Goal: Transaction & Acquisition: Download file/media

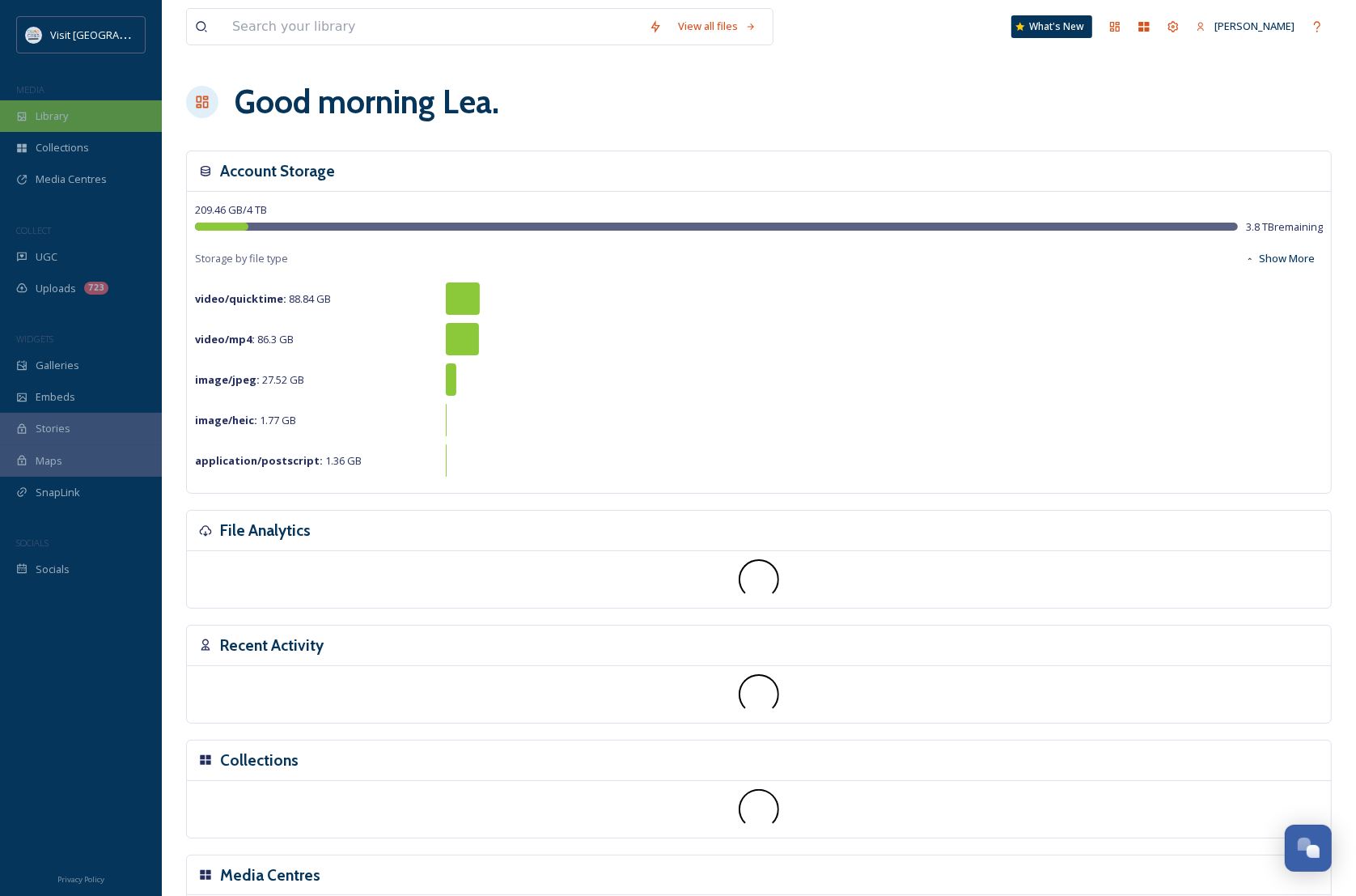
click at [44, 116] on span "Library" at bounding box center [52, 116] width 33 height 15
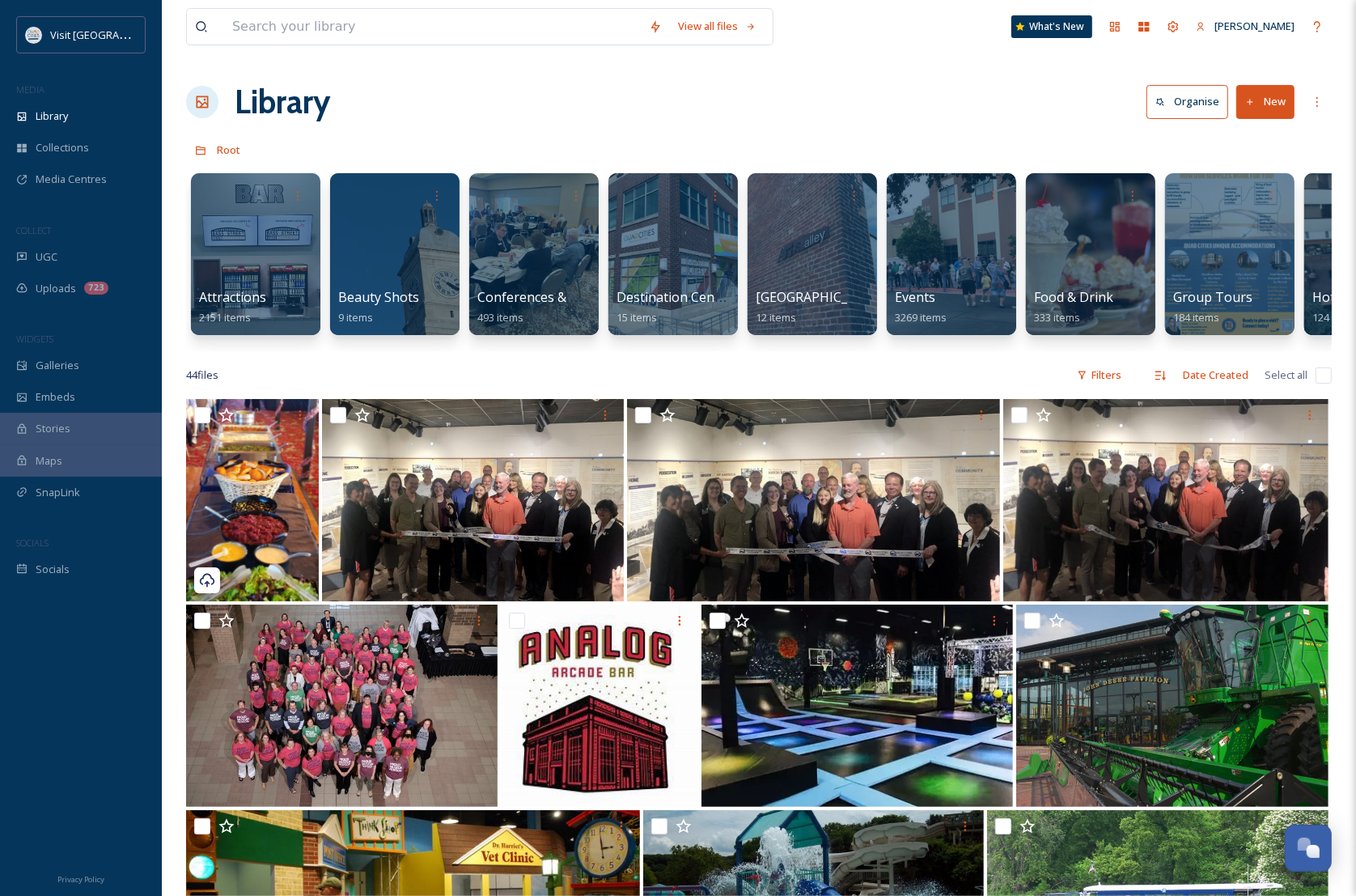
scroll to position [0, 1359]
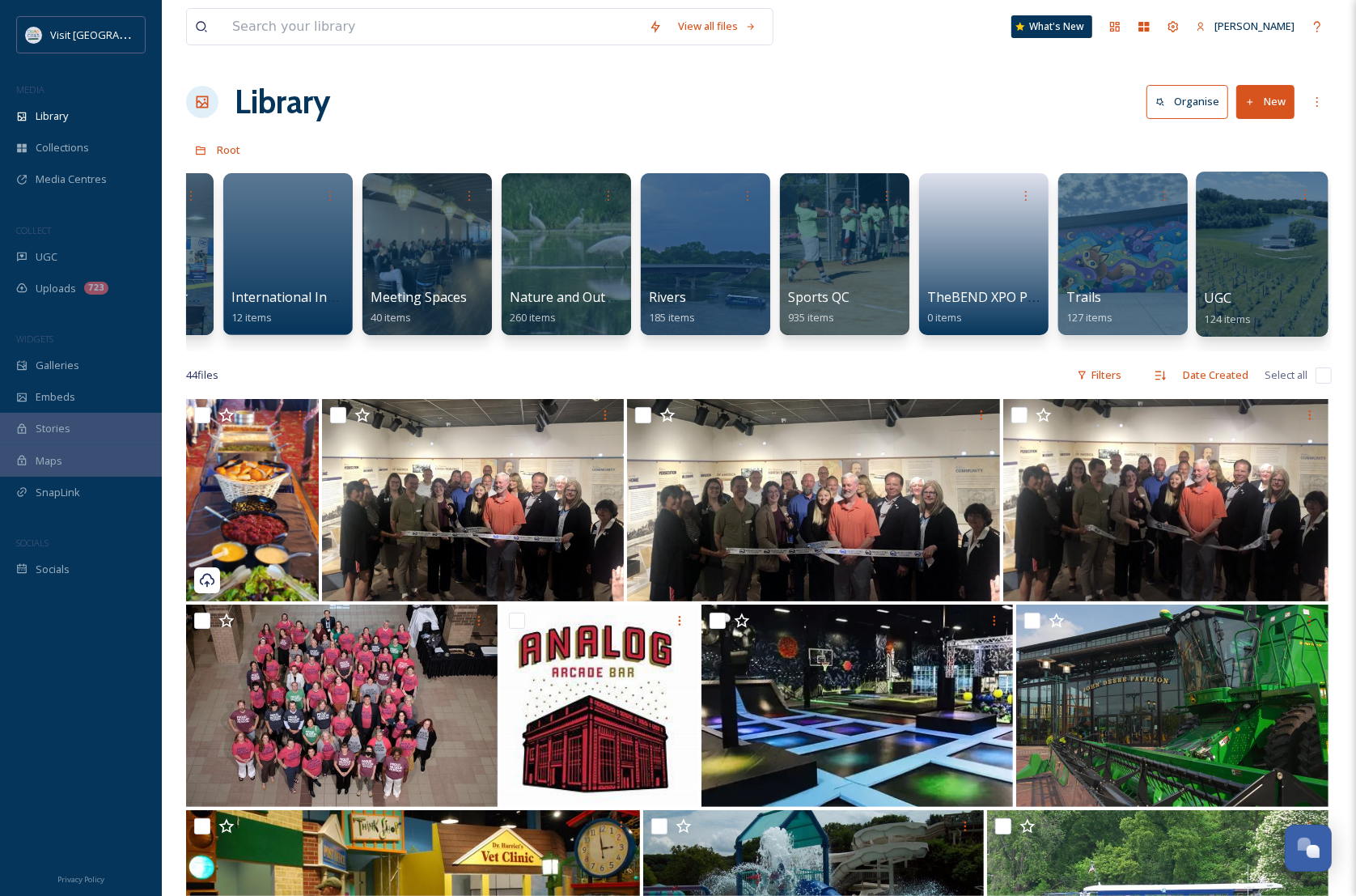
click at [1280, 277] on div at bounding box center [1261, 254] width 132 height 165
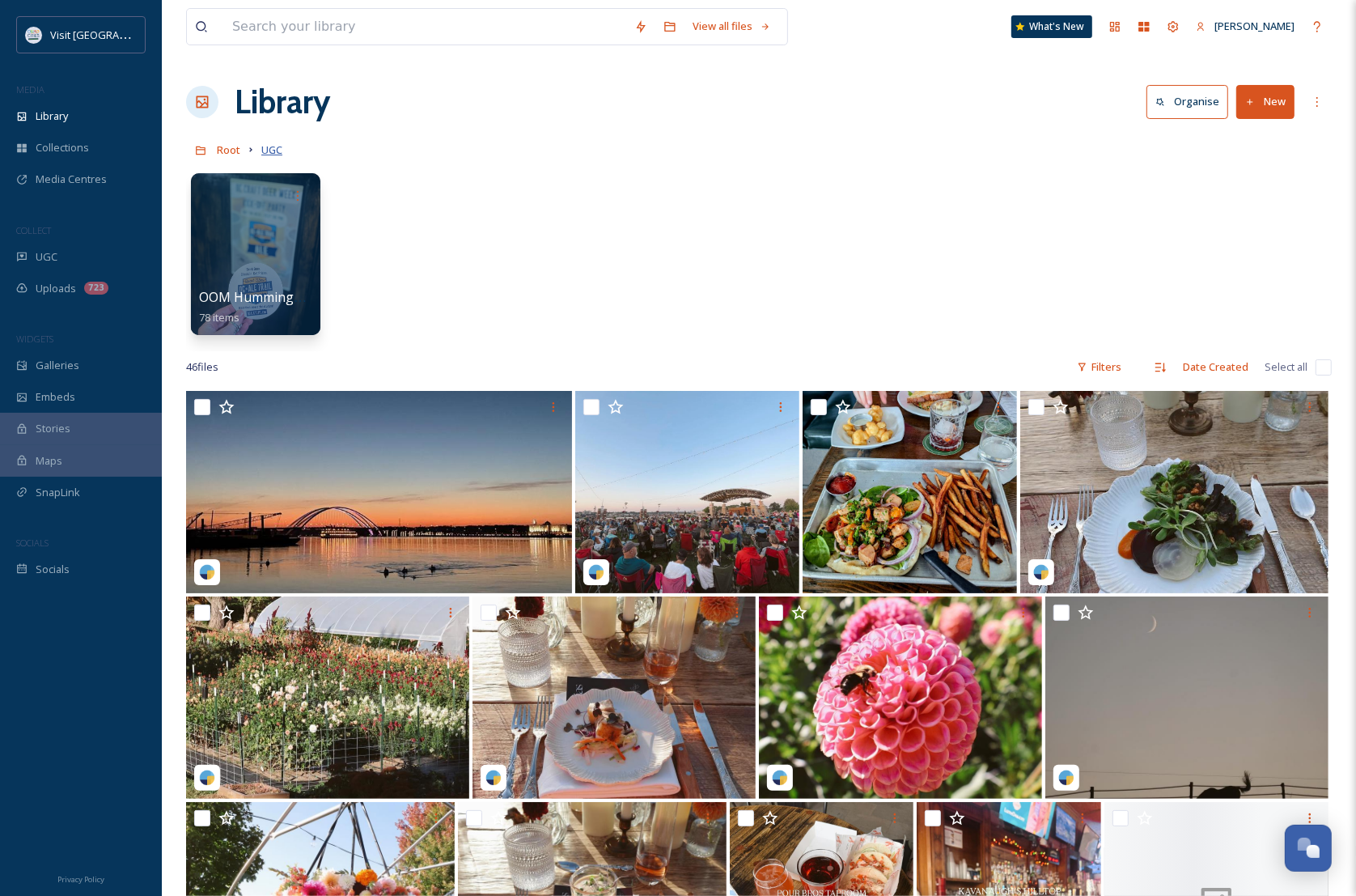
click at [274, 151] on span "UGC" at bounding box center [272, 149] width 21 height 14
click at [247, 269] on div at bounding box center [255, 254] width 132 height 165
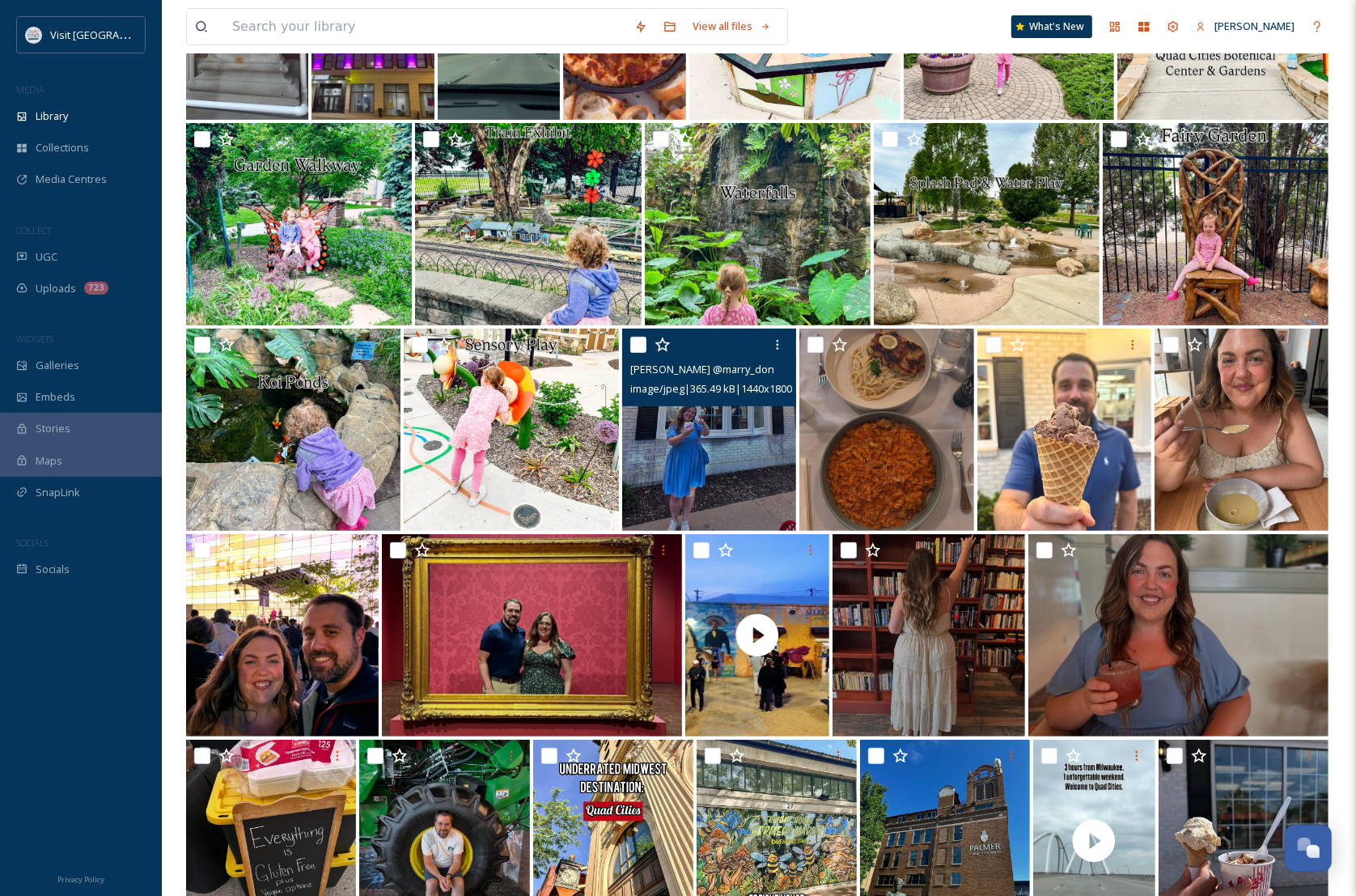
scroll to position [404, 0]
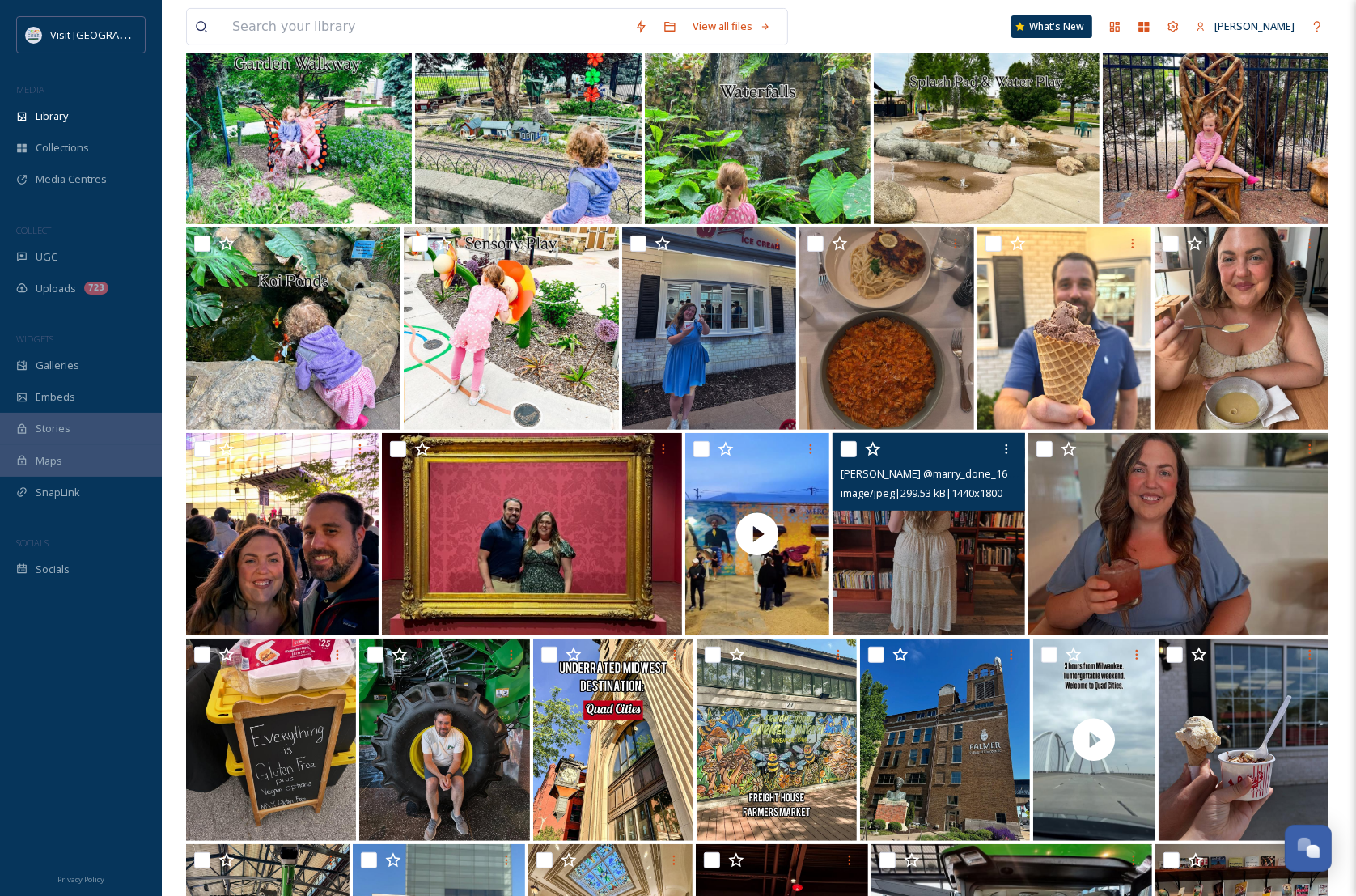
click at [948, 556] on img at bounding box center [929, 534] width 193 height 203
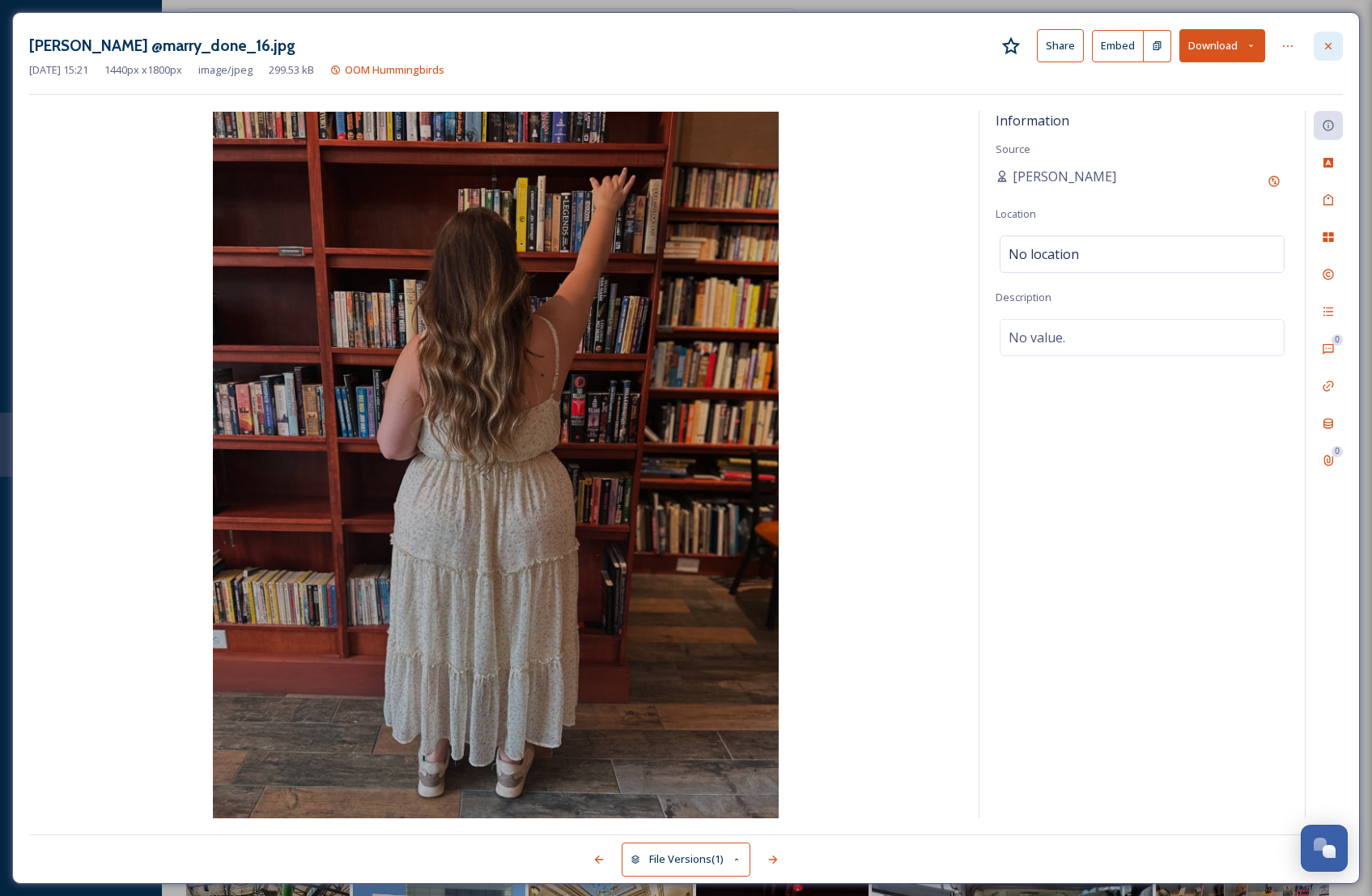
click at [1324, 44] on icon at bounding box center [1328, 45] width 13 height 13
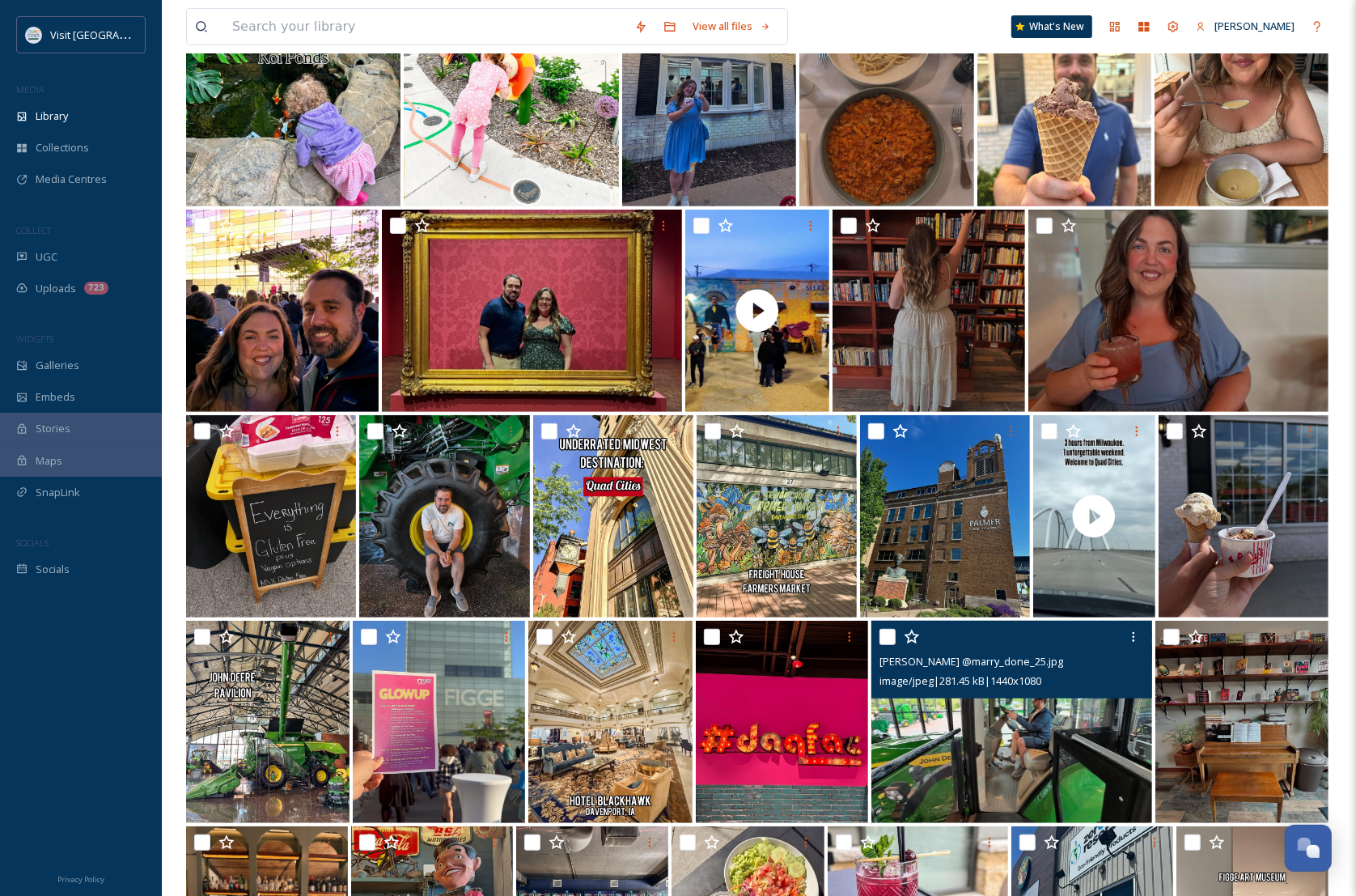
scroll to position [601, 0]
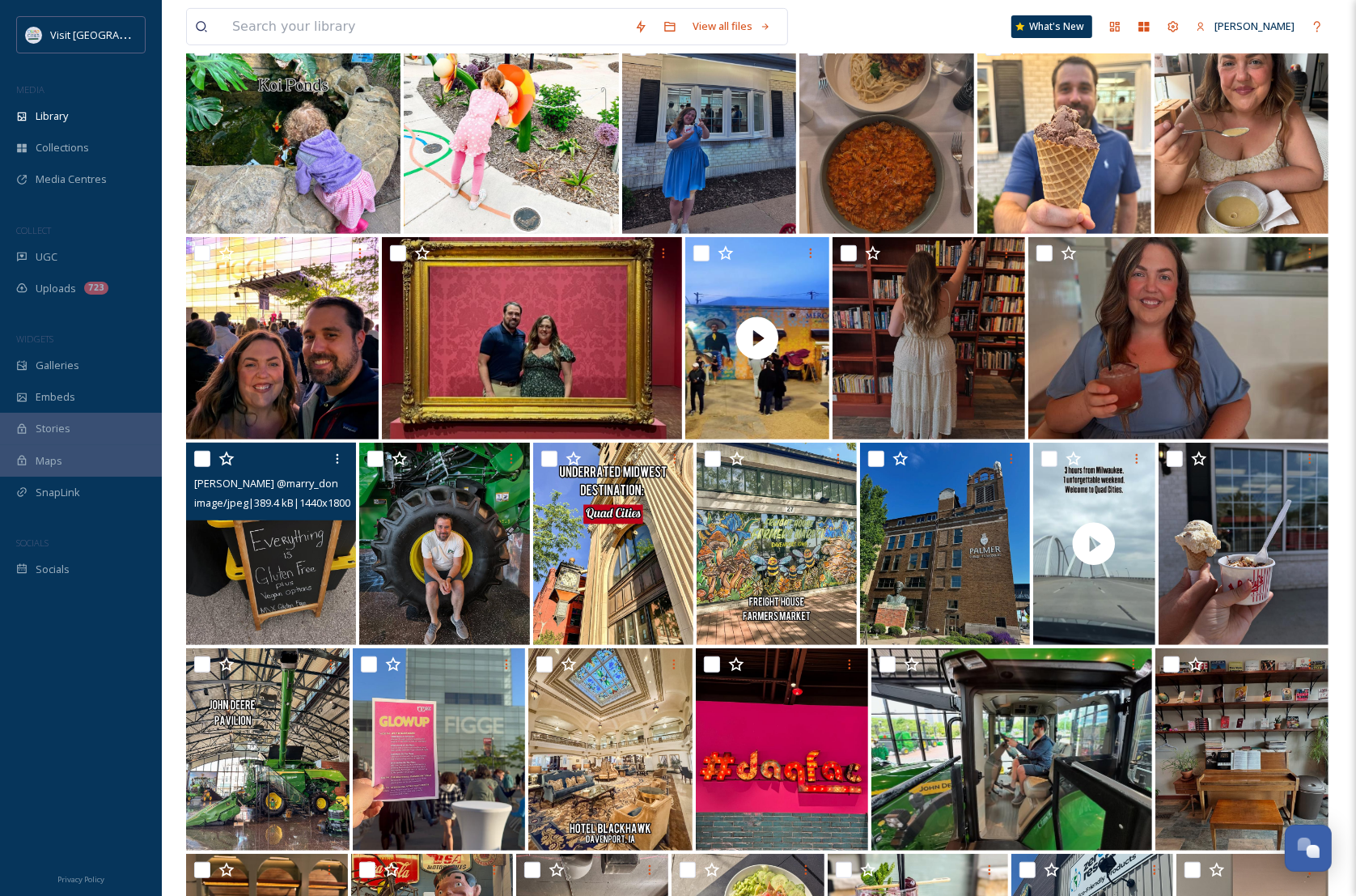
click at [296, 615] on img at bounding box center [271, 544] width 170 height 203
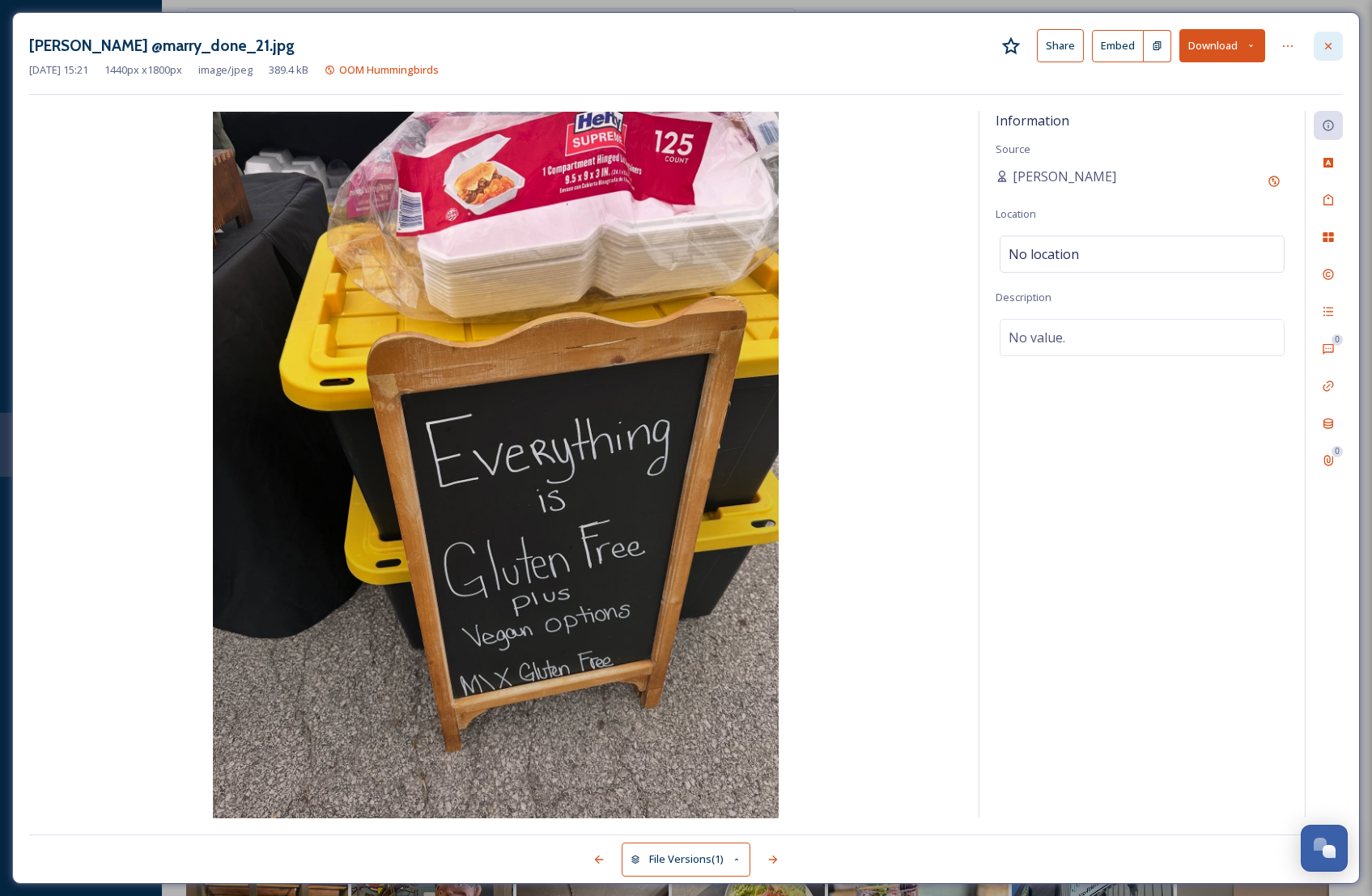
click at [1314, 47] on div at bounding box center [1329, 46] width 29 height 29
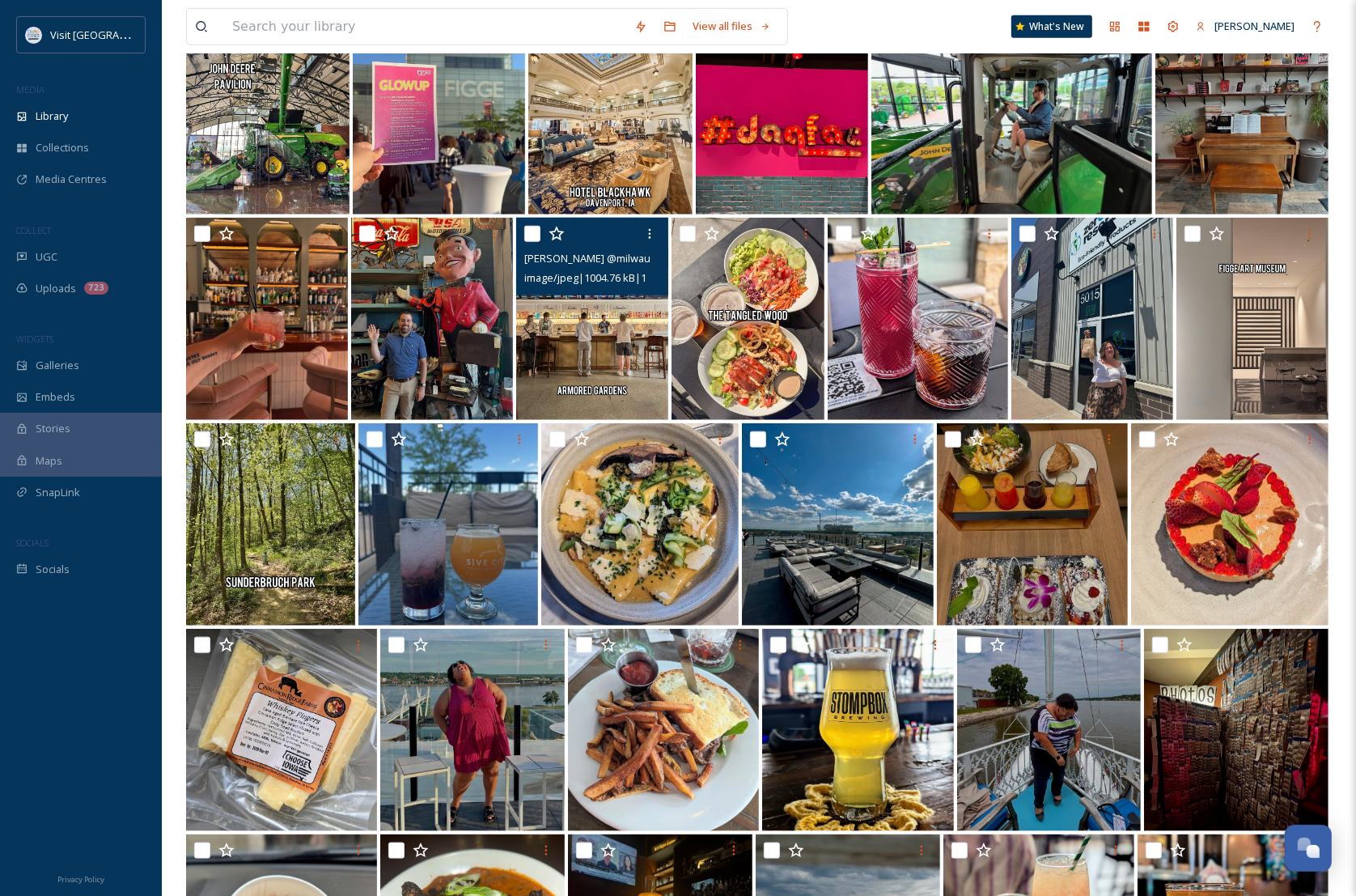
scroll to position [1315, 0]
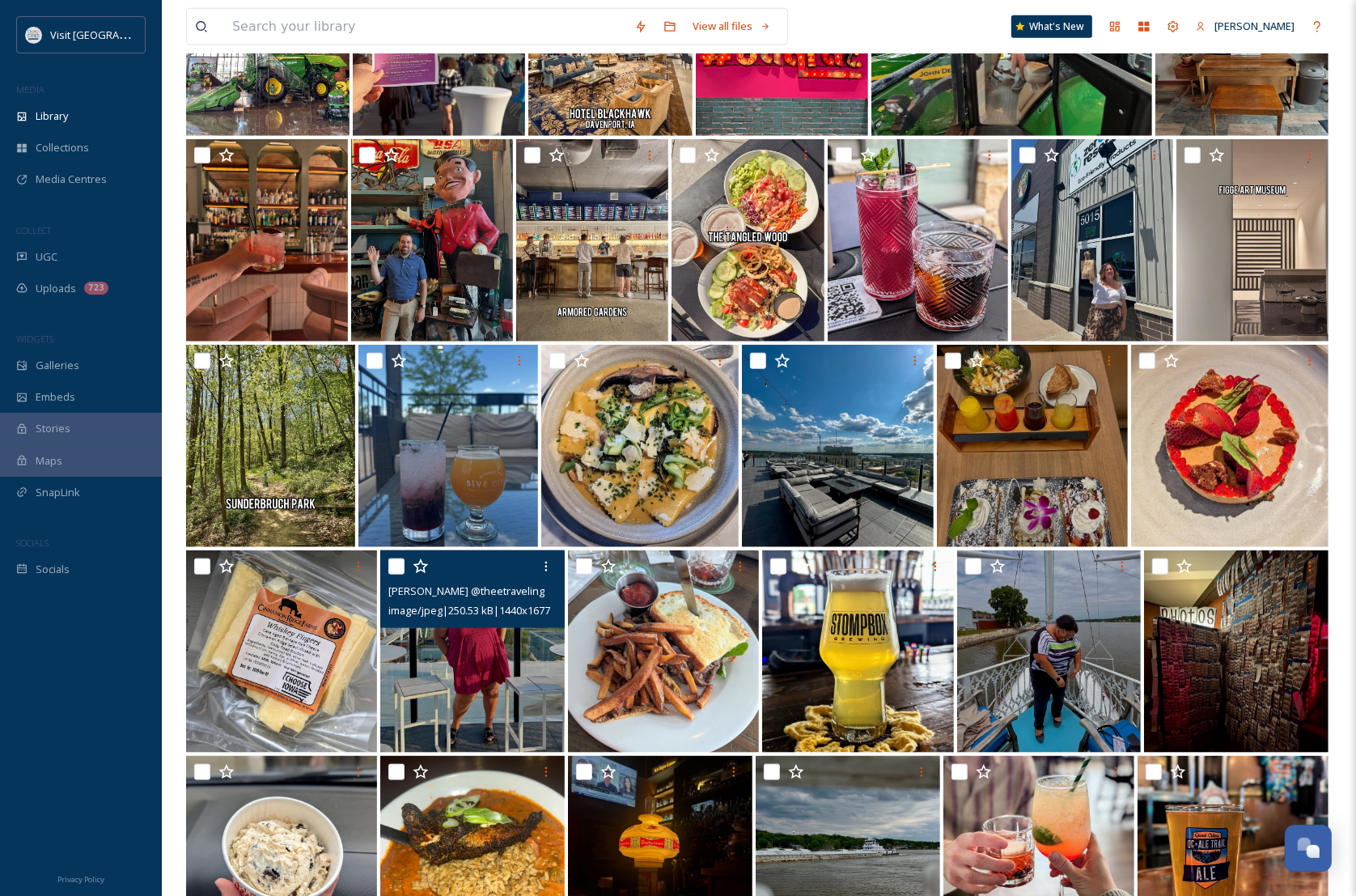
click at [520, 706] on img at bounding box center [472, 651] width 184 height 203
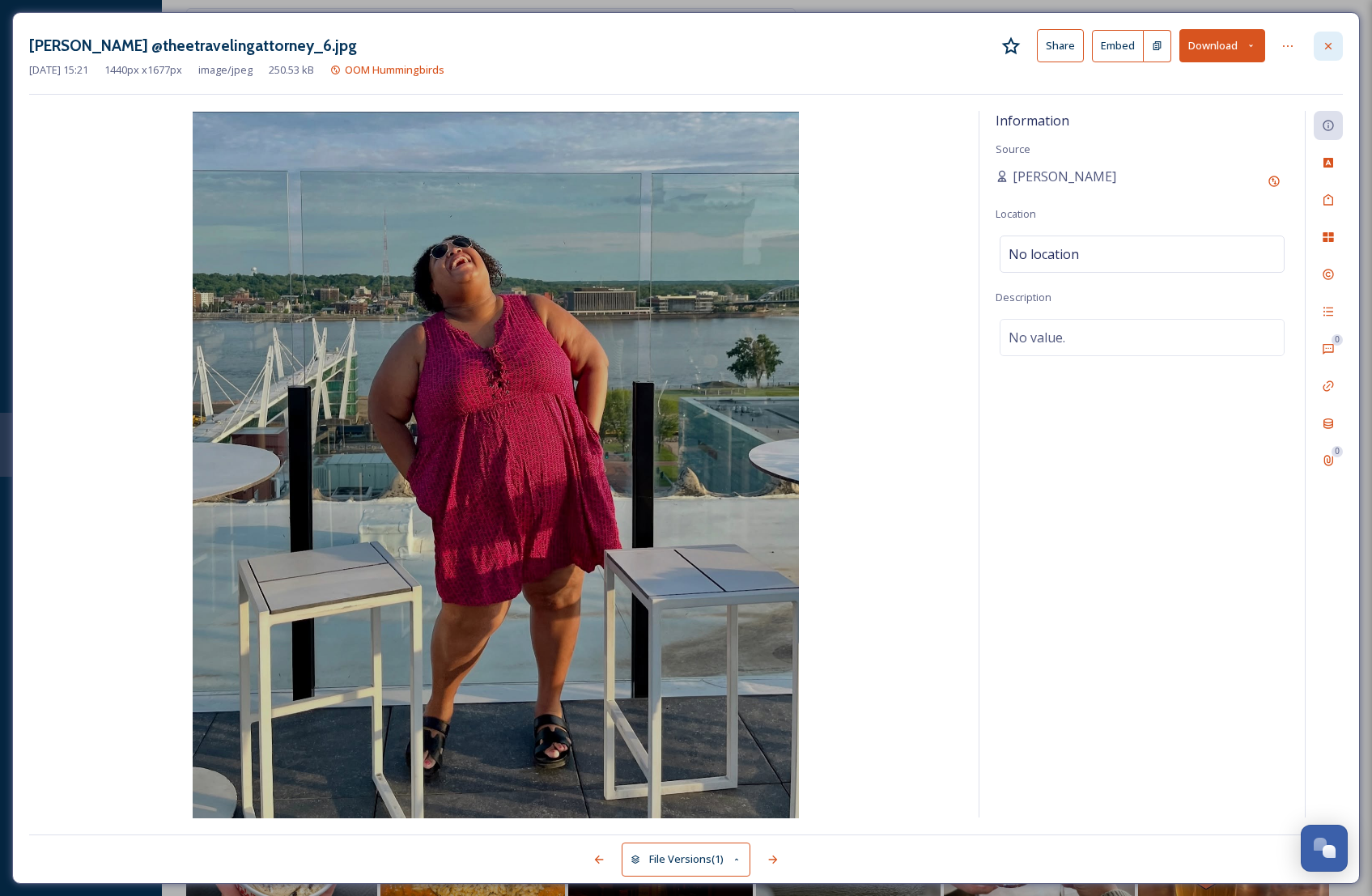
click at [1329, 44] on icon at bounding box center [1328, 45] width 13 height 13
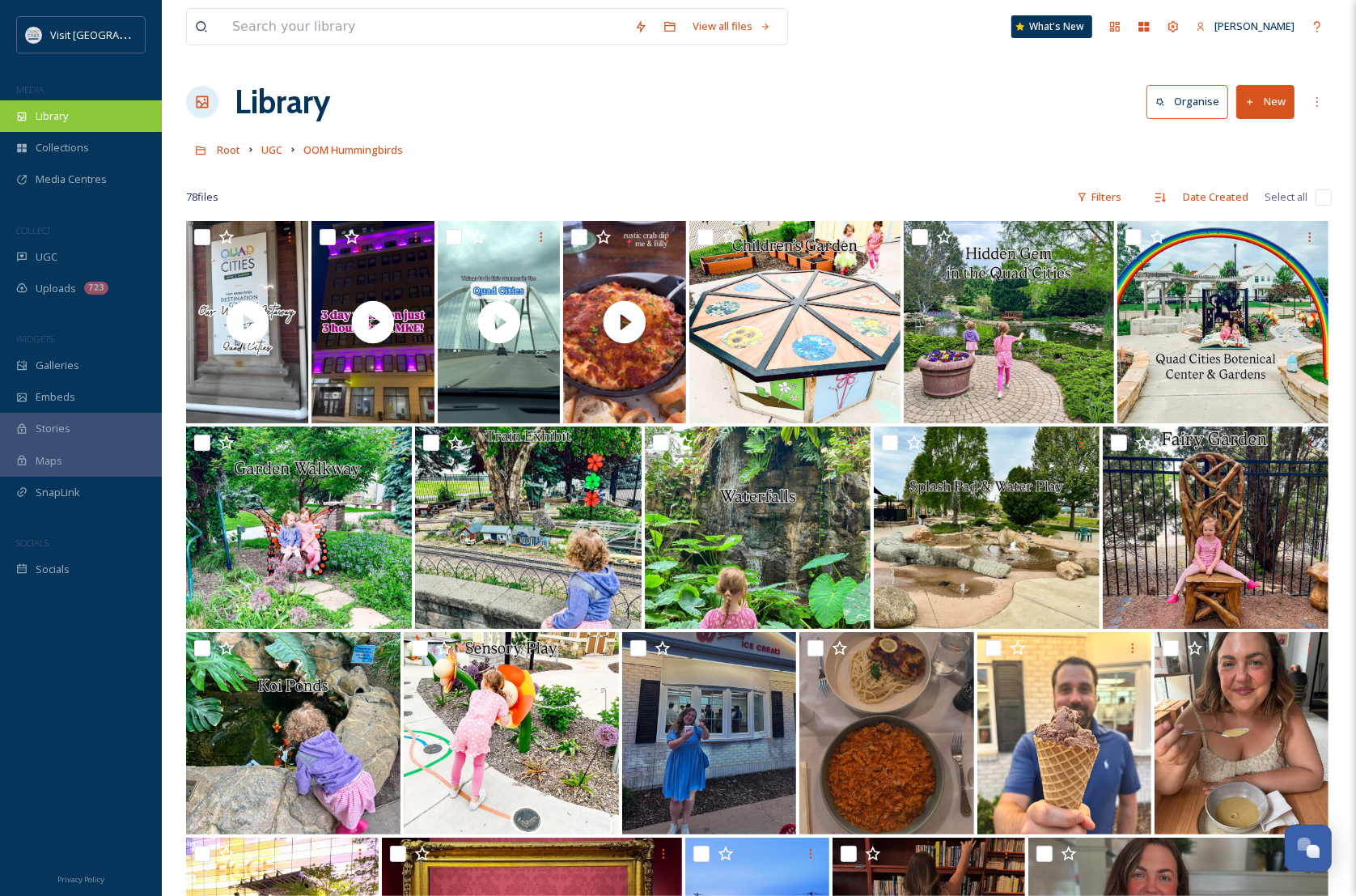
click at [53, 103] on div "Library" at bounding box center [81, 116] width 162 height 32
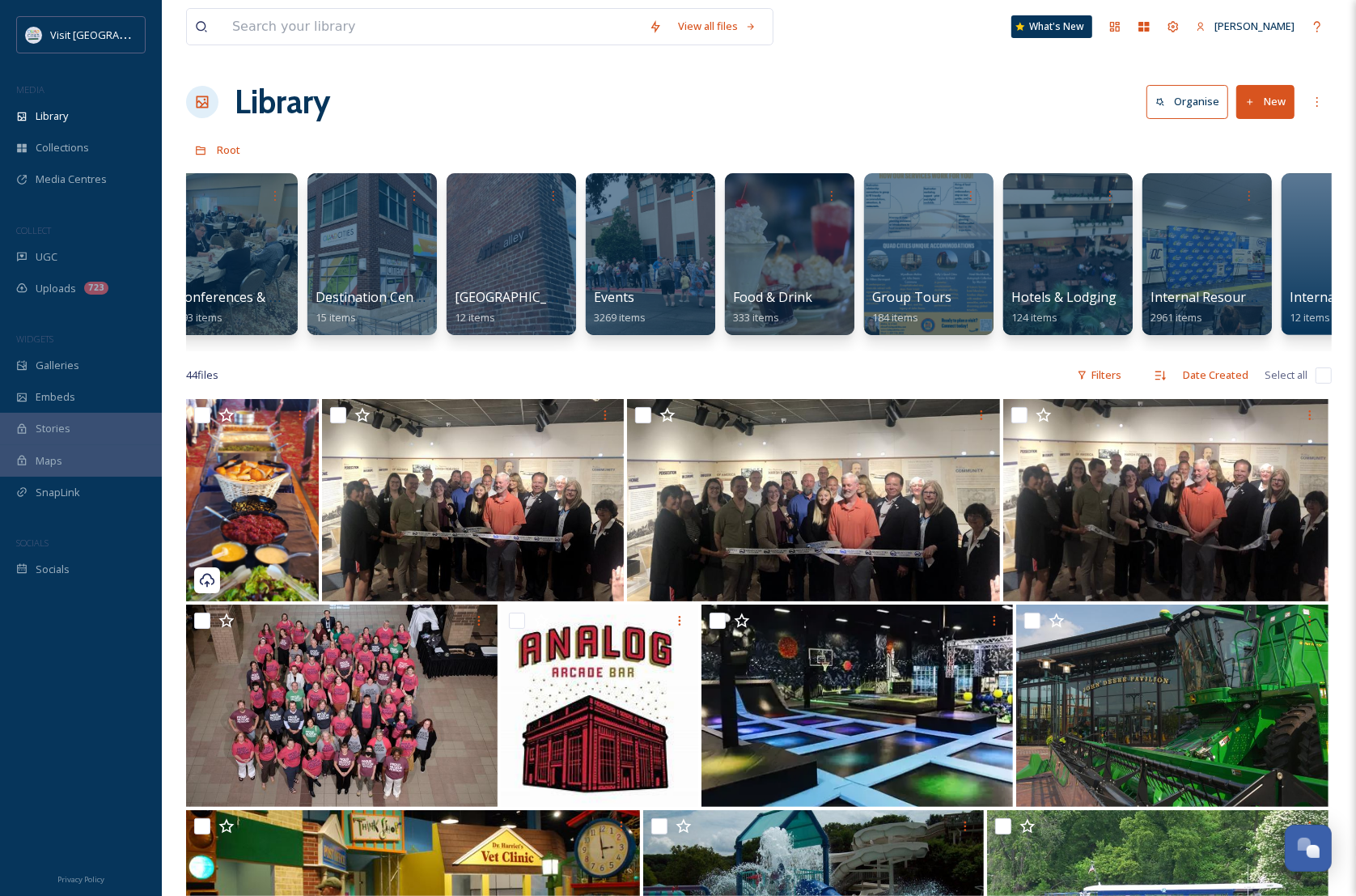
scroll to position [0, 306]
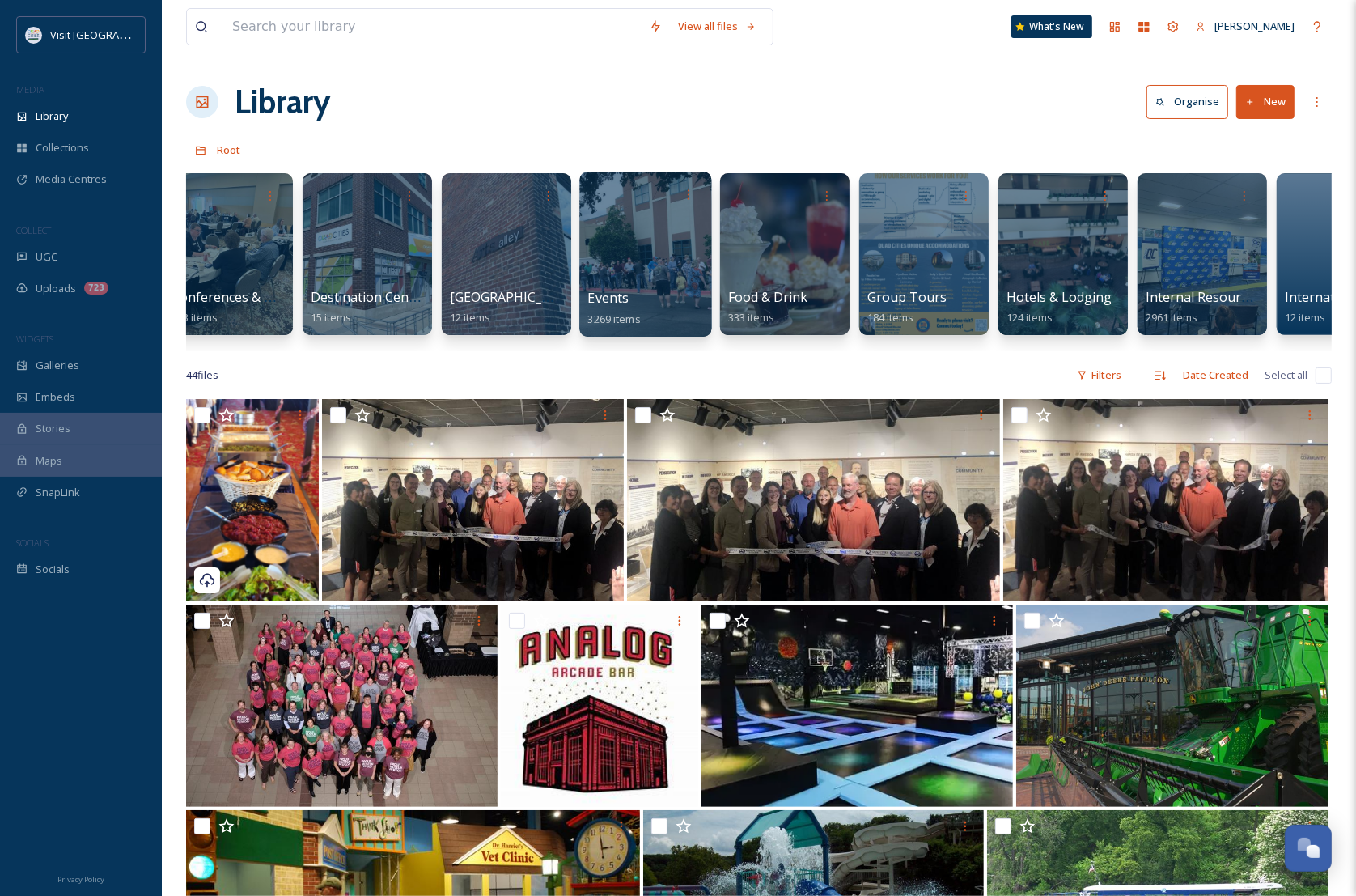
click at [656, 258] on div at bounding box center [645, 254] width 132 height 165
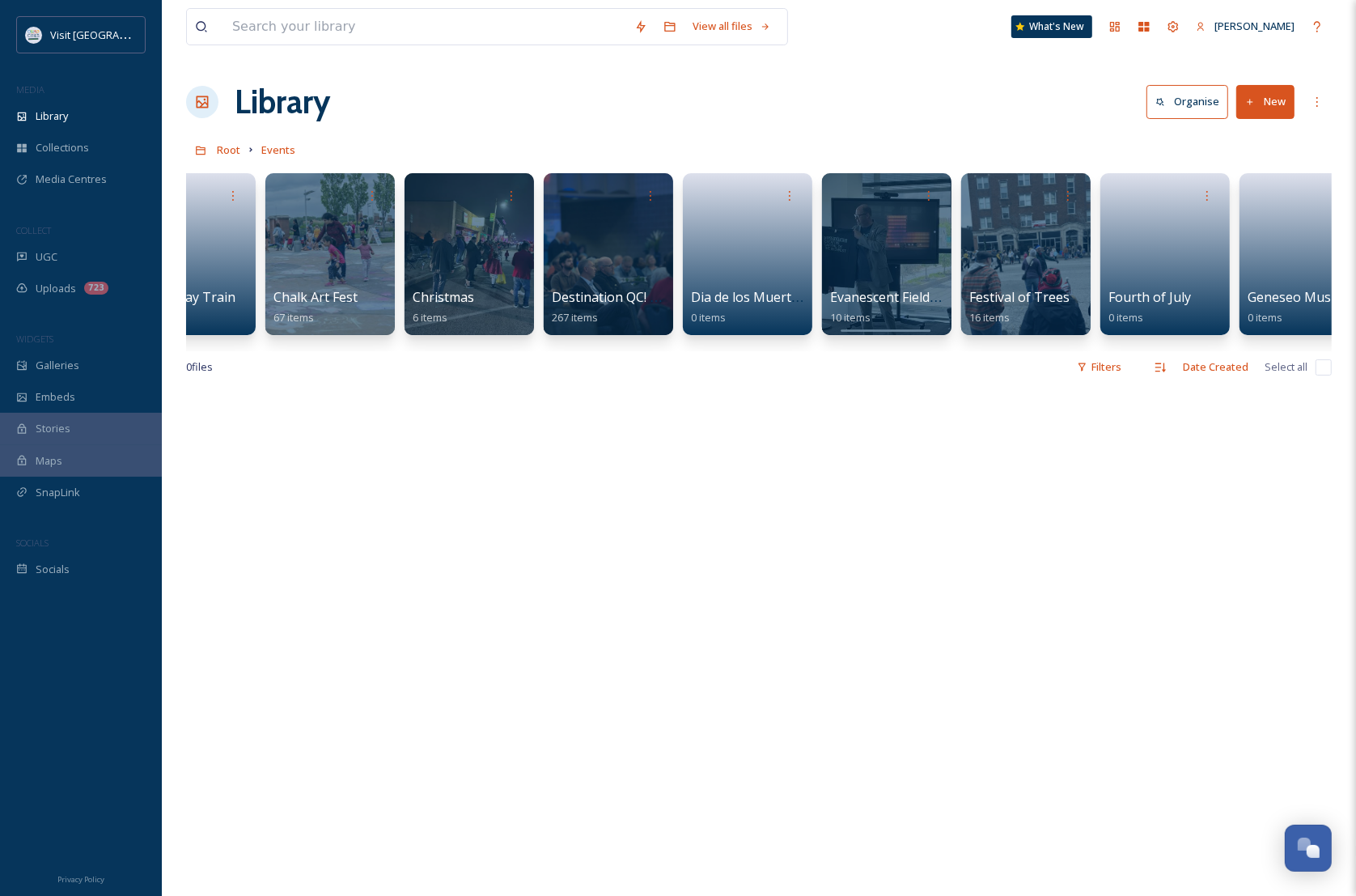
scroll to position [0, 1618]
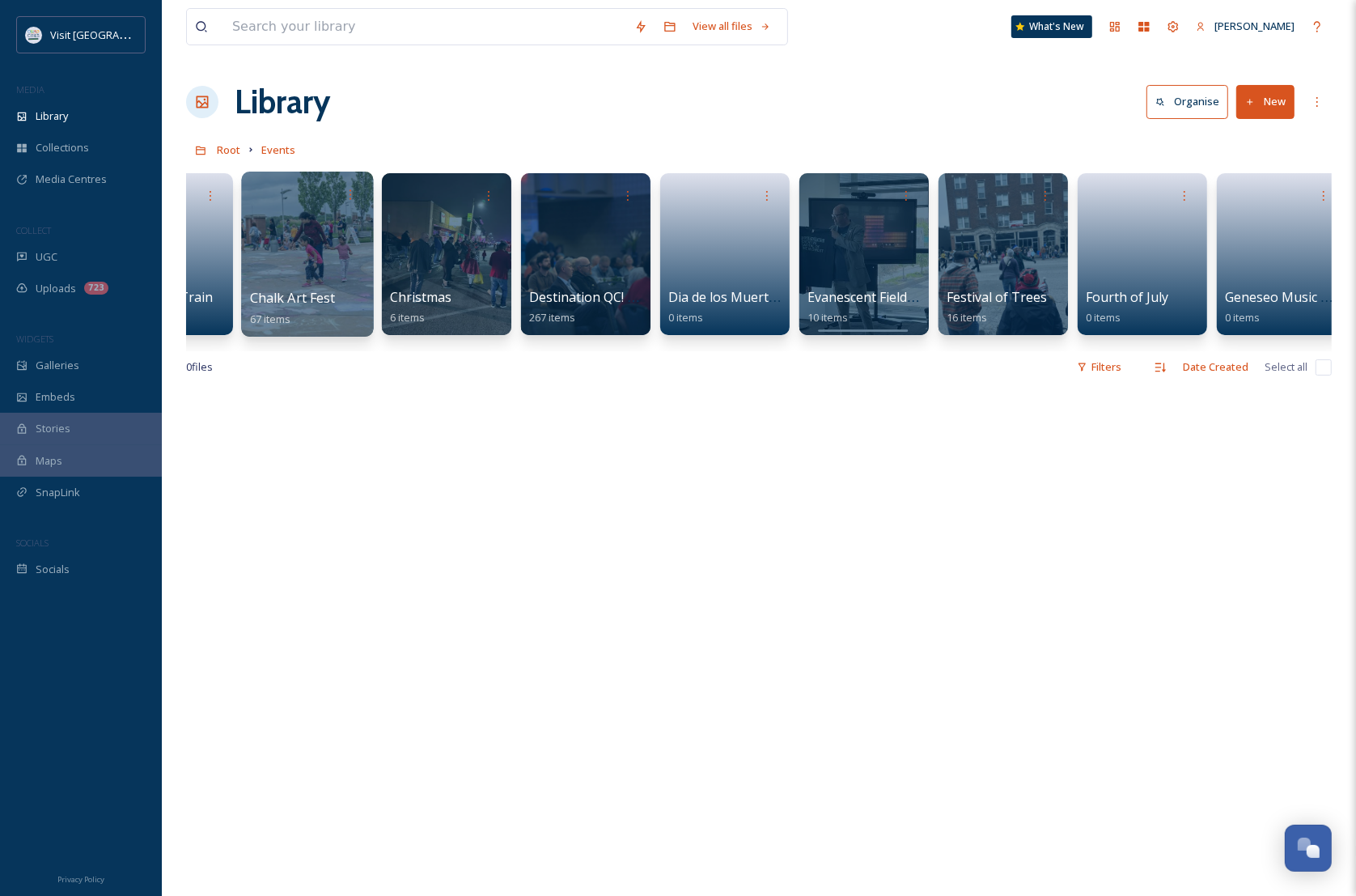
click at [336, 274] on div at bounding box center [307, 254] width 132 height 165
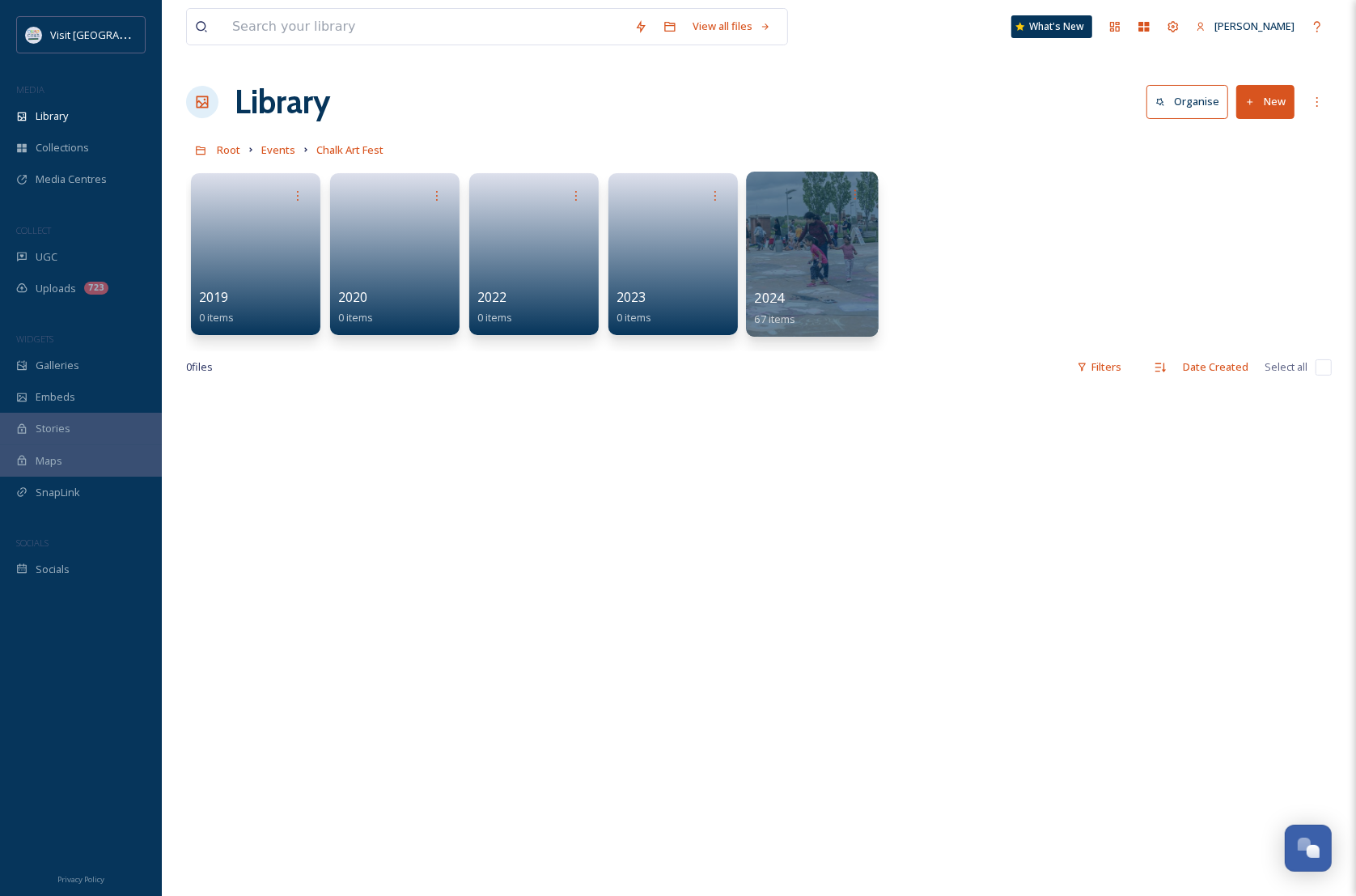
click at [827, 277] on div at bounding box center [812, 254] width 132 height 165
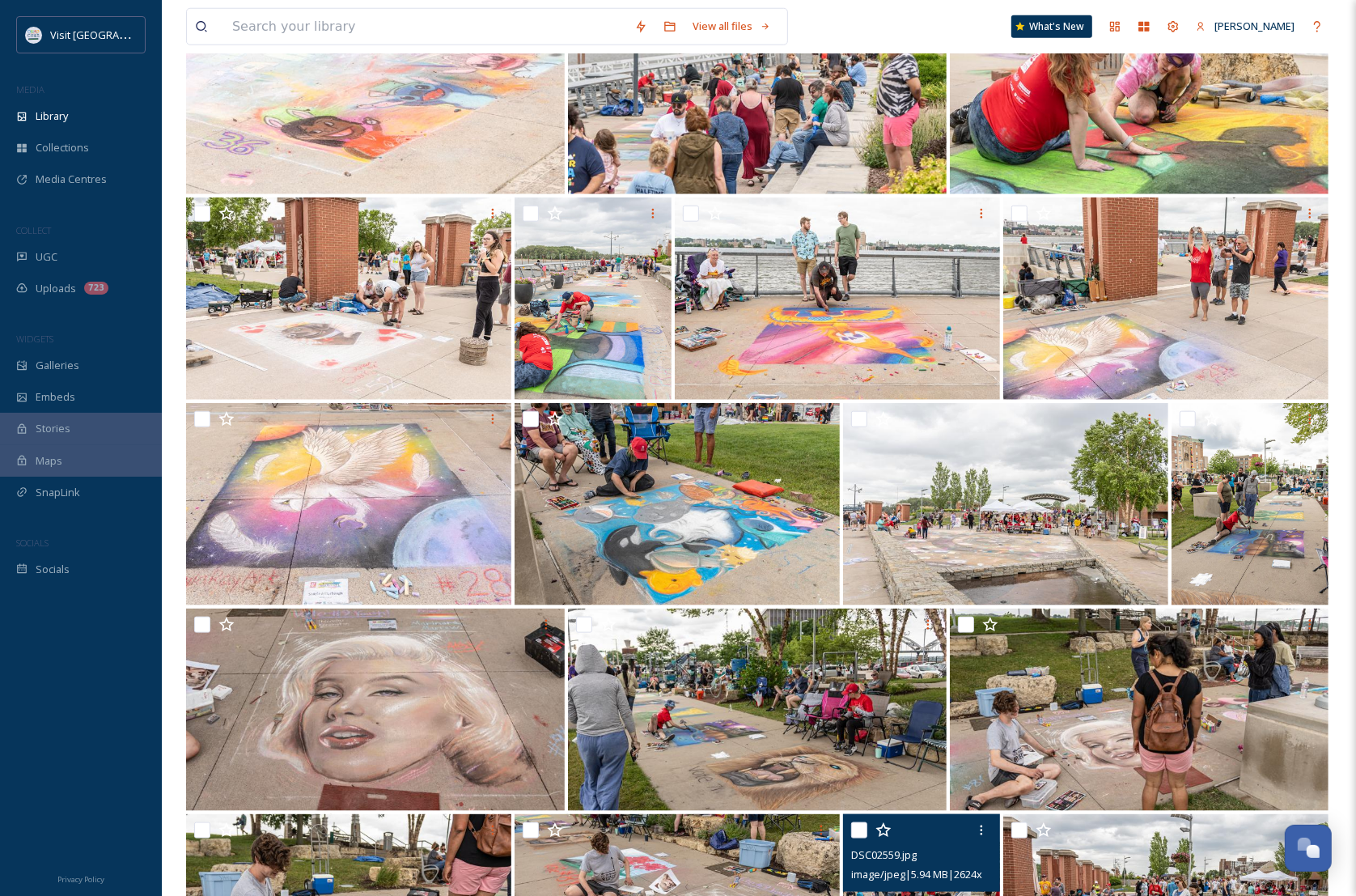
scroll to position [1131, 0]
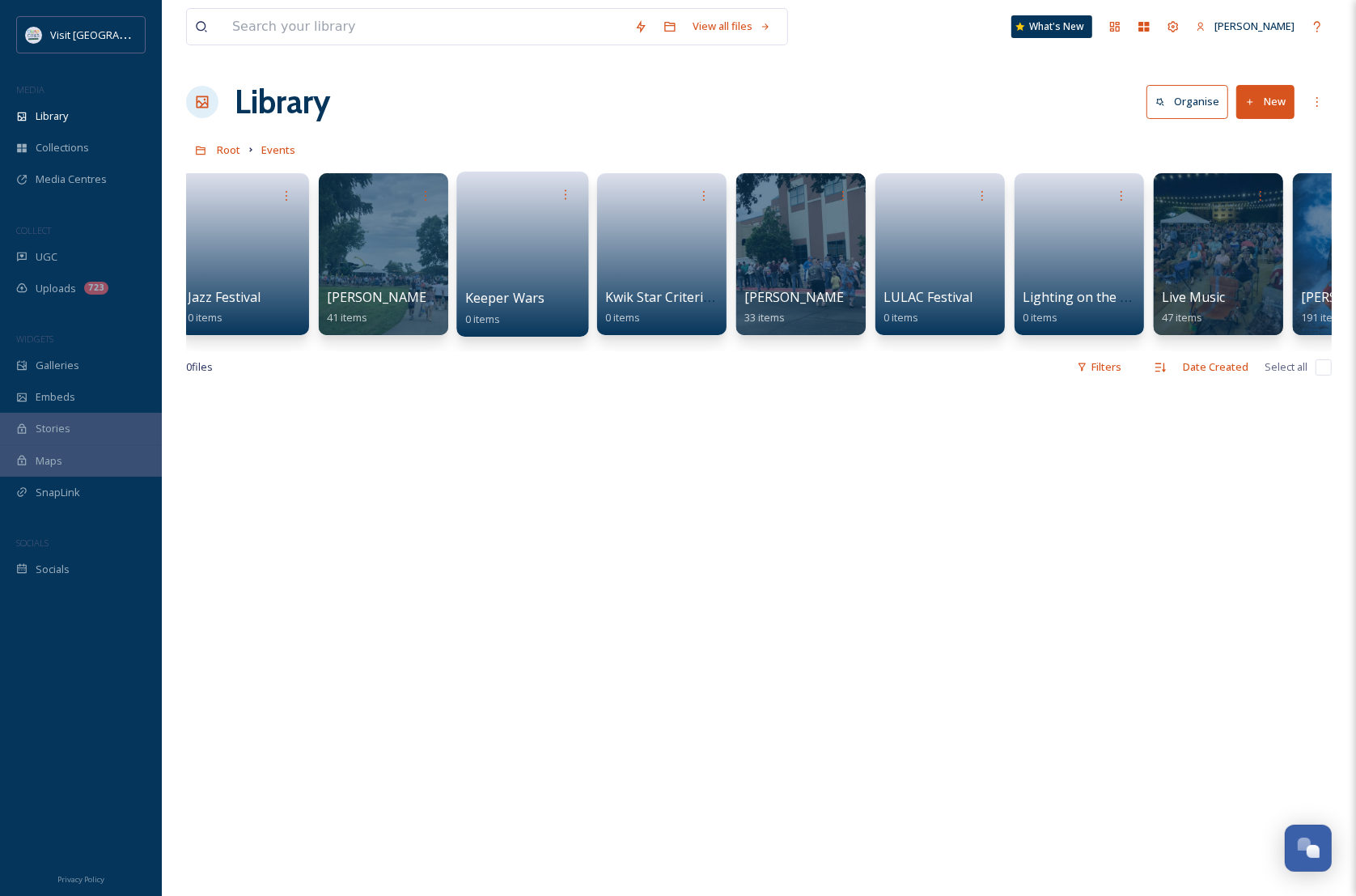
scroll to position [0, 3615]
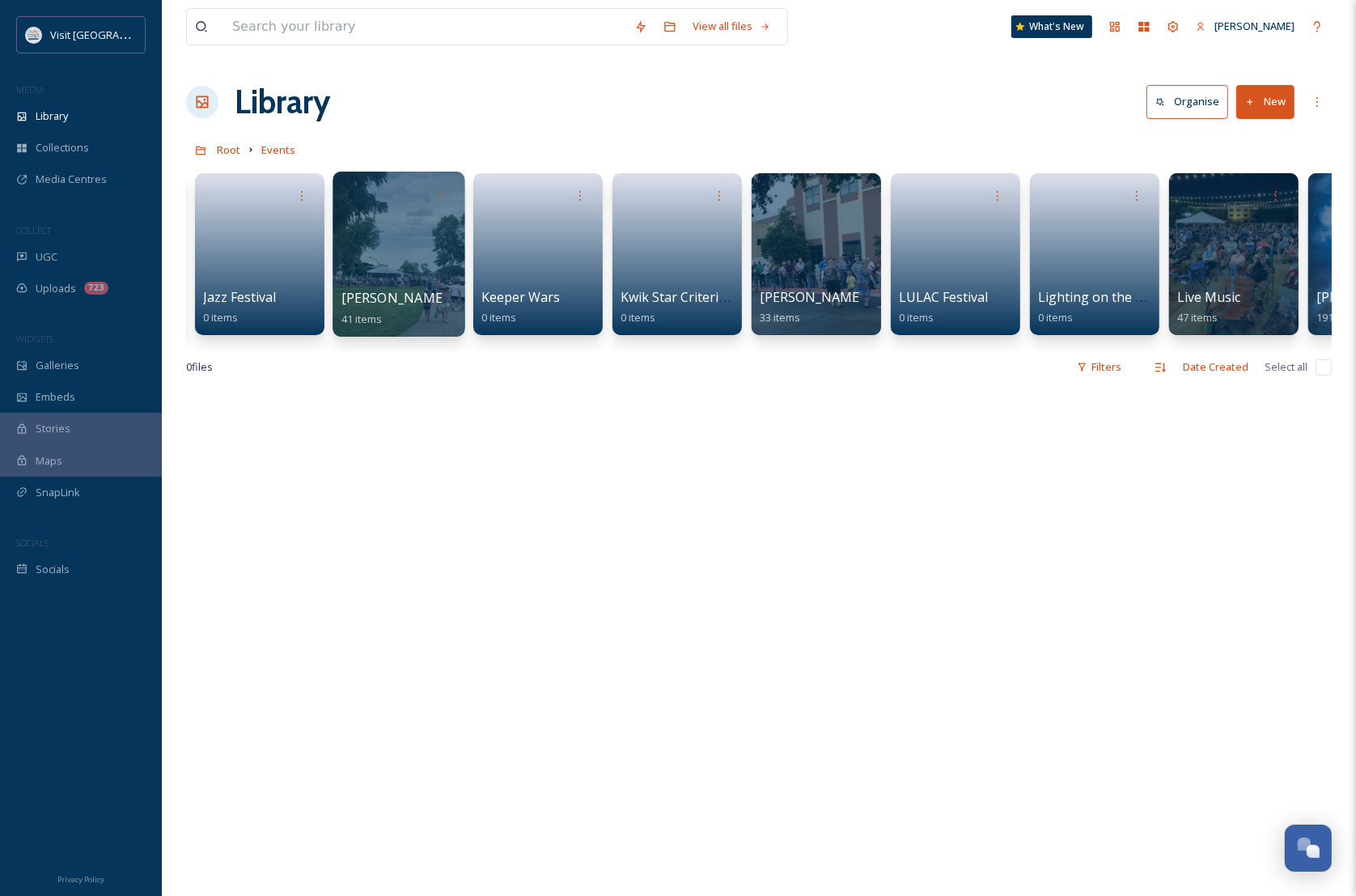
click at [394, 241] on div at bounding box center [398, 254] width 132 height 165
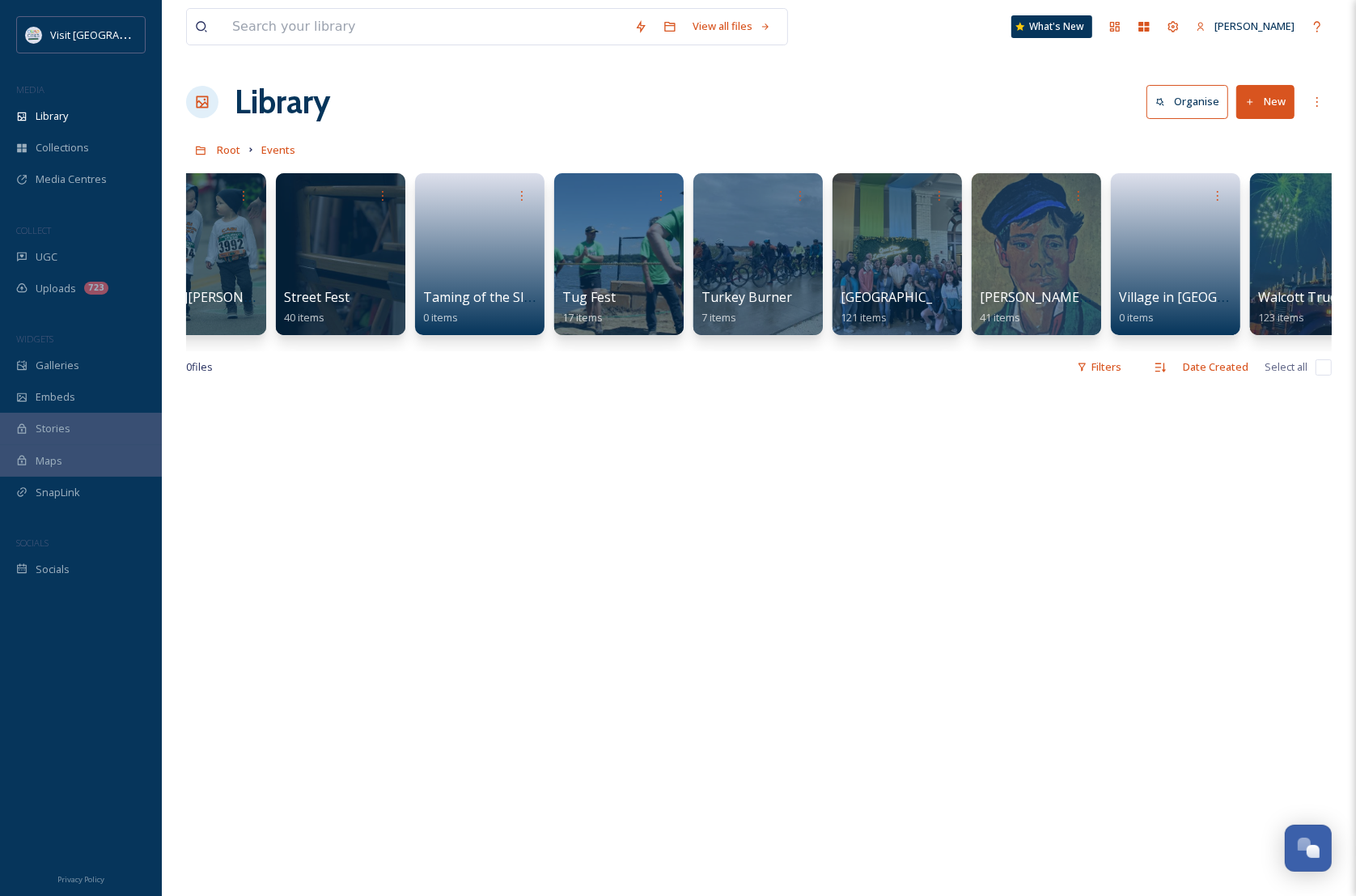
scroll to position [0, 6925]
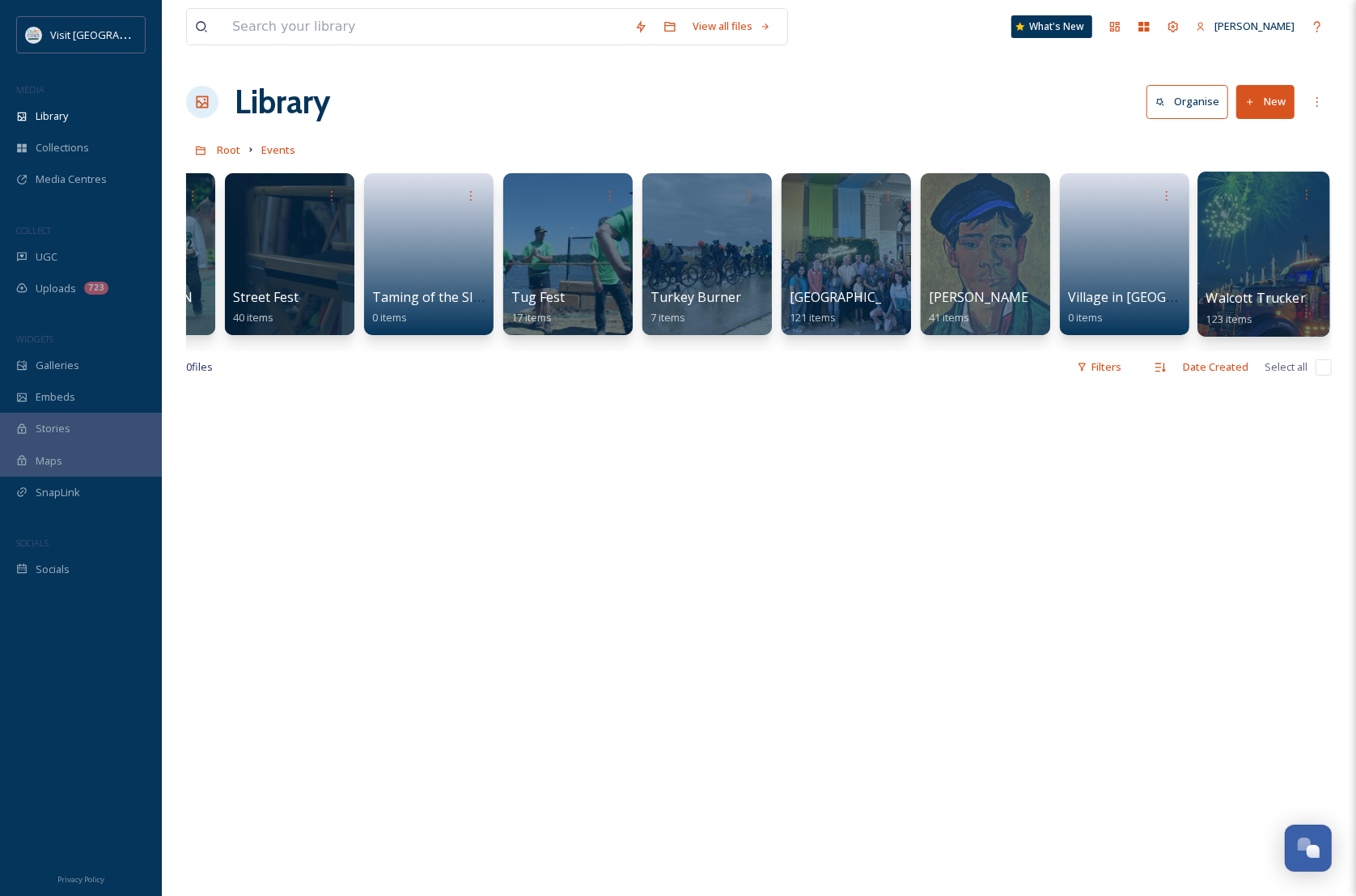
click at [1250, 228] on div at bounding box center [1263, 254] width 132 height 165
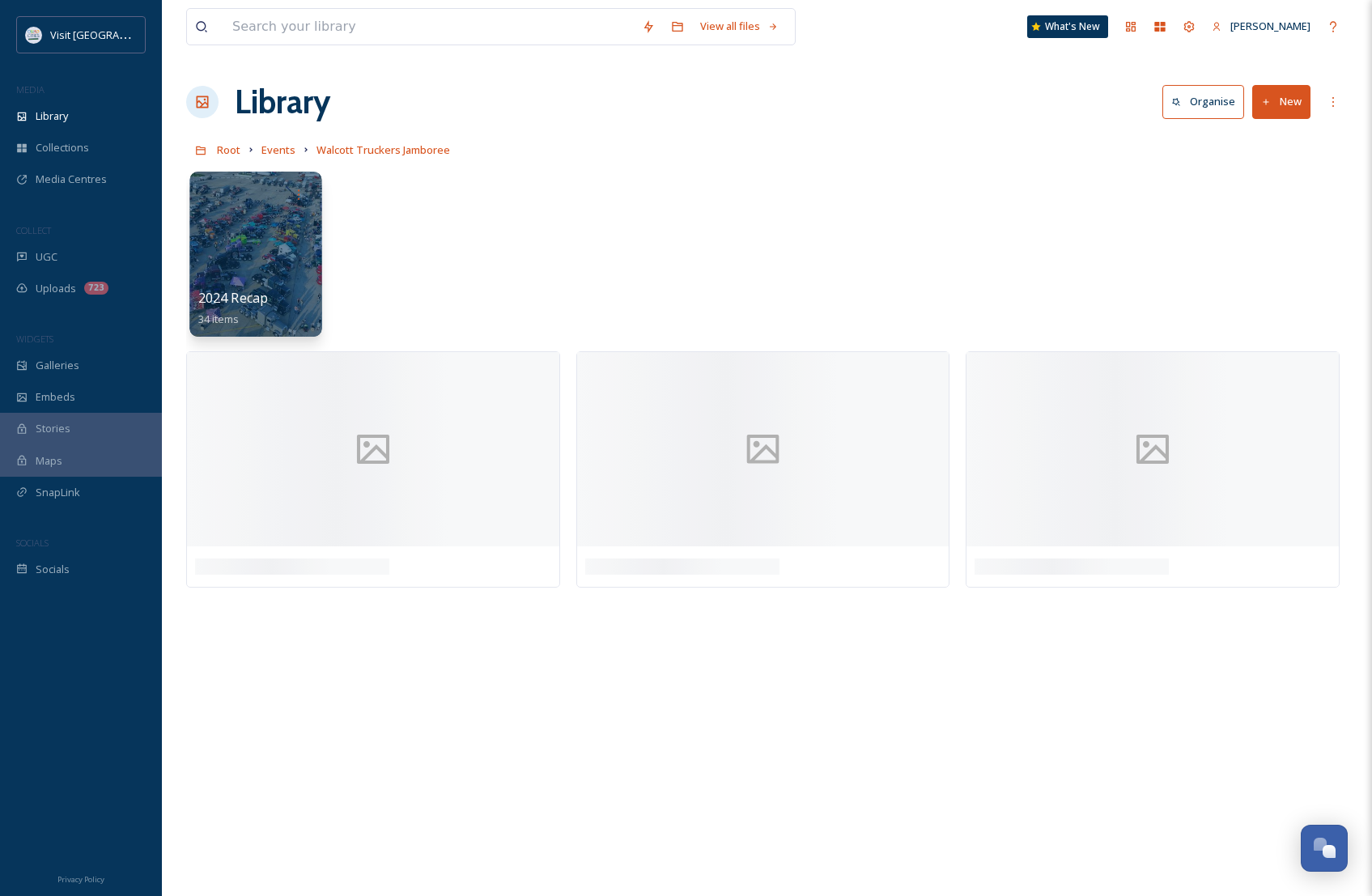
click at [247, 224] on div at bounding box center [255, 254] width 132 height 165
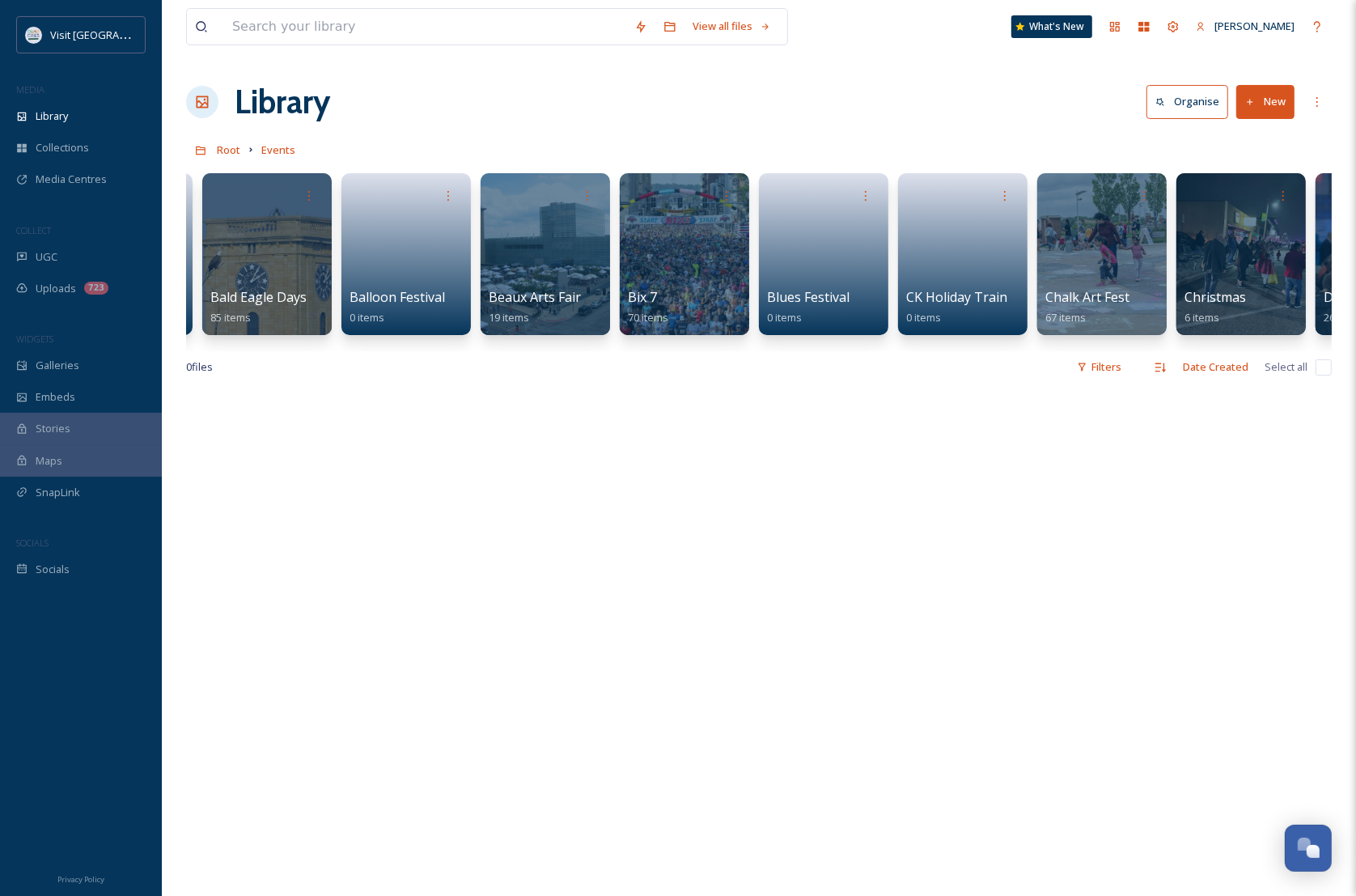
scroll to position [0, 831]
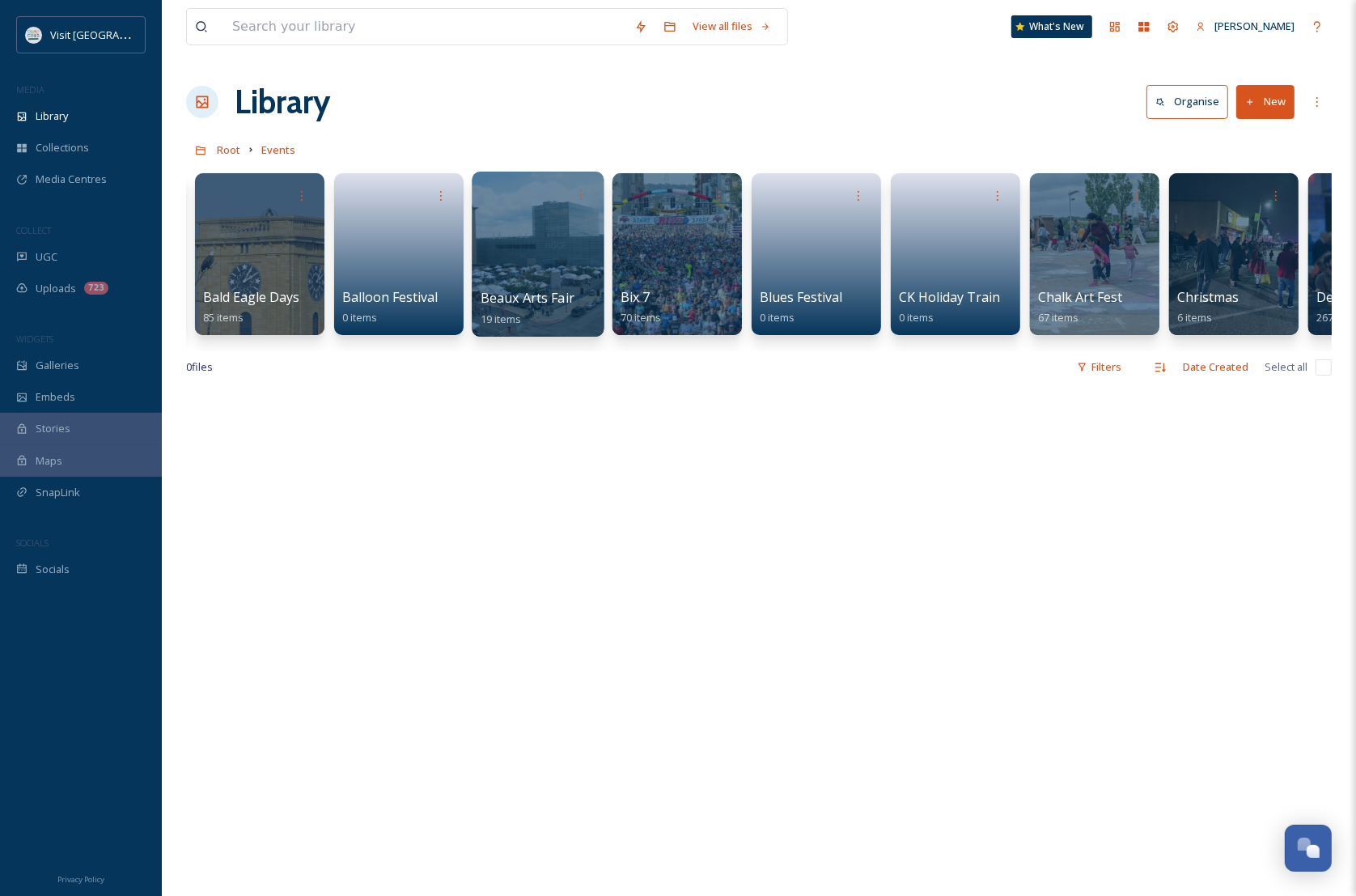
click at [548, 261] on div at bounding box center [537, 254] width 132 height 165
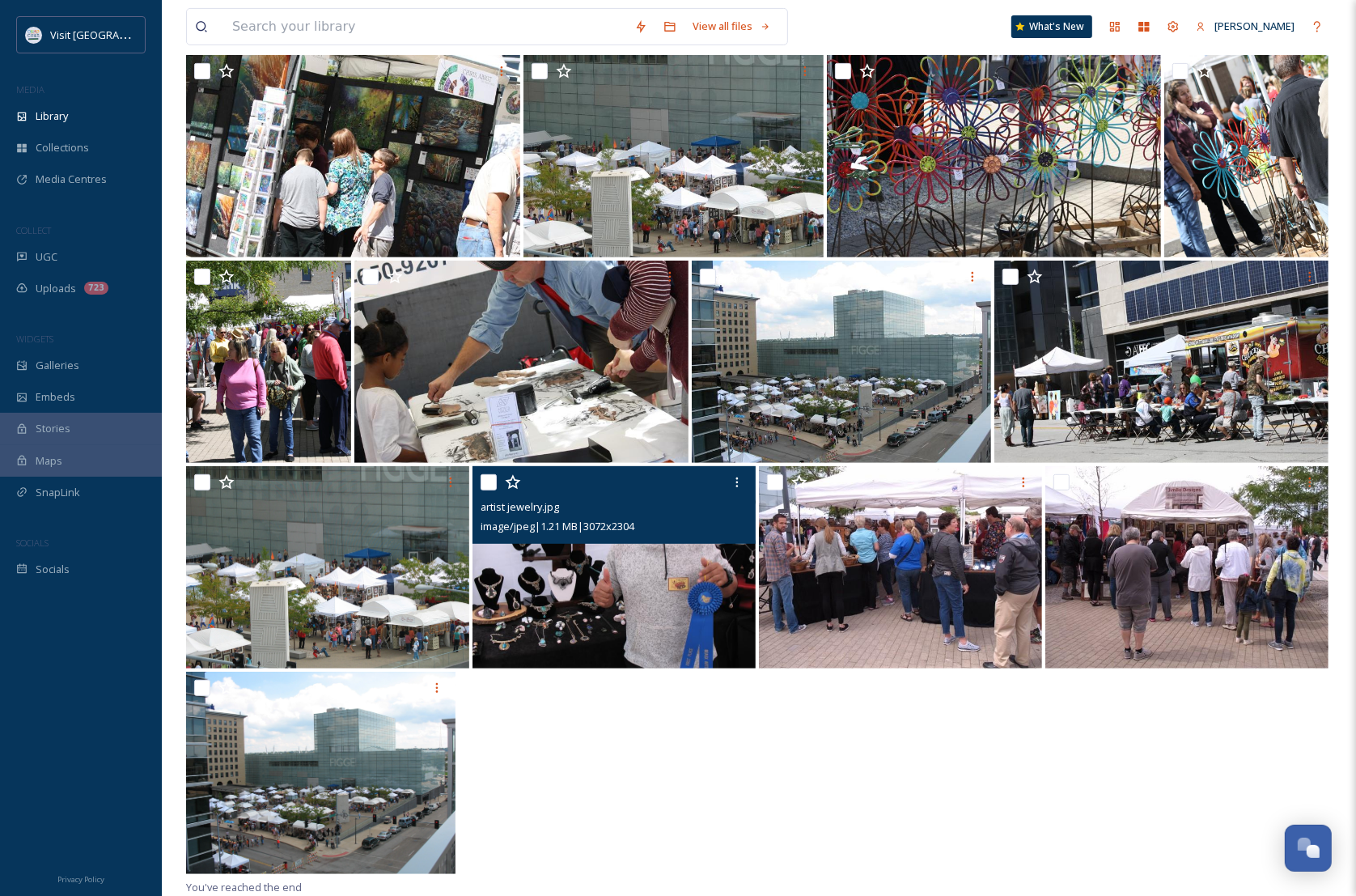
scroll to position [173, 0]
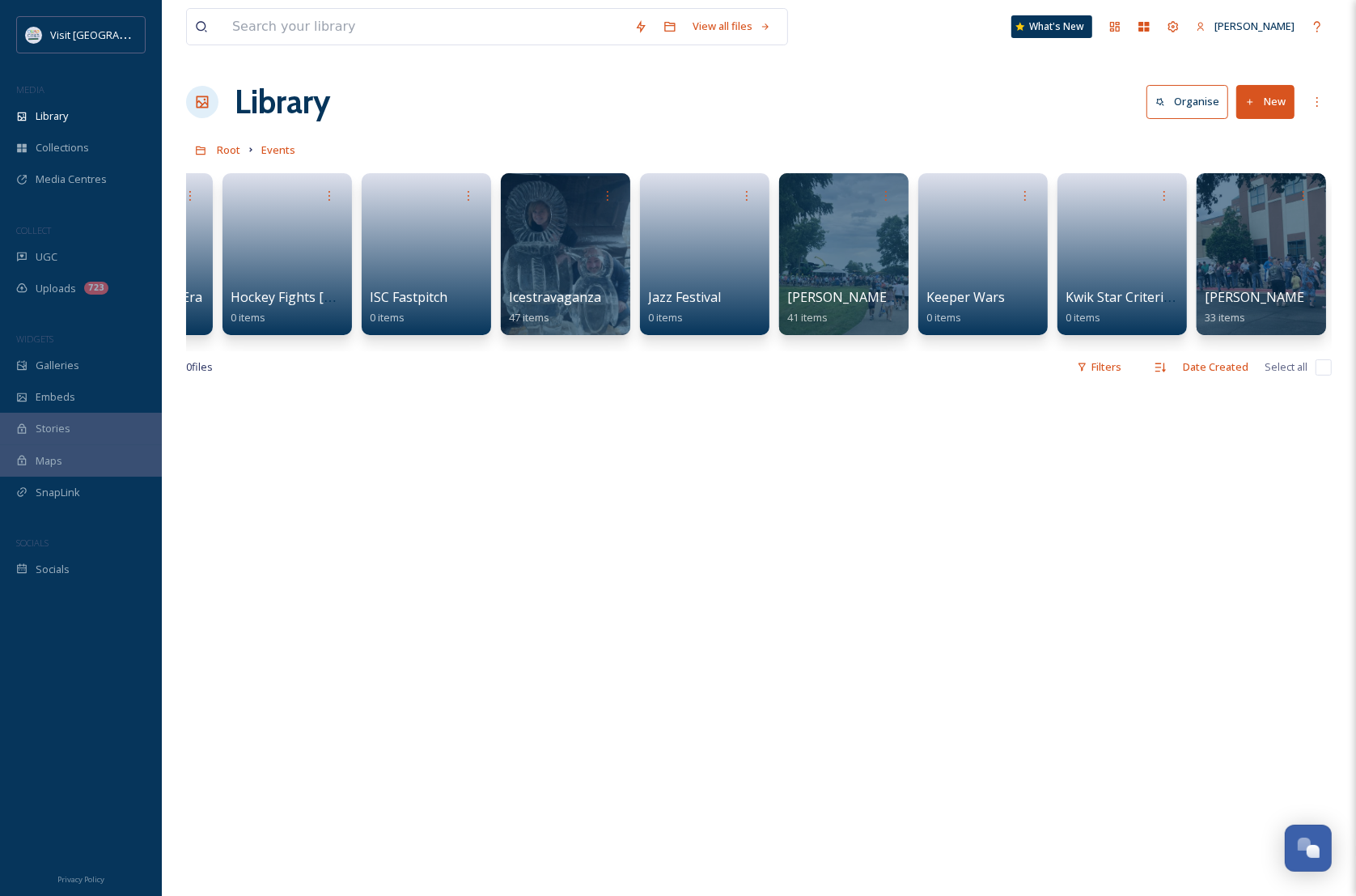
scroll to position [0, 3161]
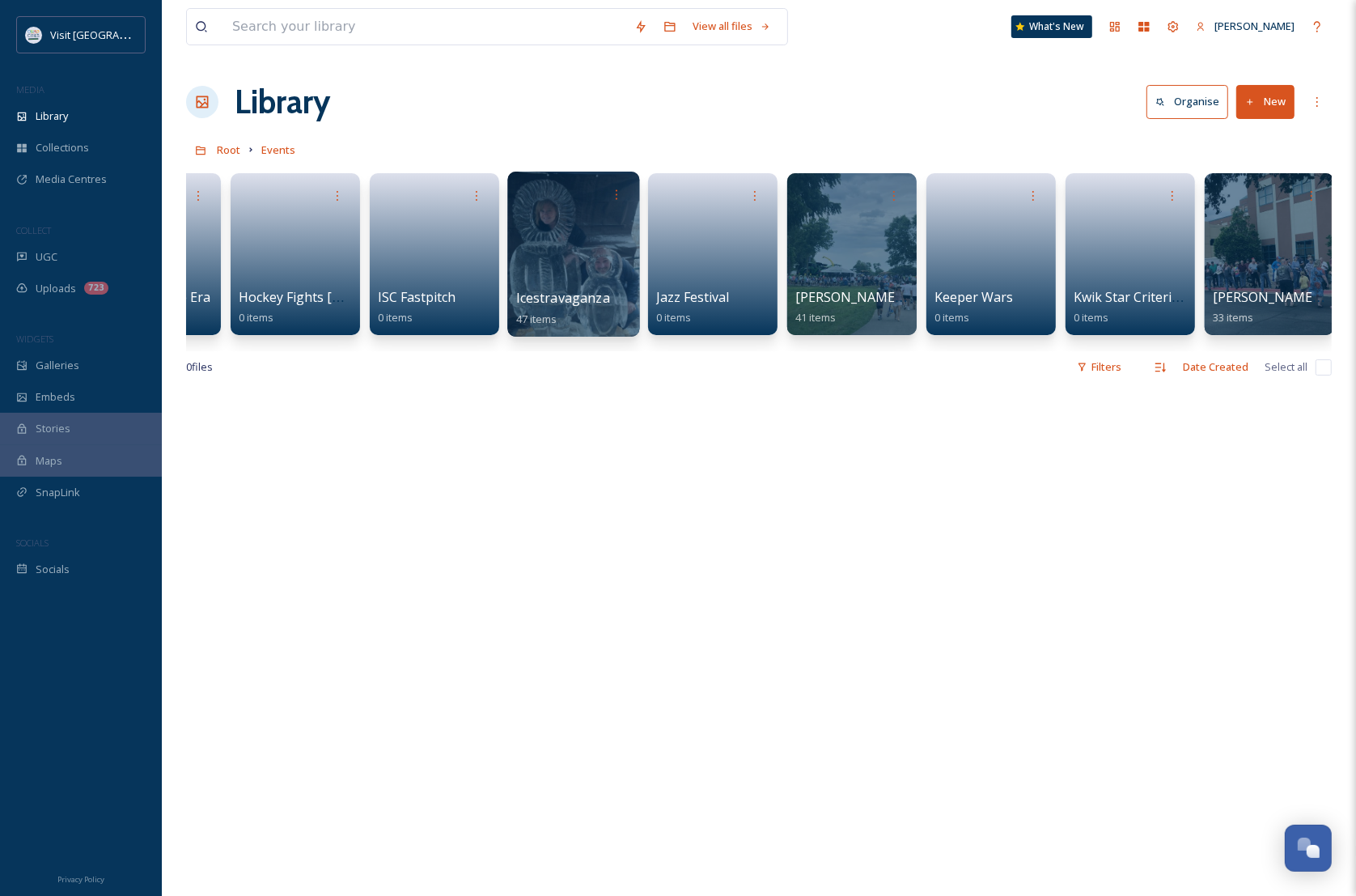
click at [581, 253] on div at bounding box center [573, 254] width 132 height 165
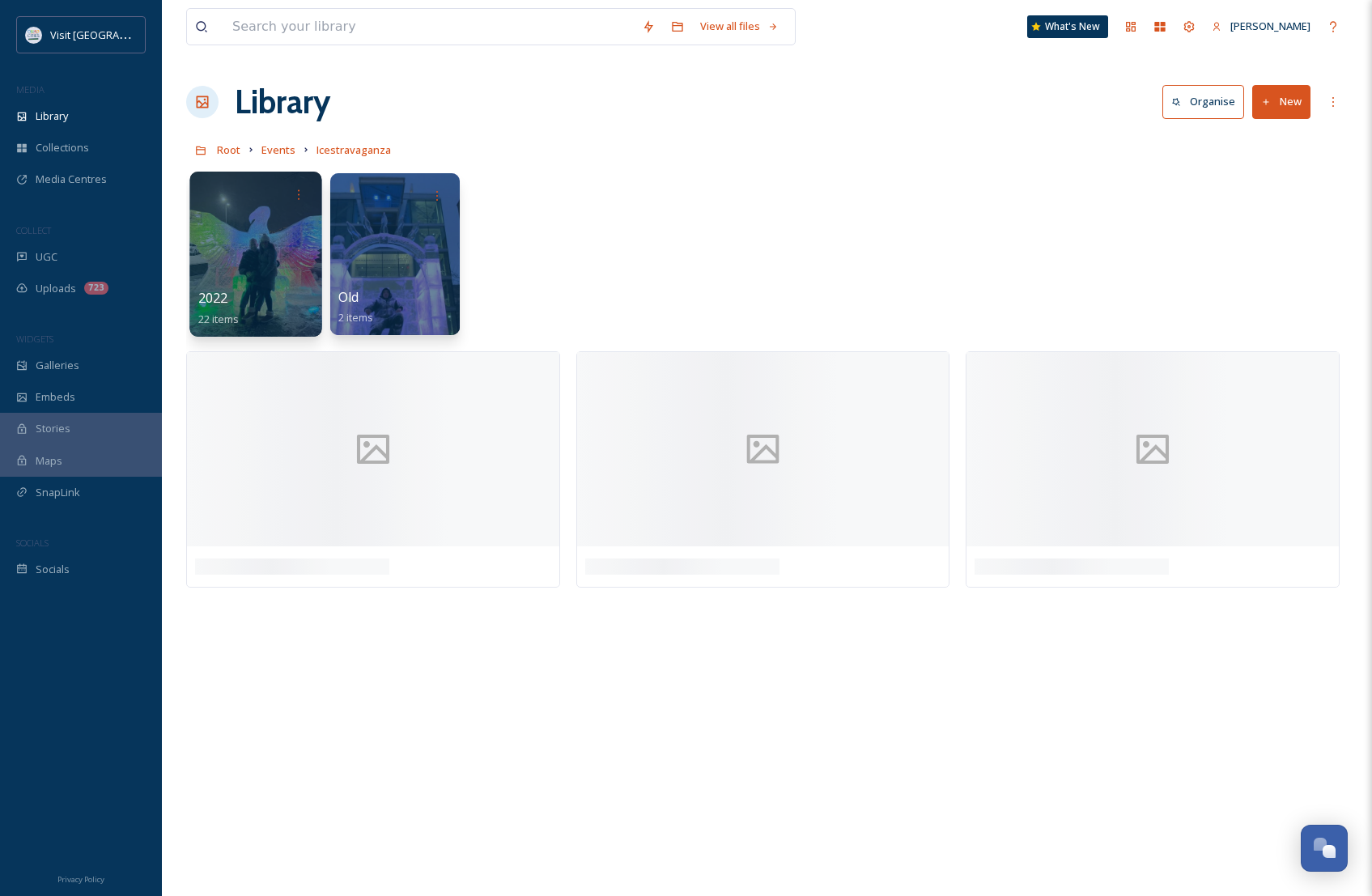
click at [254, 231] on div at bounding box center [255, 254] width 132 height 165
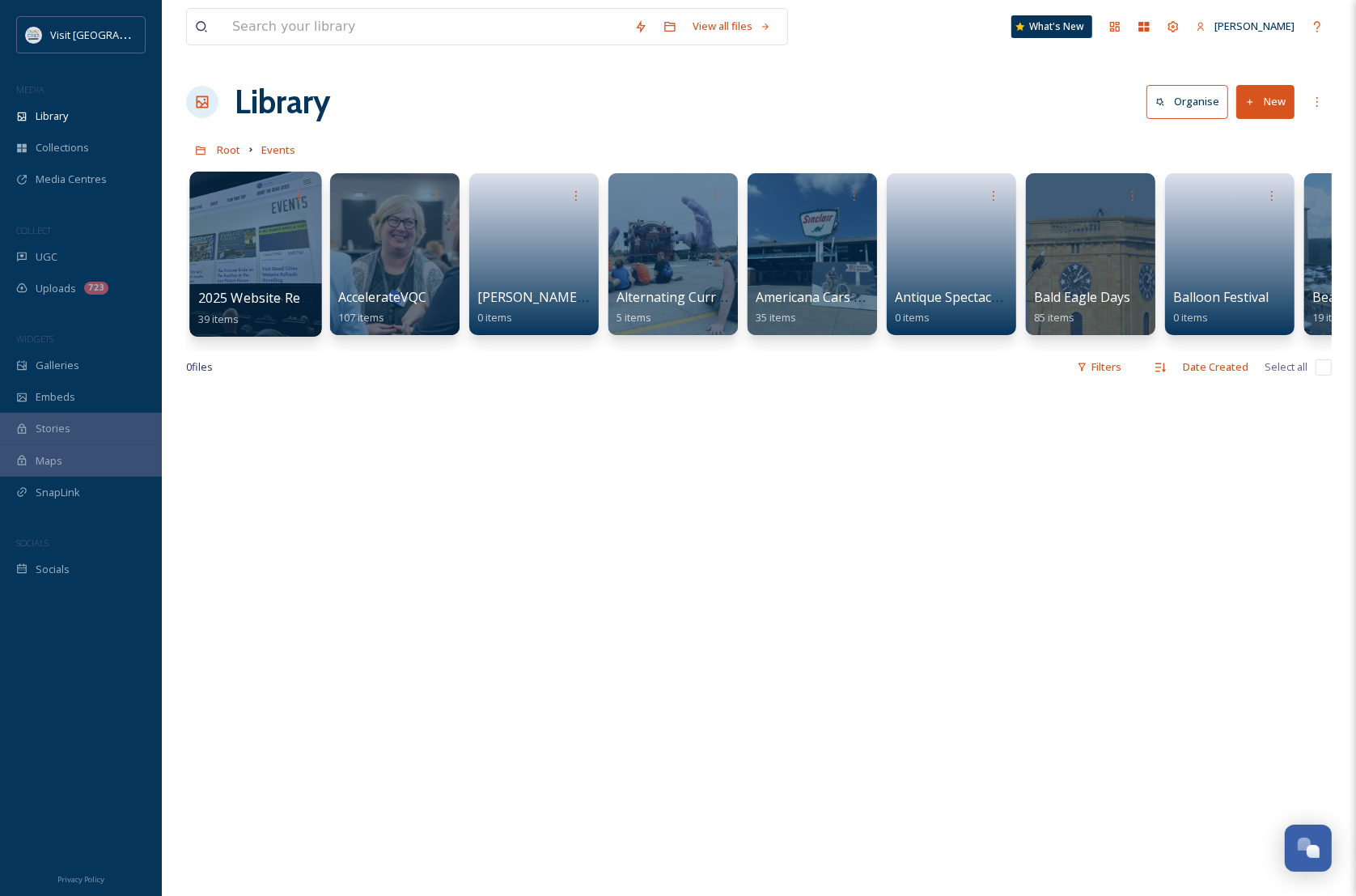
click at [268, 258] on div at bounding box center [255, 254] width 132 height 165
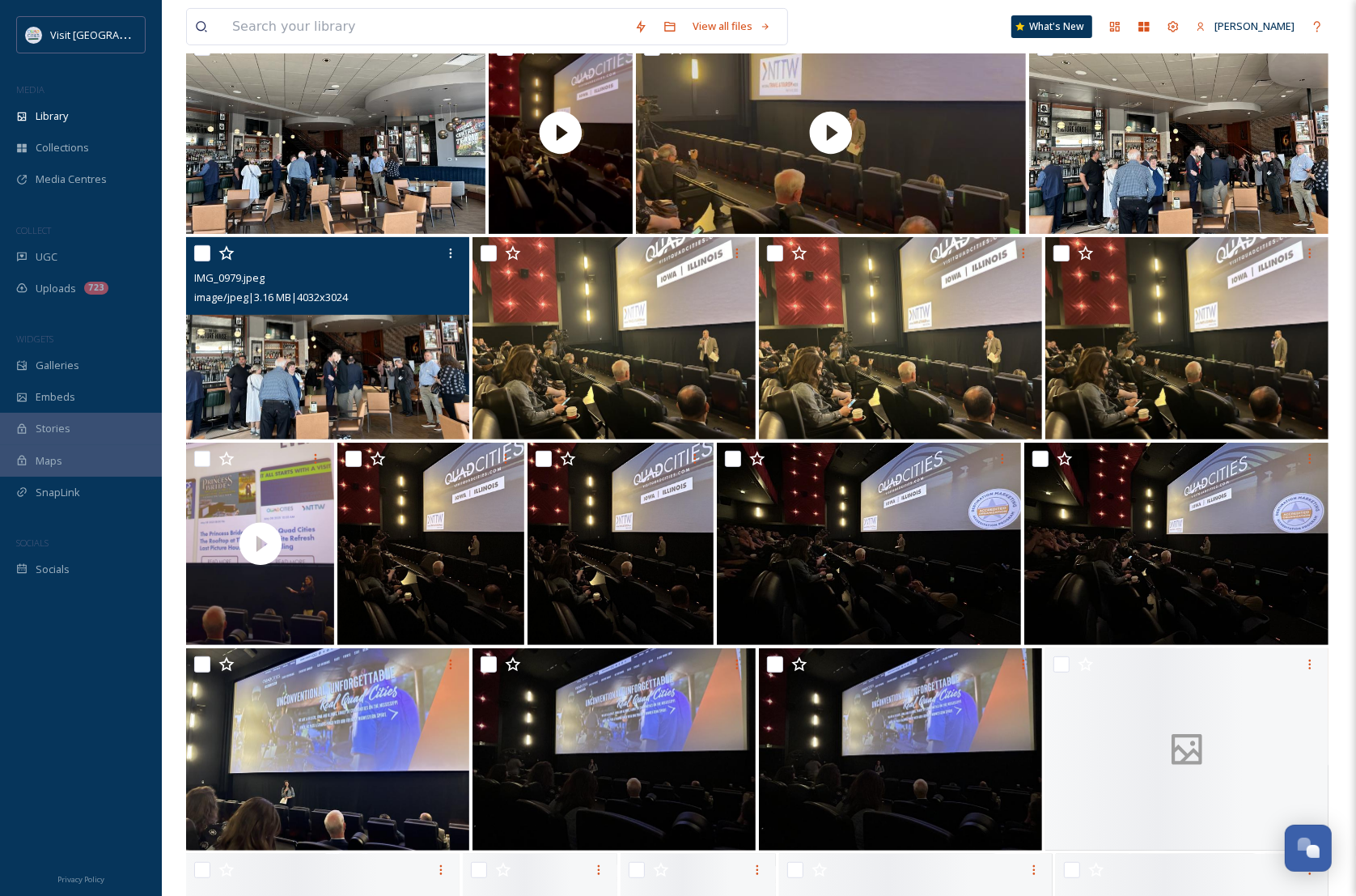
scroll to position [397, 0]
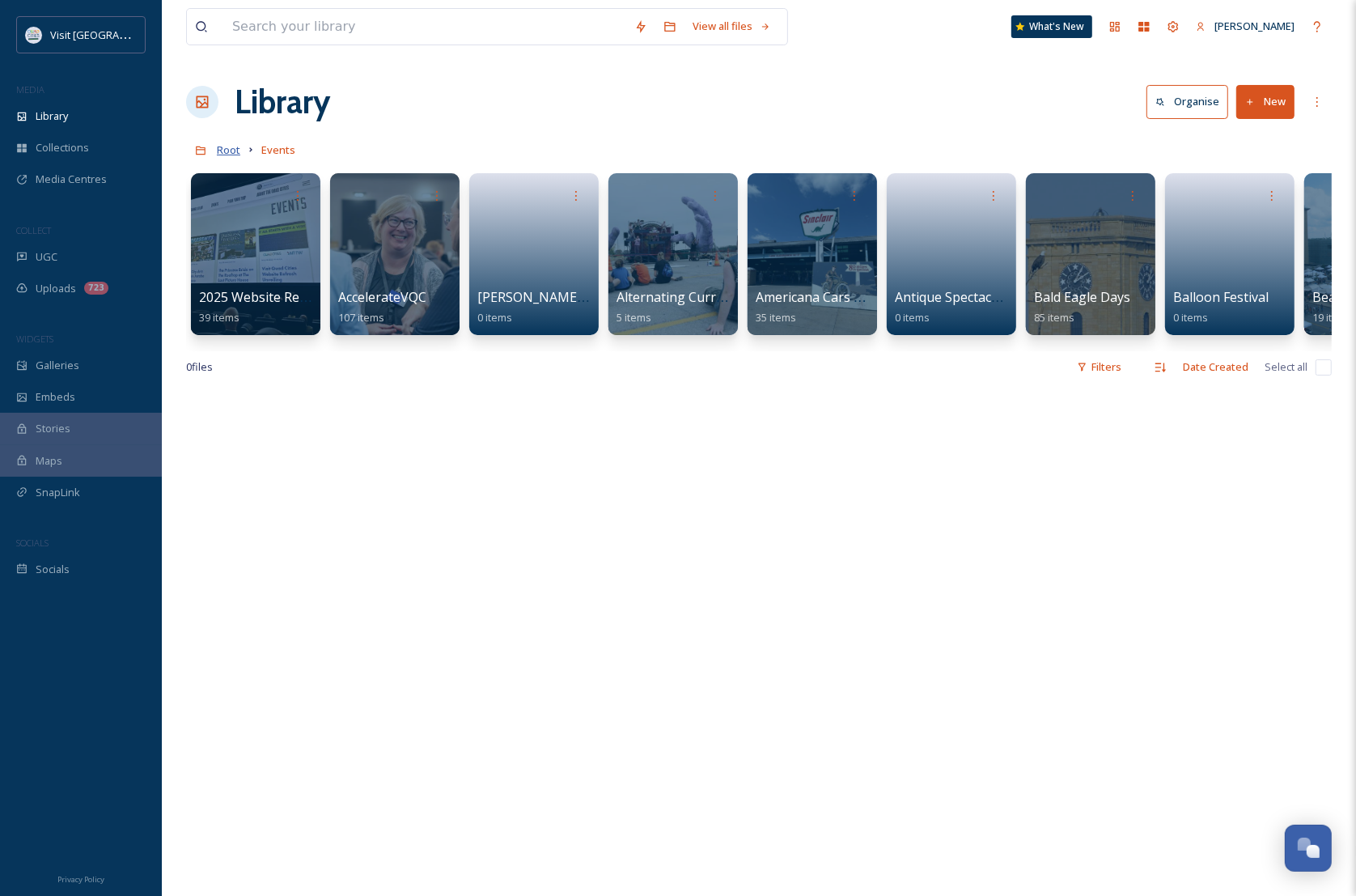
click at [233, 152] on span "Root" at bounding box center [229, 149] width 23 height 14
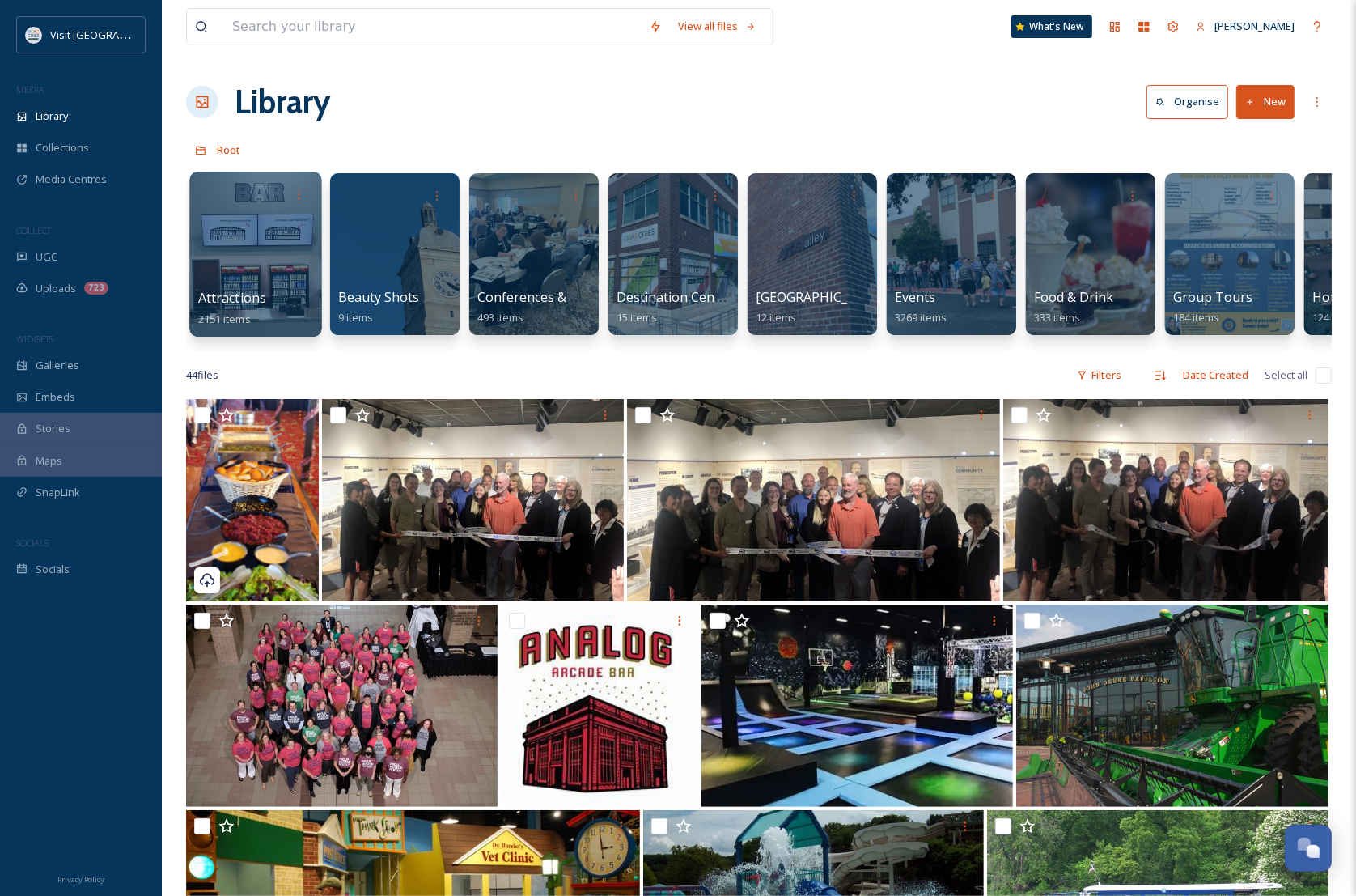
click at [274, 231] on div at bounding box center [255, 254] width 132 height 165
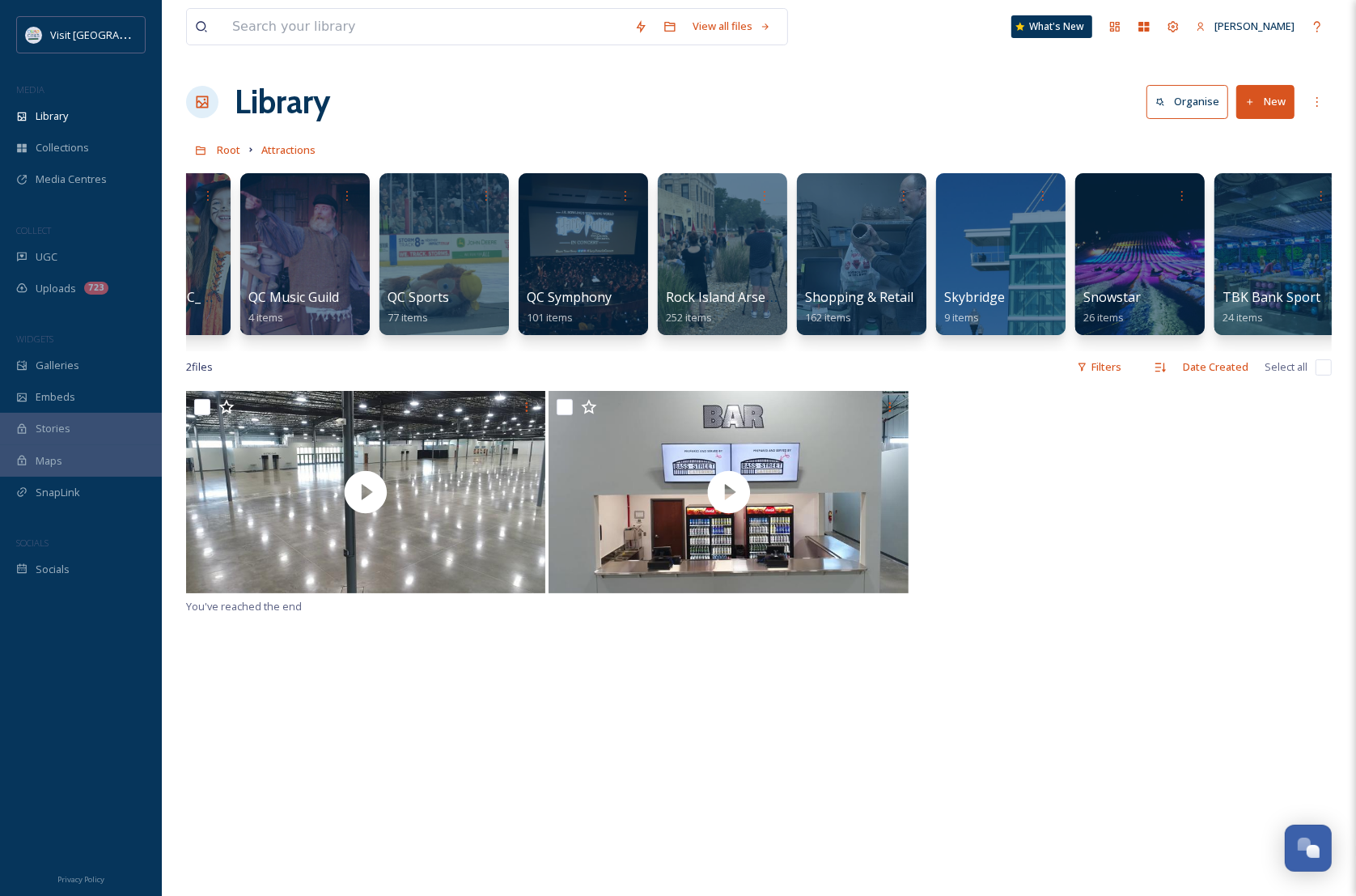
scroll to position [0, 3129]
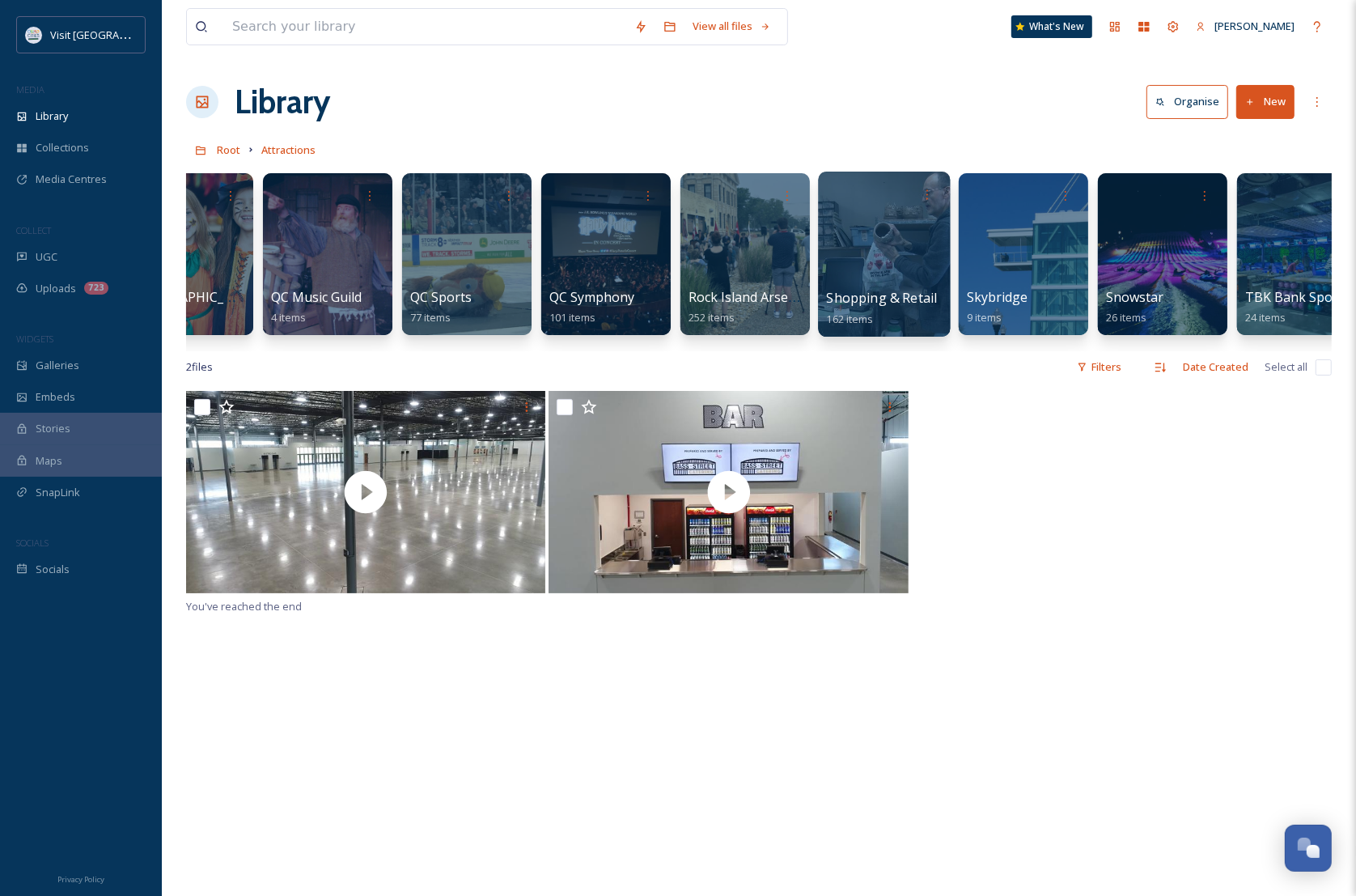
click at [831, 207] on div at bounding box center [884, 194] width 116 height 30
click at [884, 264] on div at bounding box center [883, 254] width 132 height 165
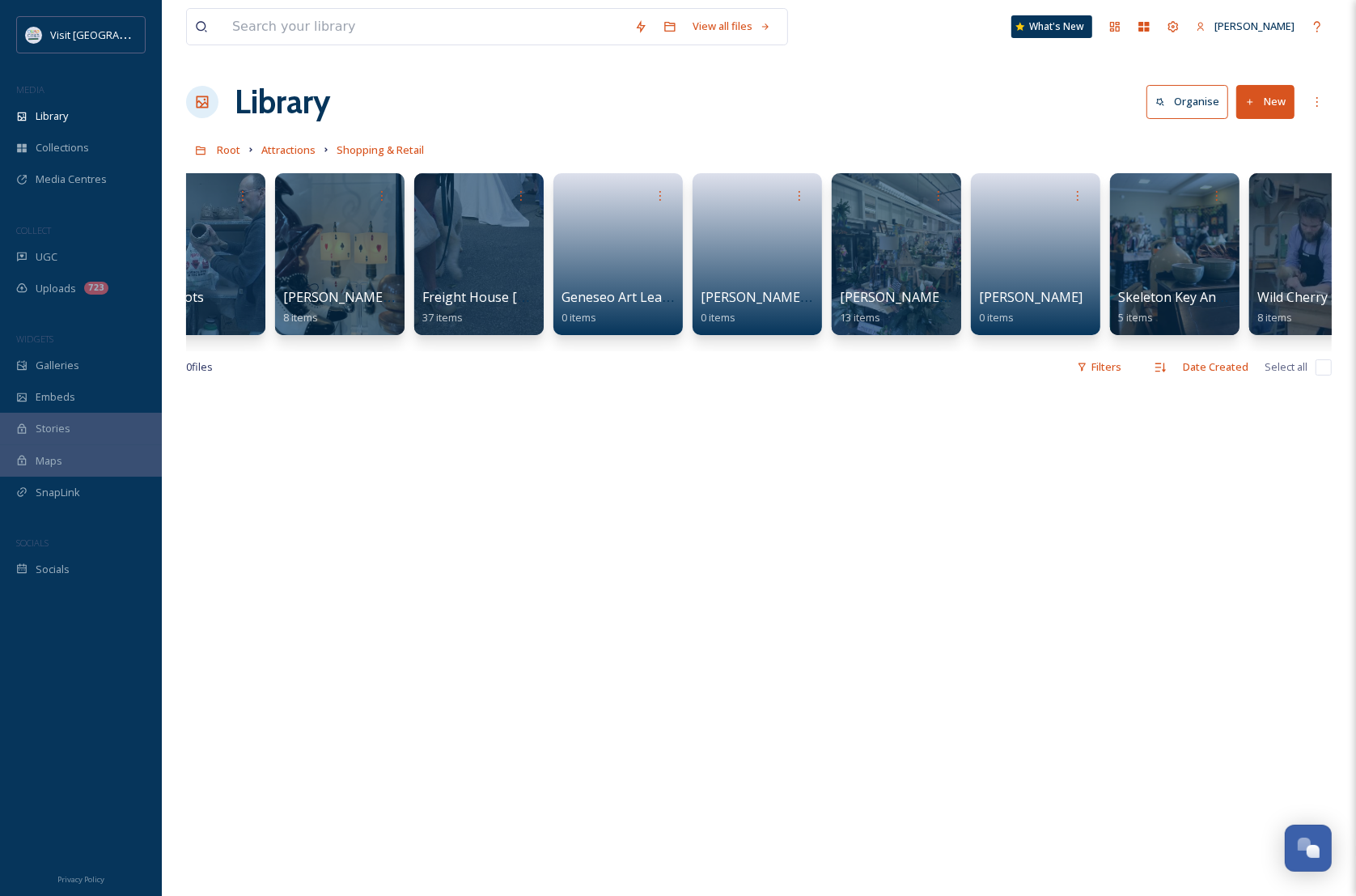
scroll to position [0, 478]
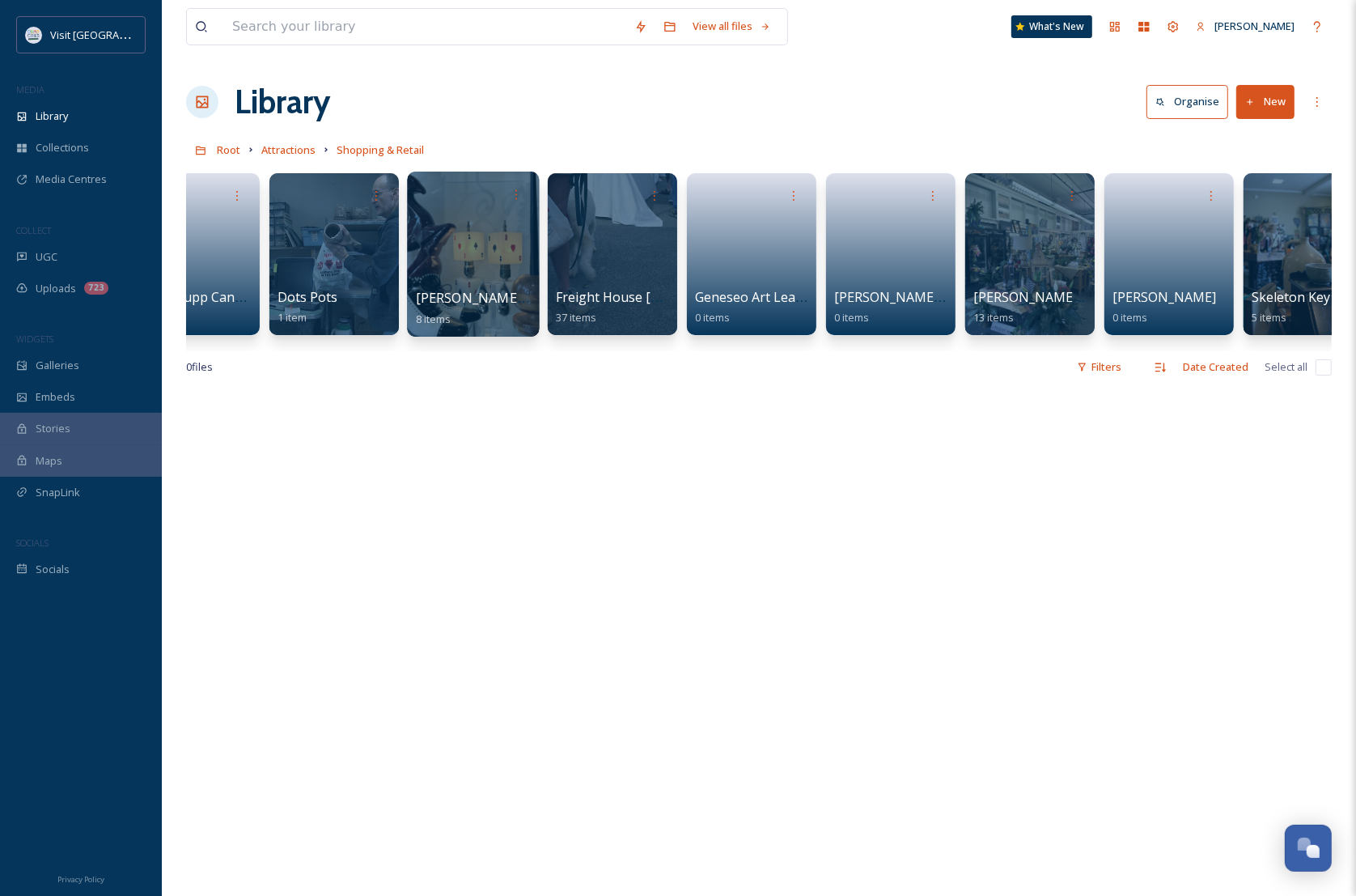
click at [500, 251] on div at bounding box center [473, 254] width 132 height 165
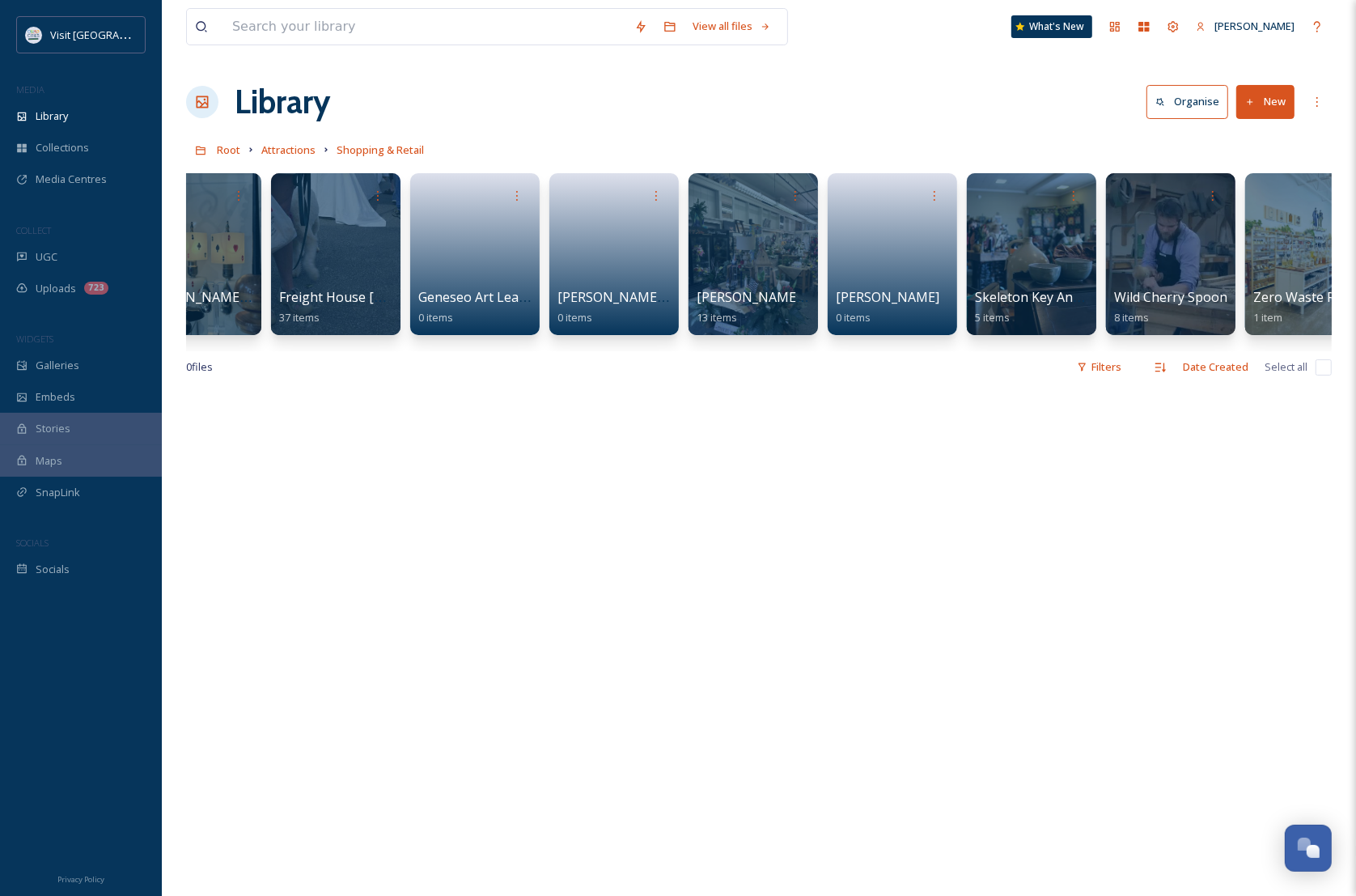
scroll to position [0, 801]
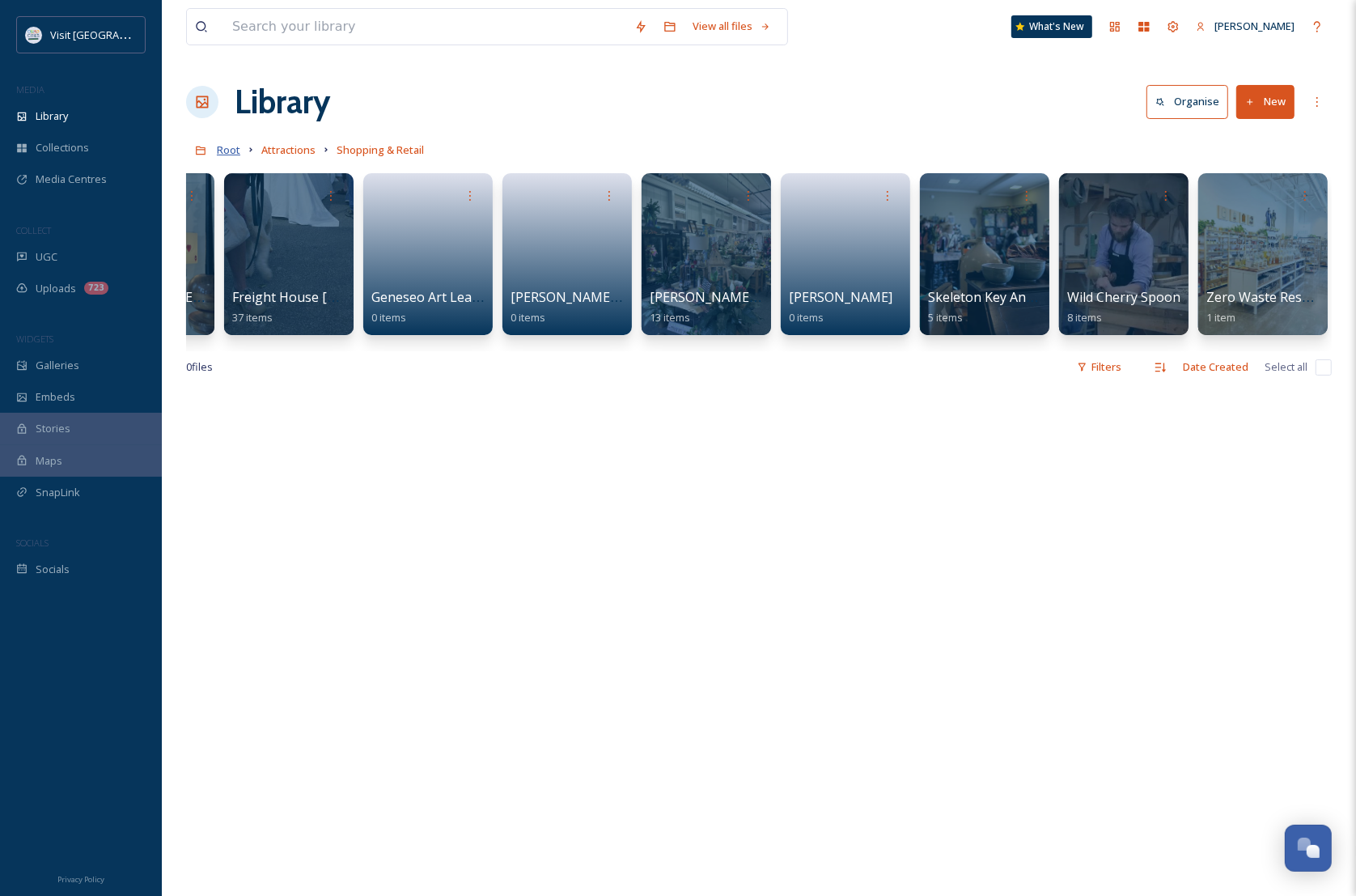
click at [220, 154] on span "Root" at bounding box center [229, 149] width 23 height 14
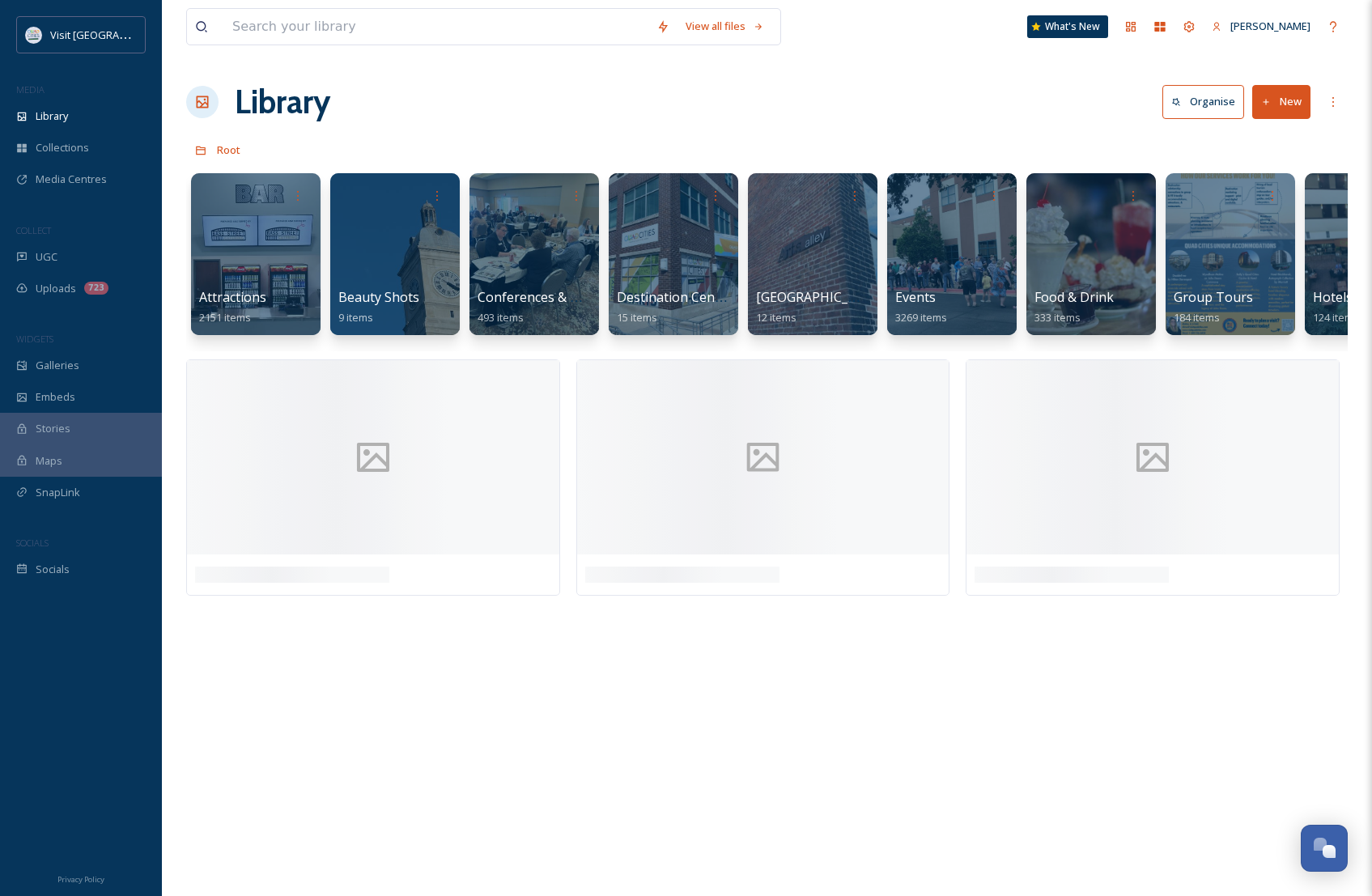
click at [186, 231] on div "Attractions 2151 items Beauty Shots 9 items Conferences & Tradeshows 493 items …" at bounding box center [767, 258] width 1162 height 186
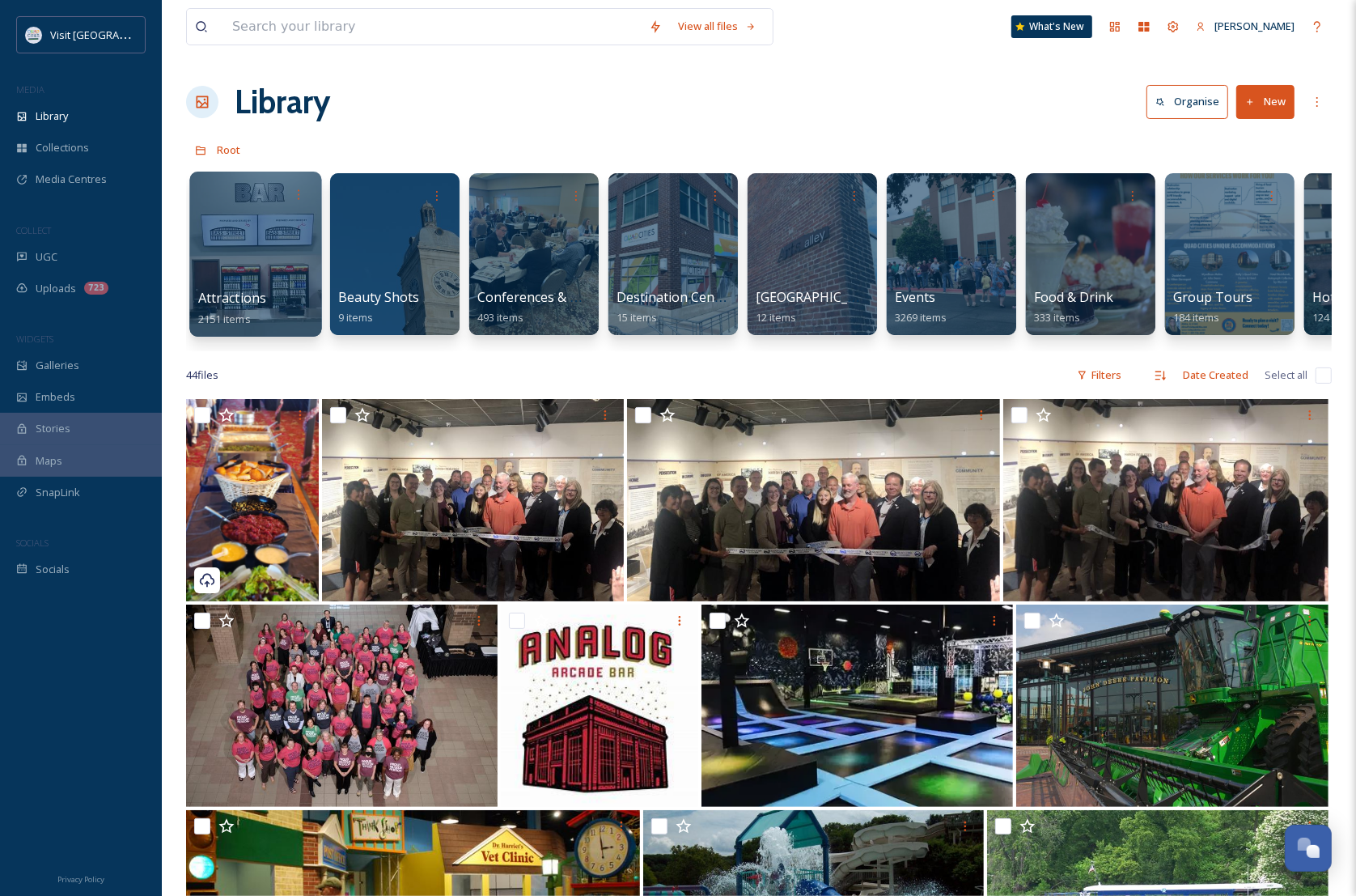
click at [241, 239] on div at bounding box center [255, 254] width 132 height 165
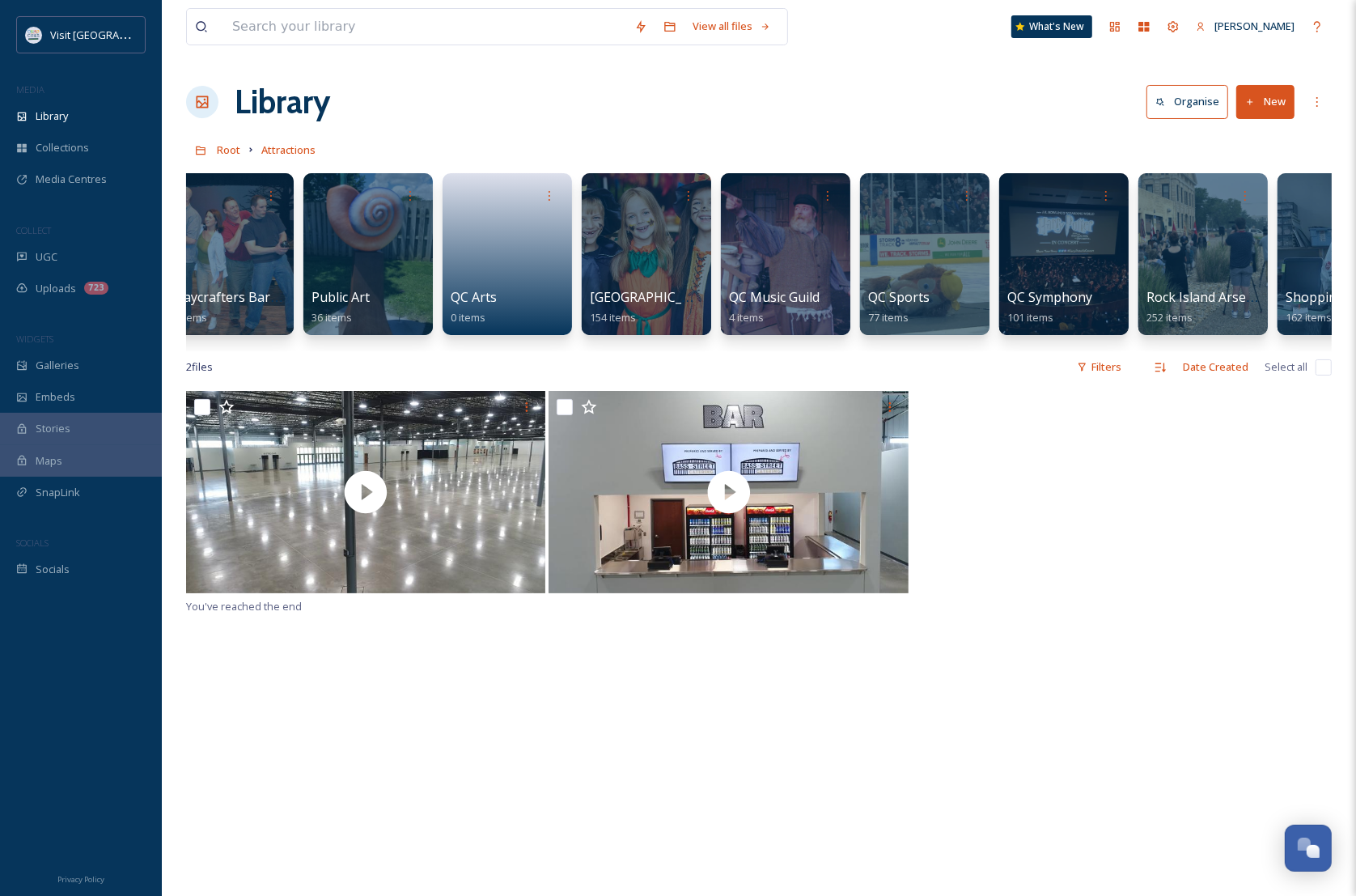
scroll to position [0, 2663]
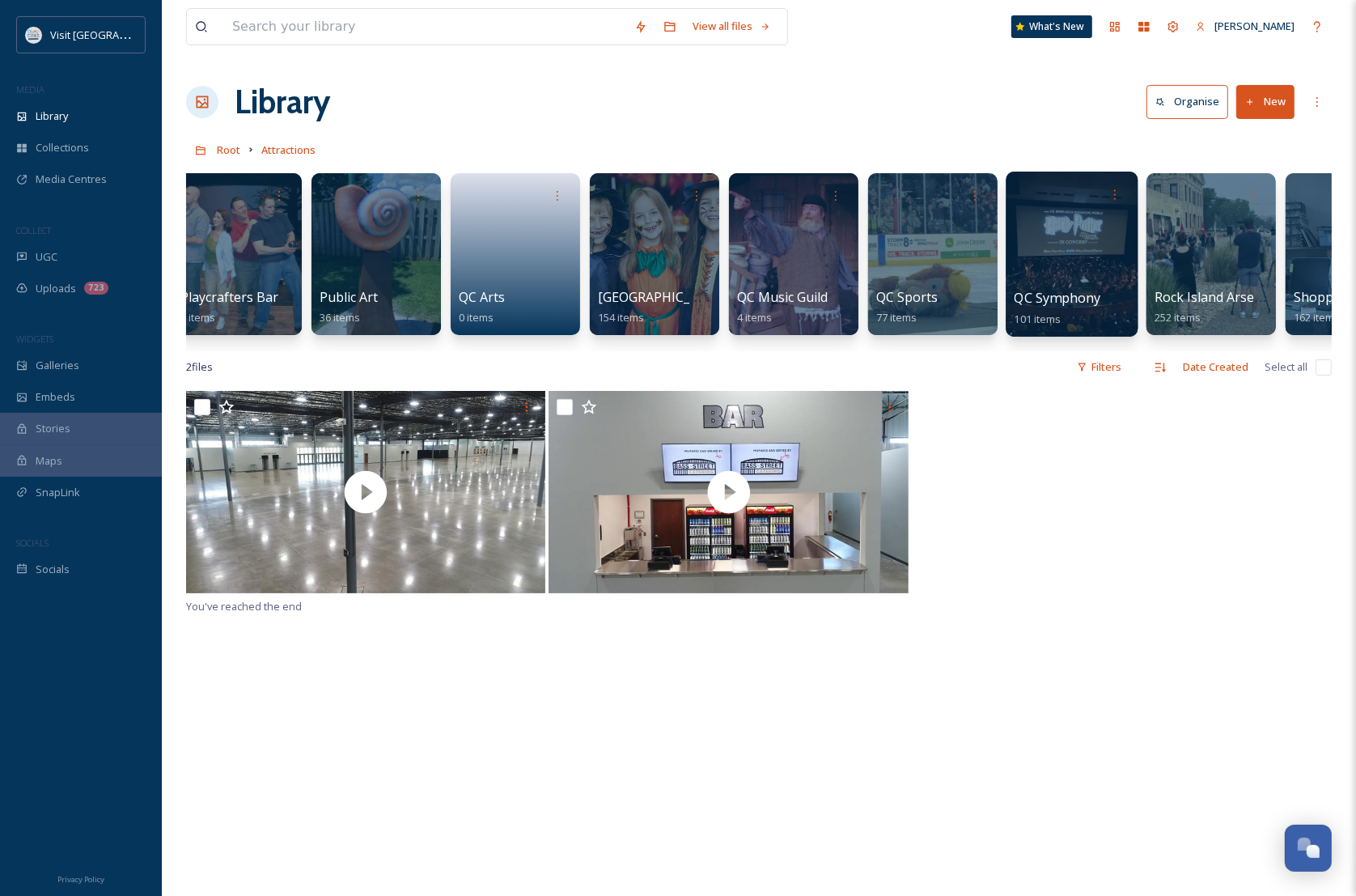
click at [1072, 276] on div at bounding box center [1071, 254] width 132 height 165
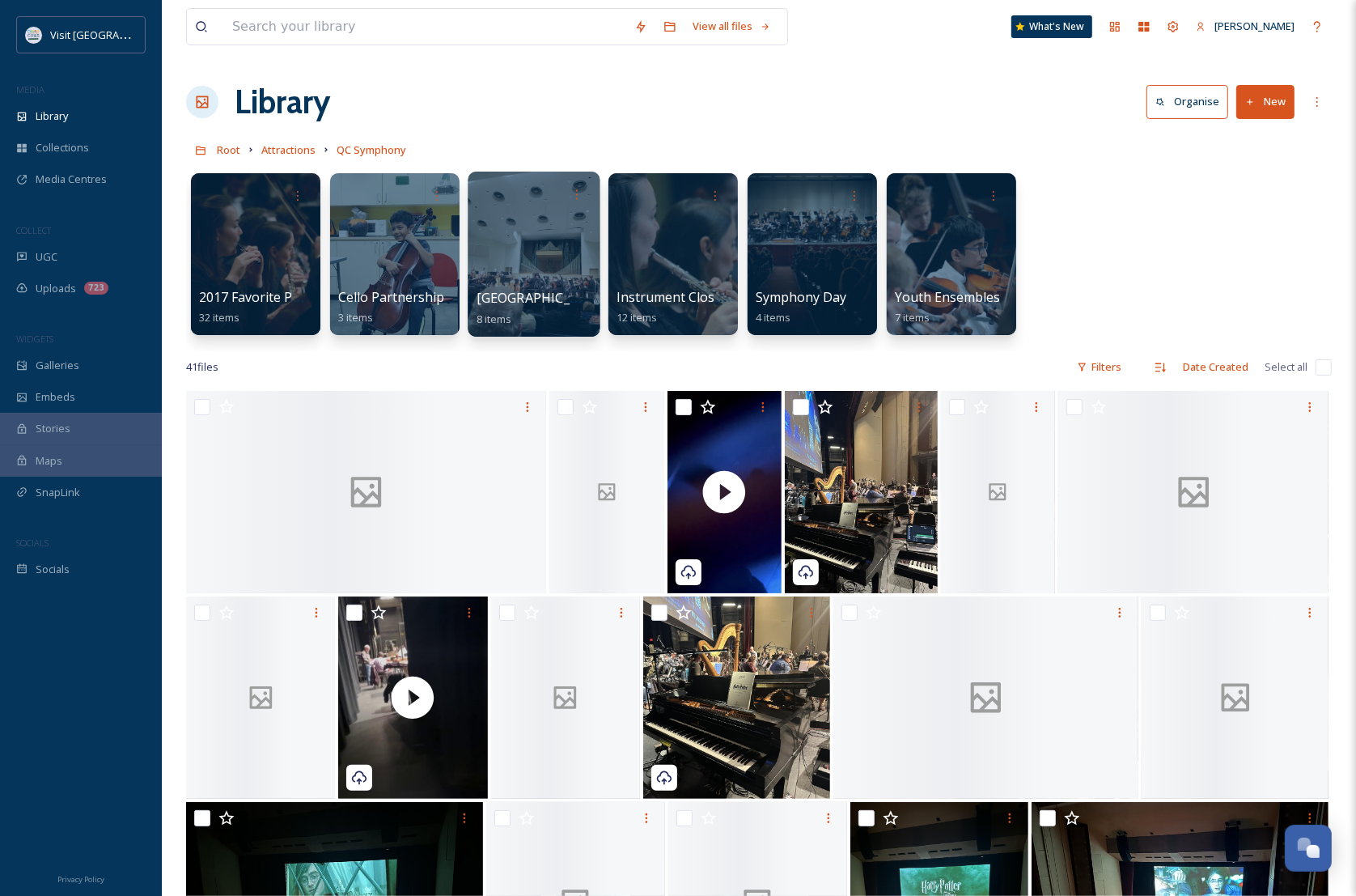
click at [515, 229] on div at bounding box center [533, 254] width 132 height 165
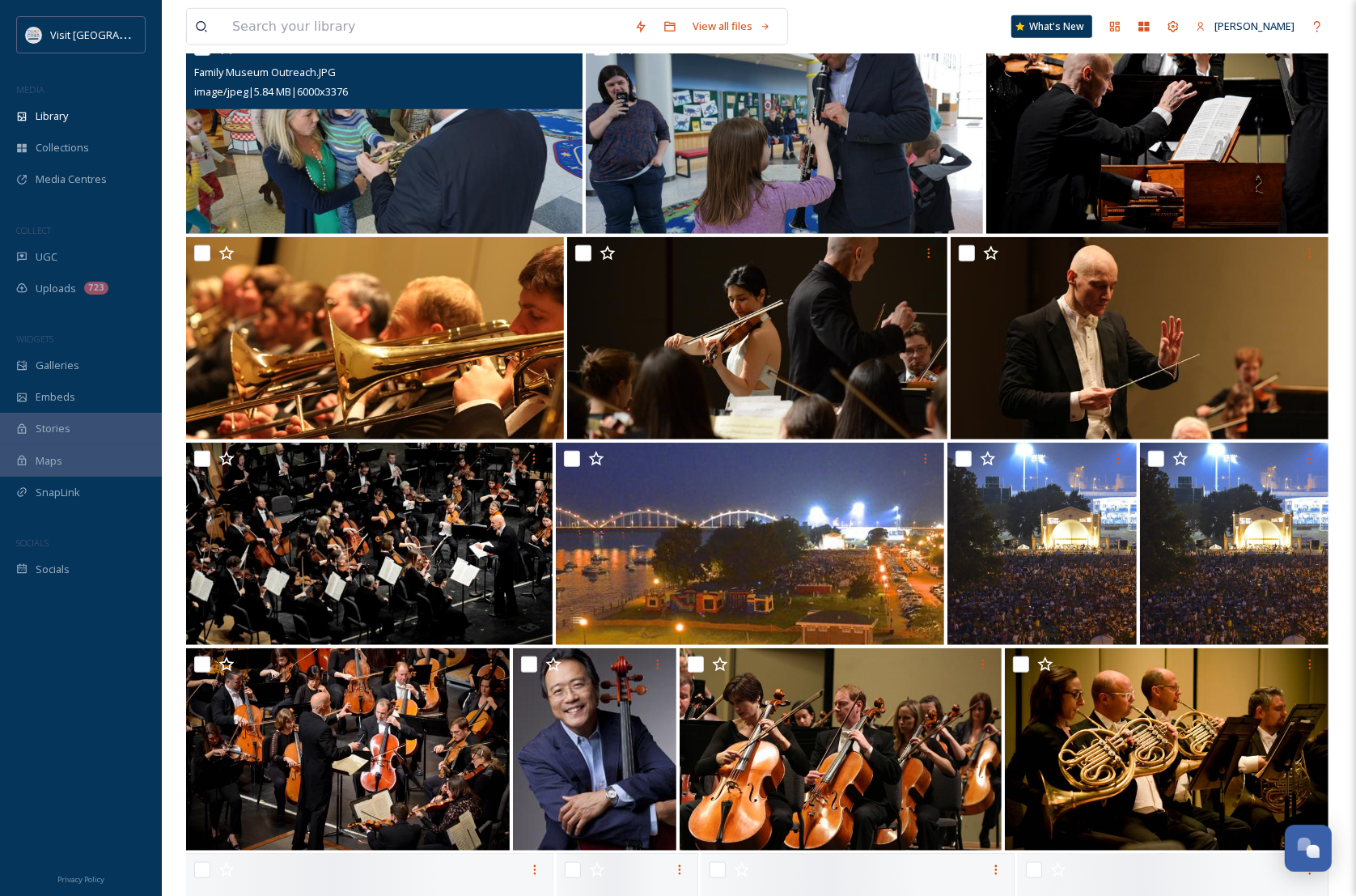
scroll to position [1200, 0]
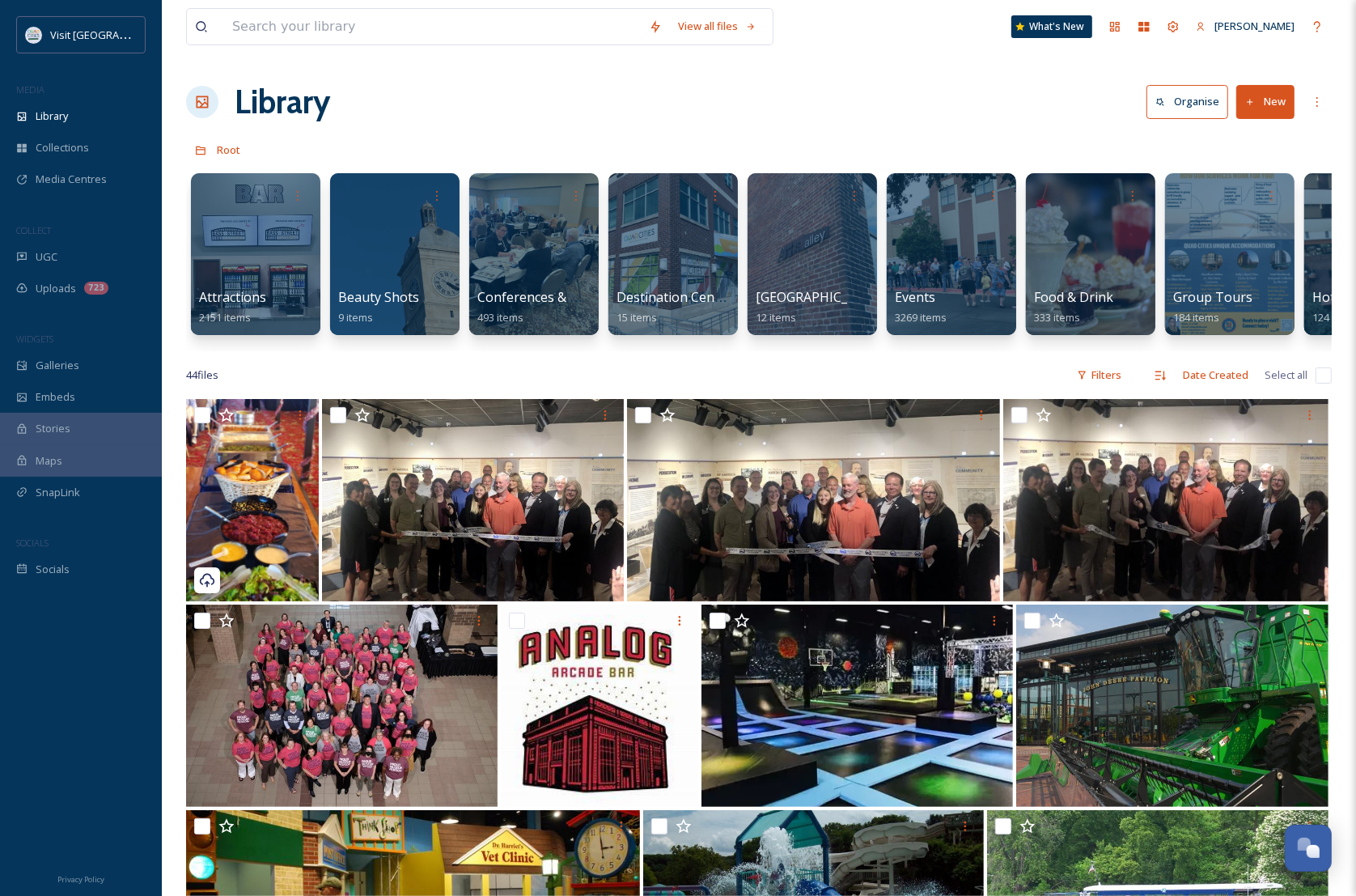
drag, startPoint x: 383, startPoint y: 349, endPoint x: 801, endPoint y: 373, distance: 418.7
click at [801, 373] on div "View all files What's New [PERSON_NAME] Library Organise New Root Your Selectio…" at bounding box center [759, 733] width 1194 height 1467
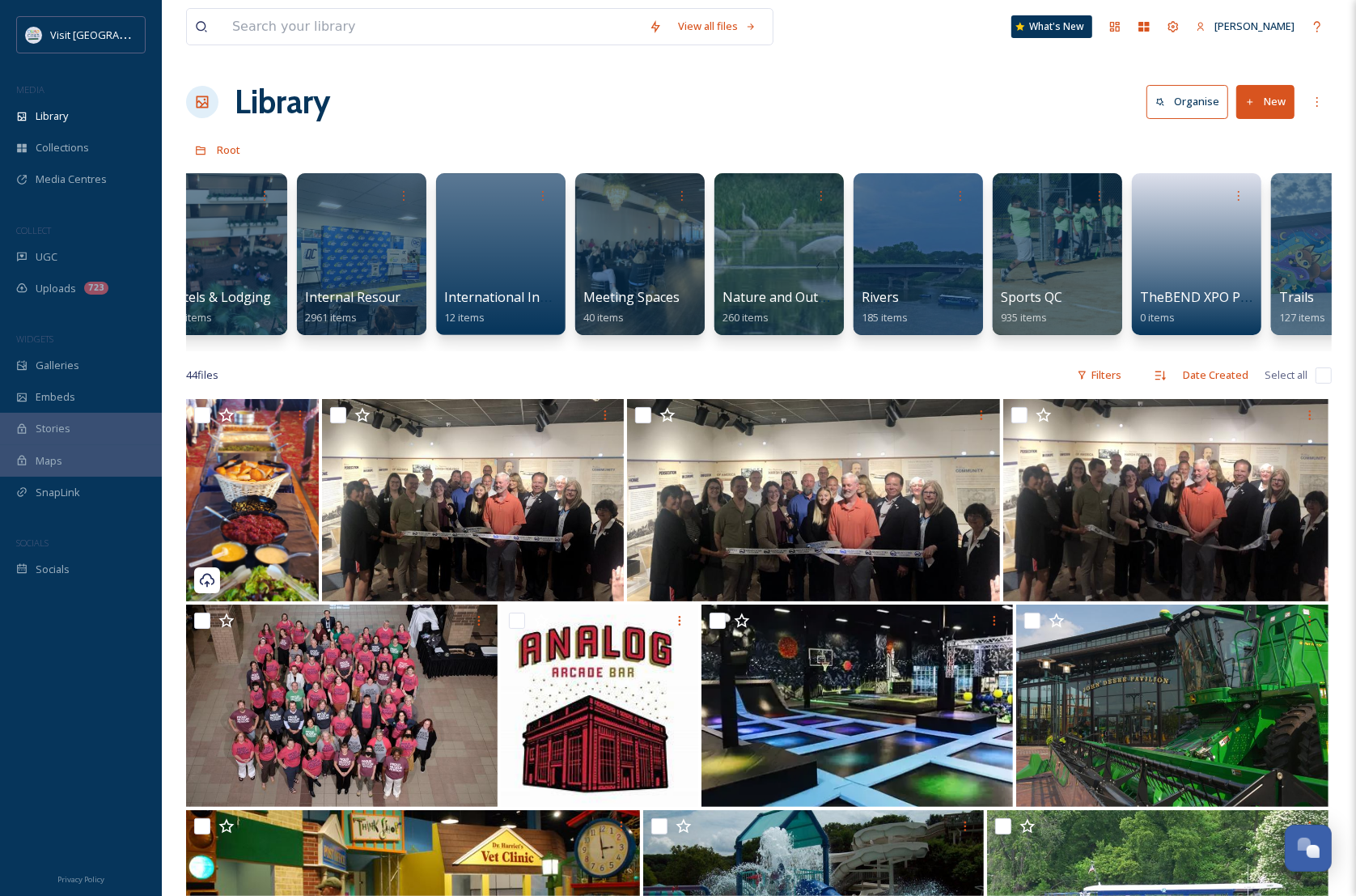
scroll to position [0, 1145]
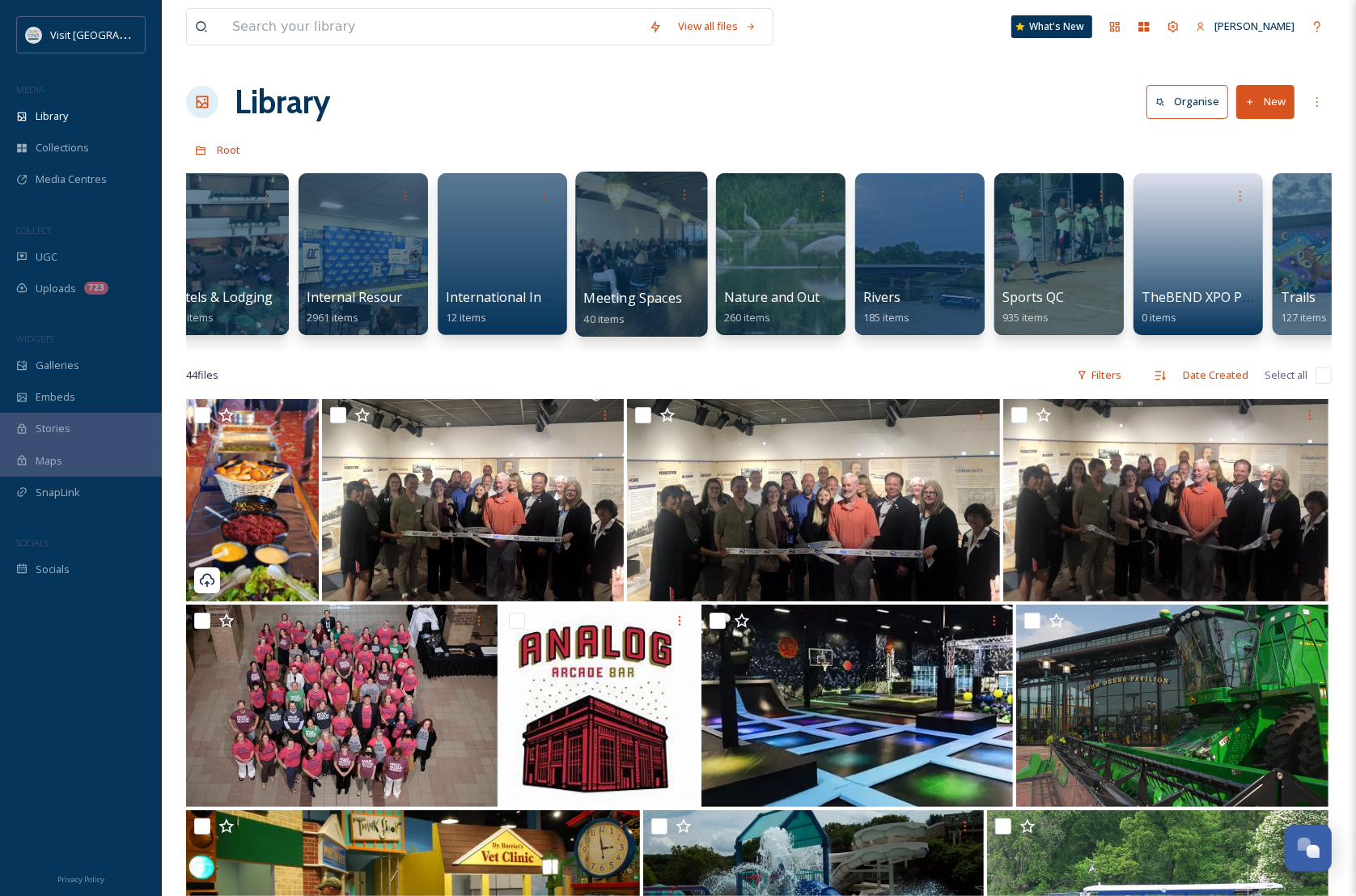
click at [690, 255] on div at bounding box center [640, 254] width 132 height 165
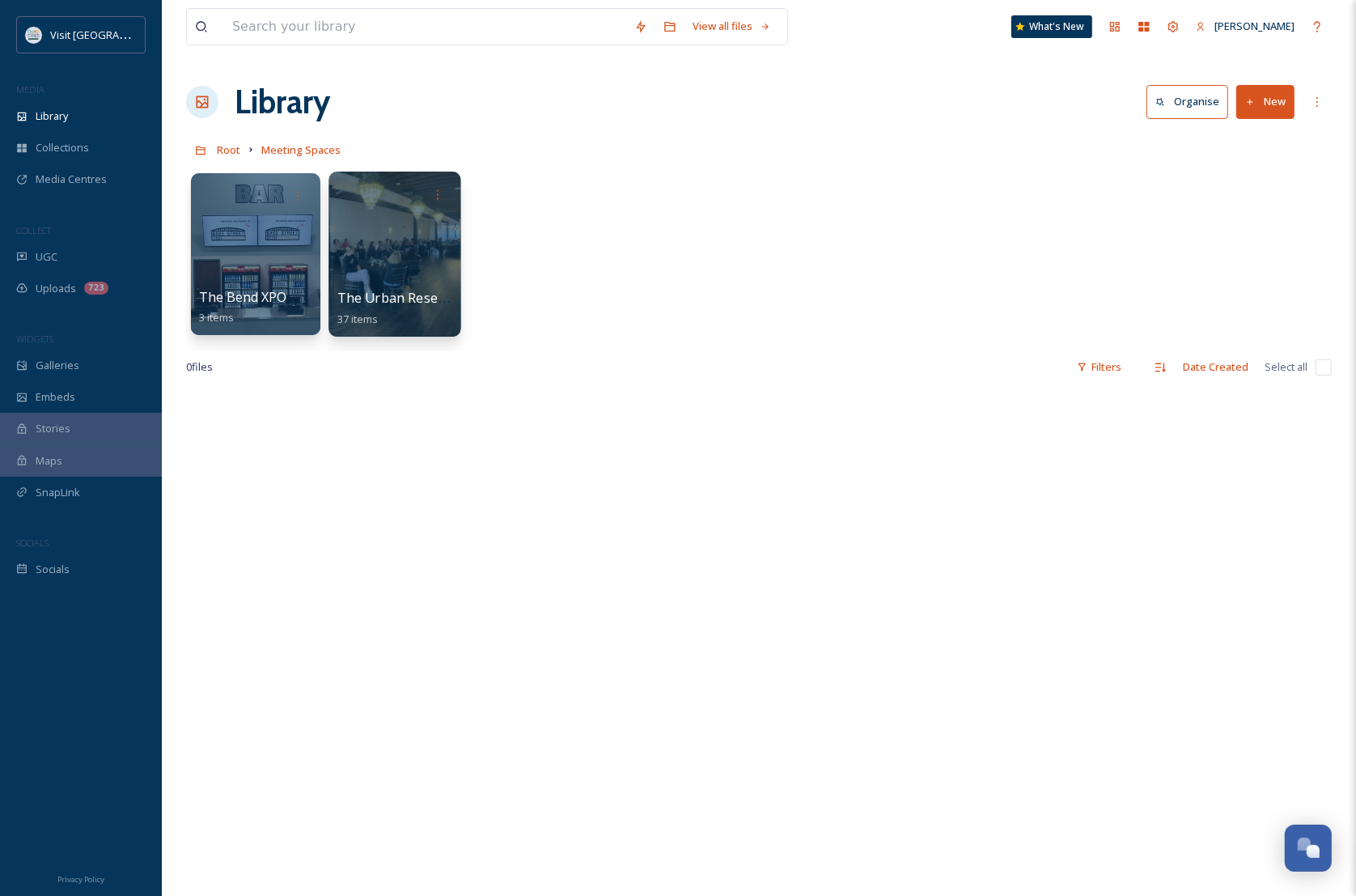
click at [409, 275] on div at bounding box center [394, 254] width 132 height 165
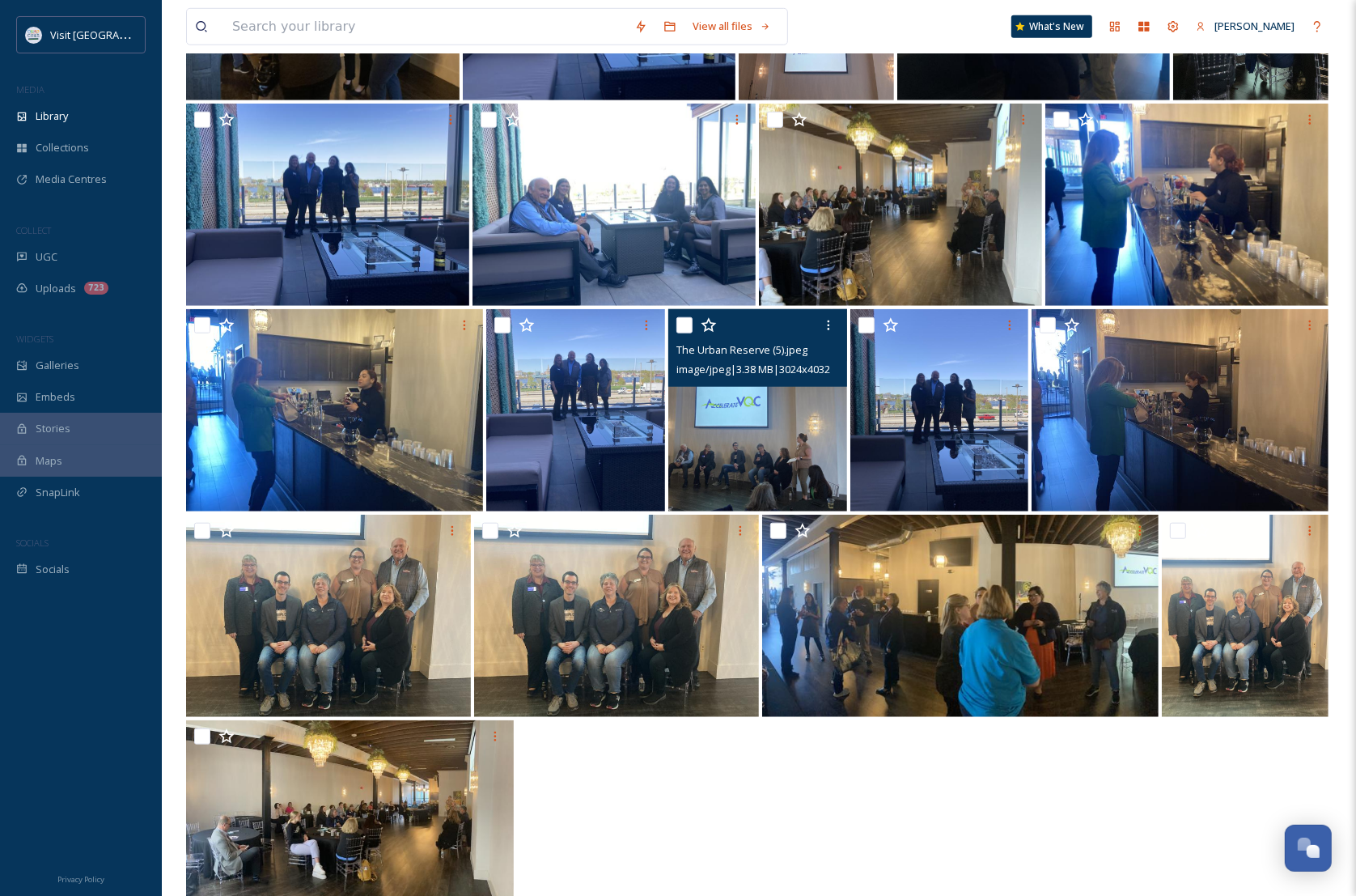
scroll to position [1194, 0]
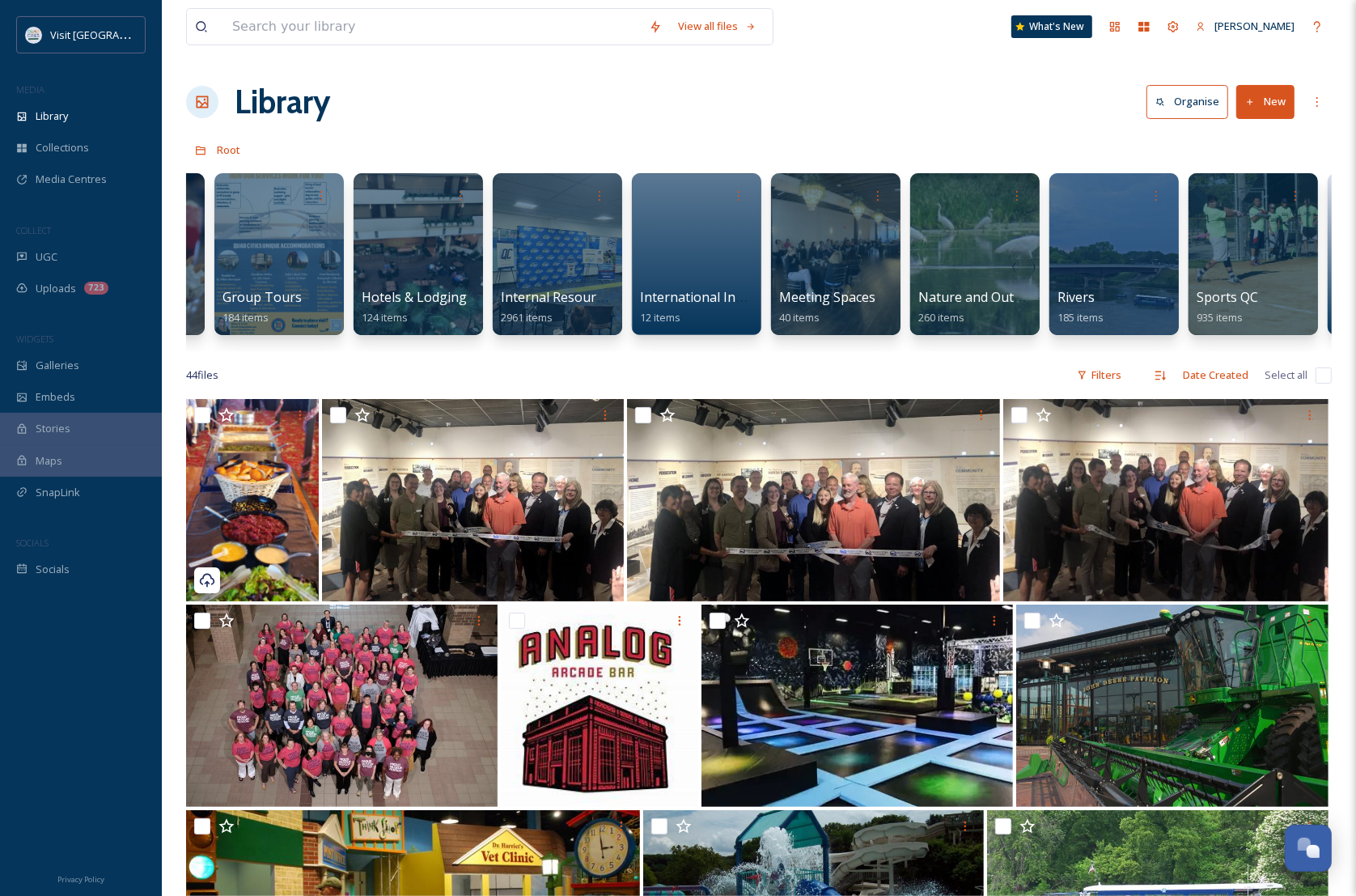
scroll to position [0, 1359]
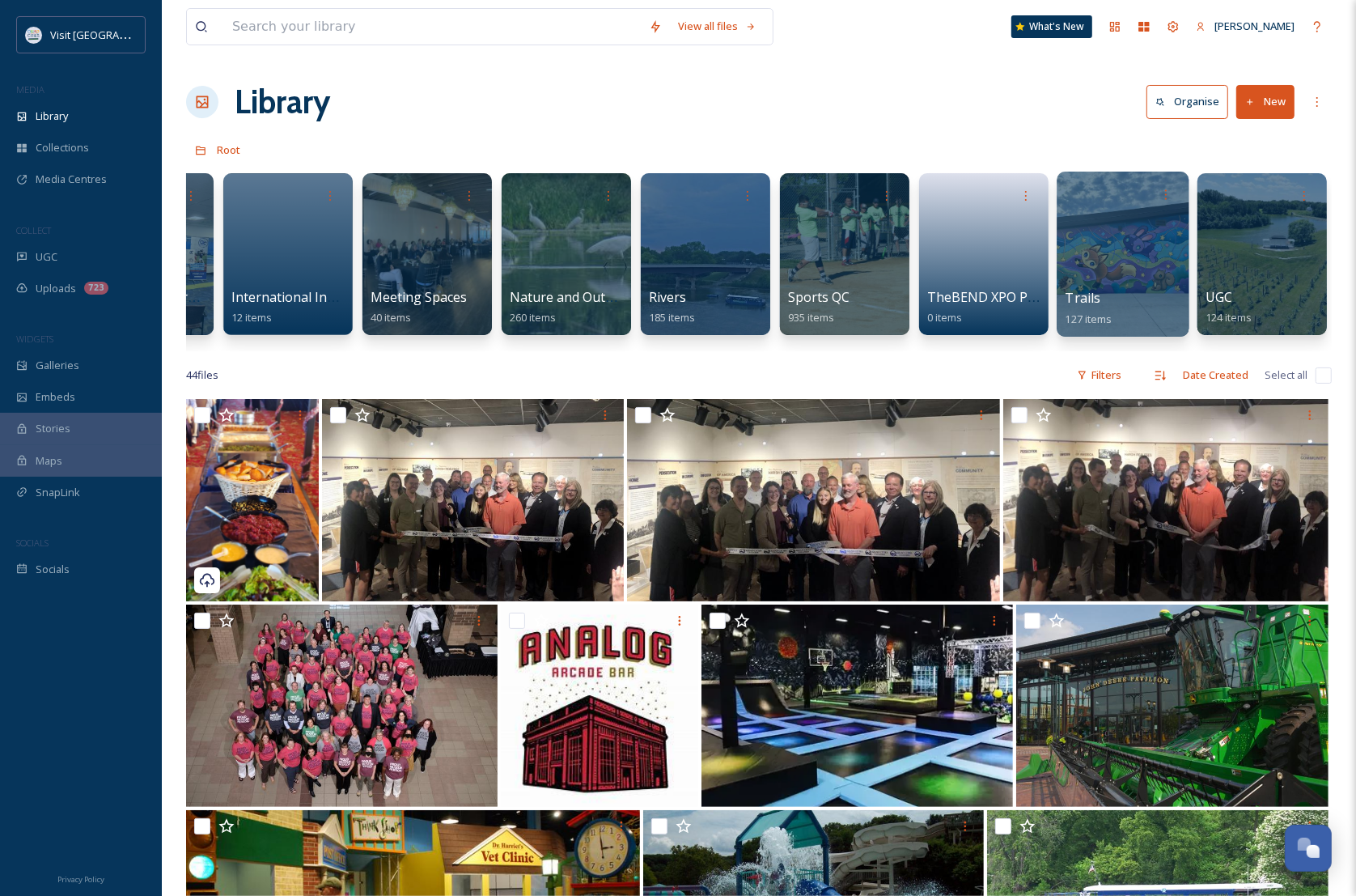
click at [1118, 240] on div at bounding box center [1123, 254] width 132 height 165
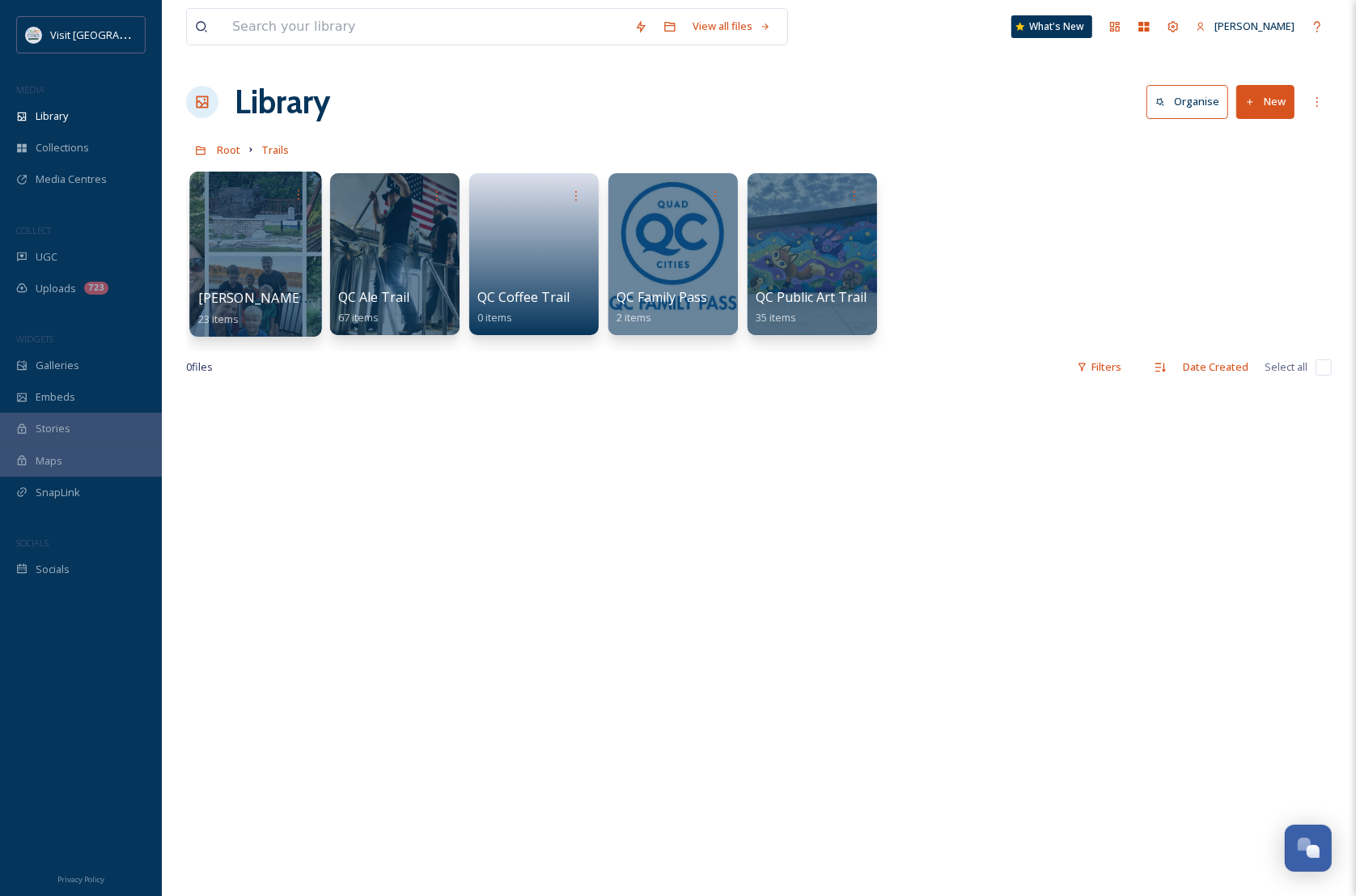
click at [254, 231] on div at bounding box center [255, 254] width 132 height 165
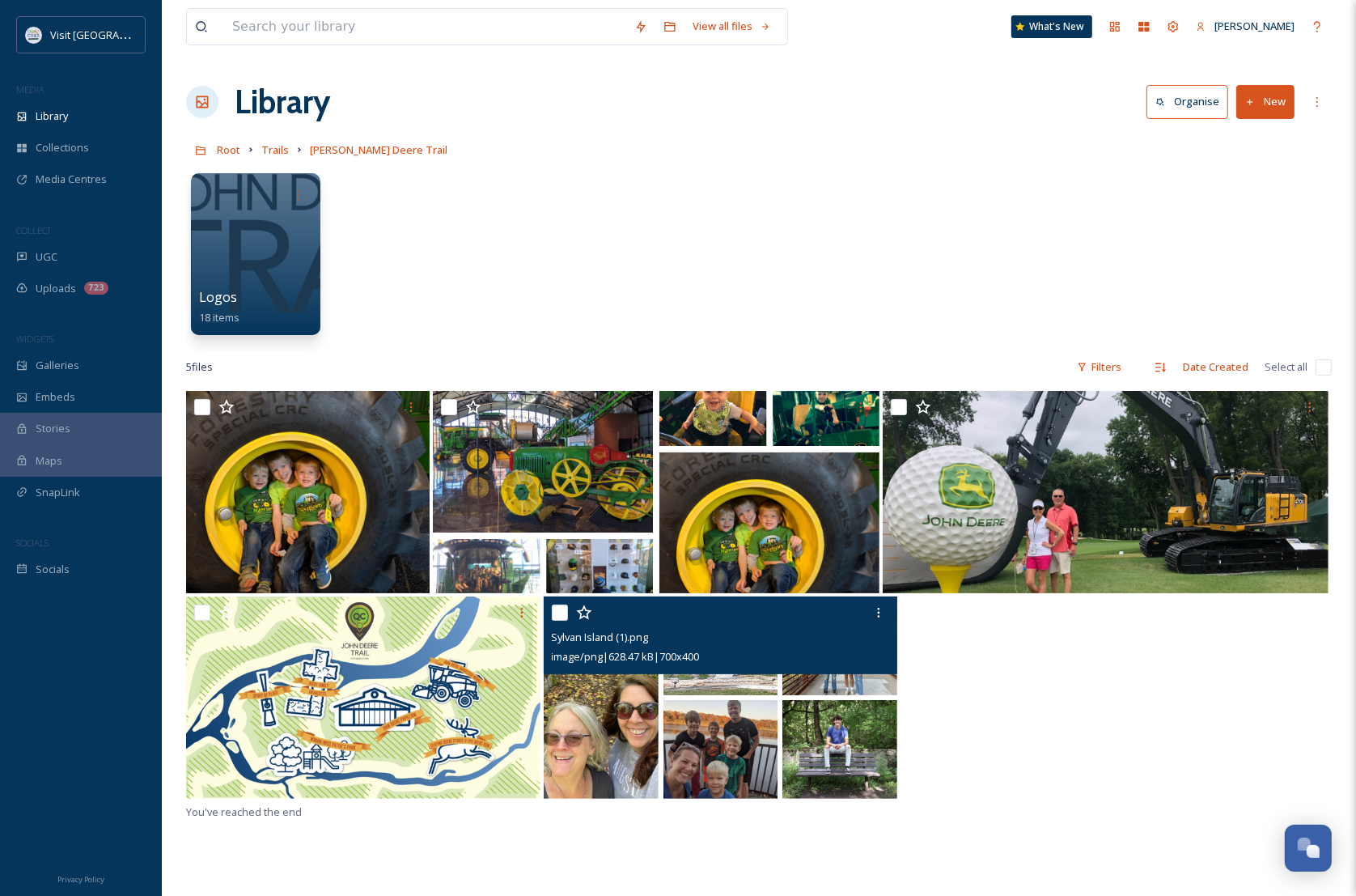
click at [660, 747] on img at bounding box center [720, 697] width 354 height 203
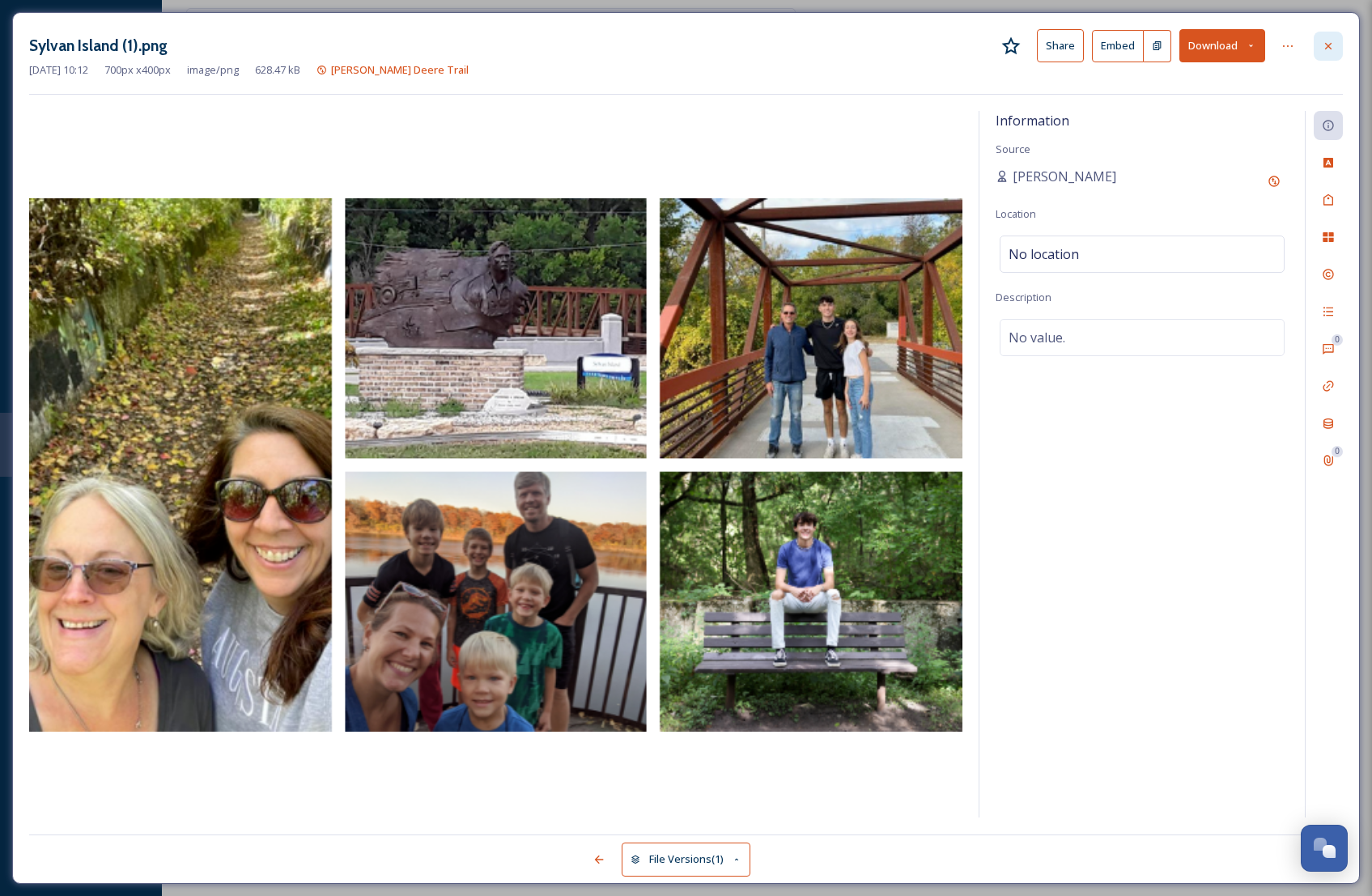
click at [1330, 41] on icon at bounding box center [1328, 45] width 13 height 13
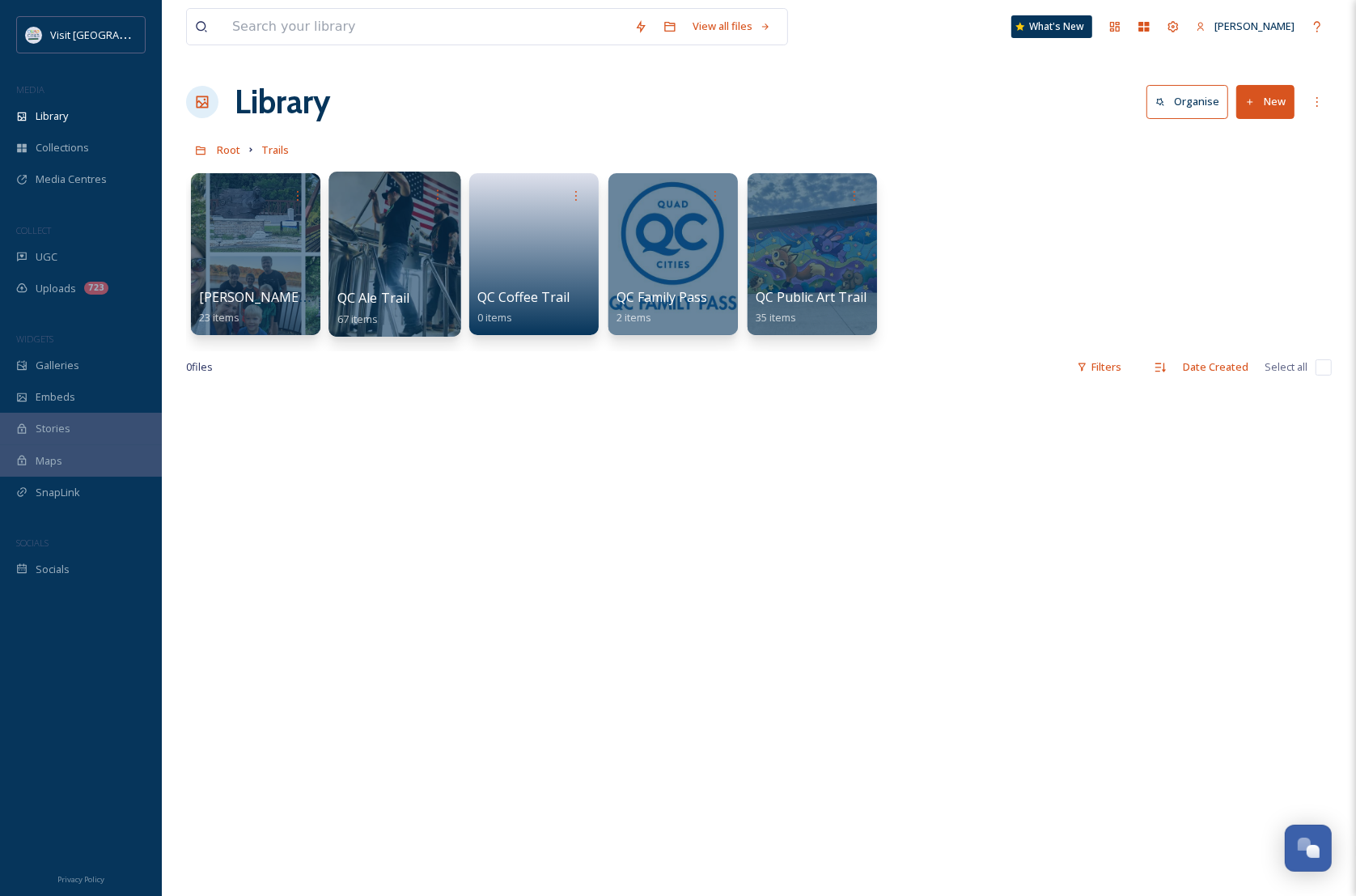
click at [410, 256] on div at bounding box center [394, 254] width 132 height 165
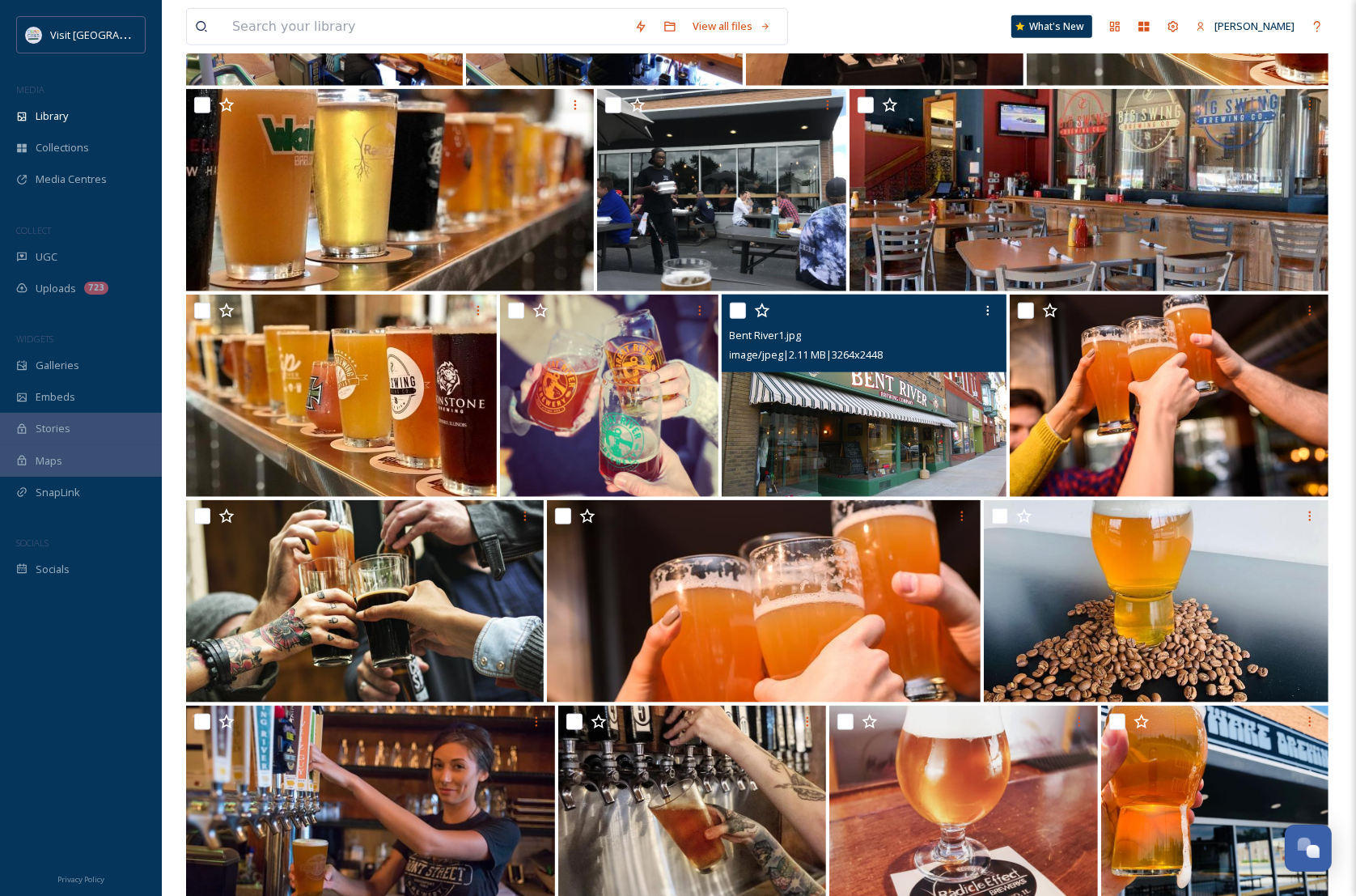
scroll to position [1775, 0]
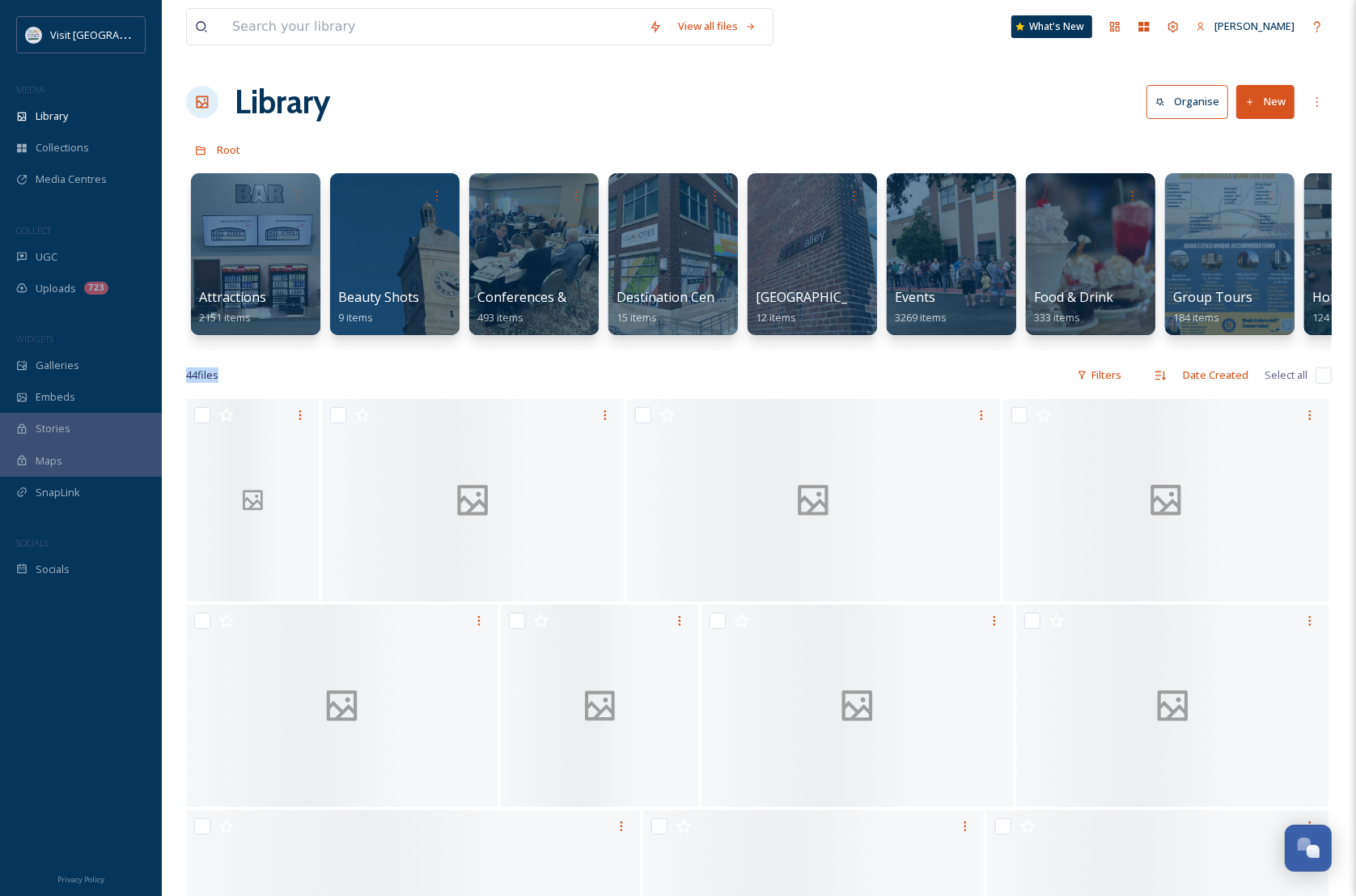
drag, startPoint x: 414, startPoint y: 344, endPoint x: 722, endPoint y: 381, distance: 310.2
click at [722, 381] on div "View all files What's New [PERSON_NAME] Library Organise New Root Your Selectio…" at bounding box center [759, 733] width 1194 height 1467
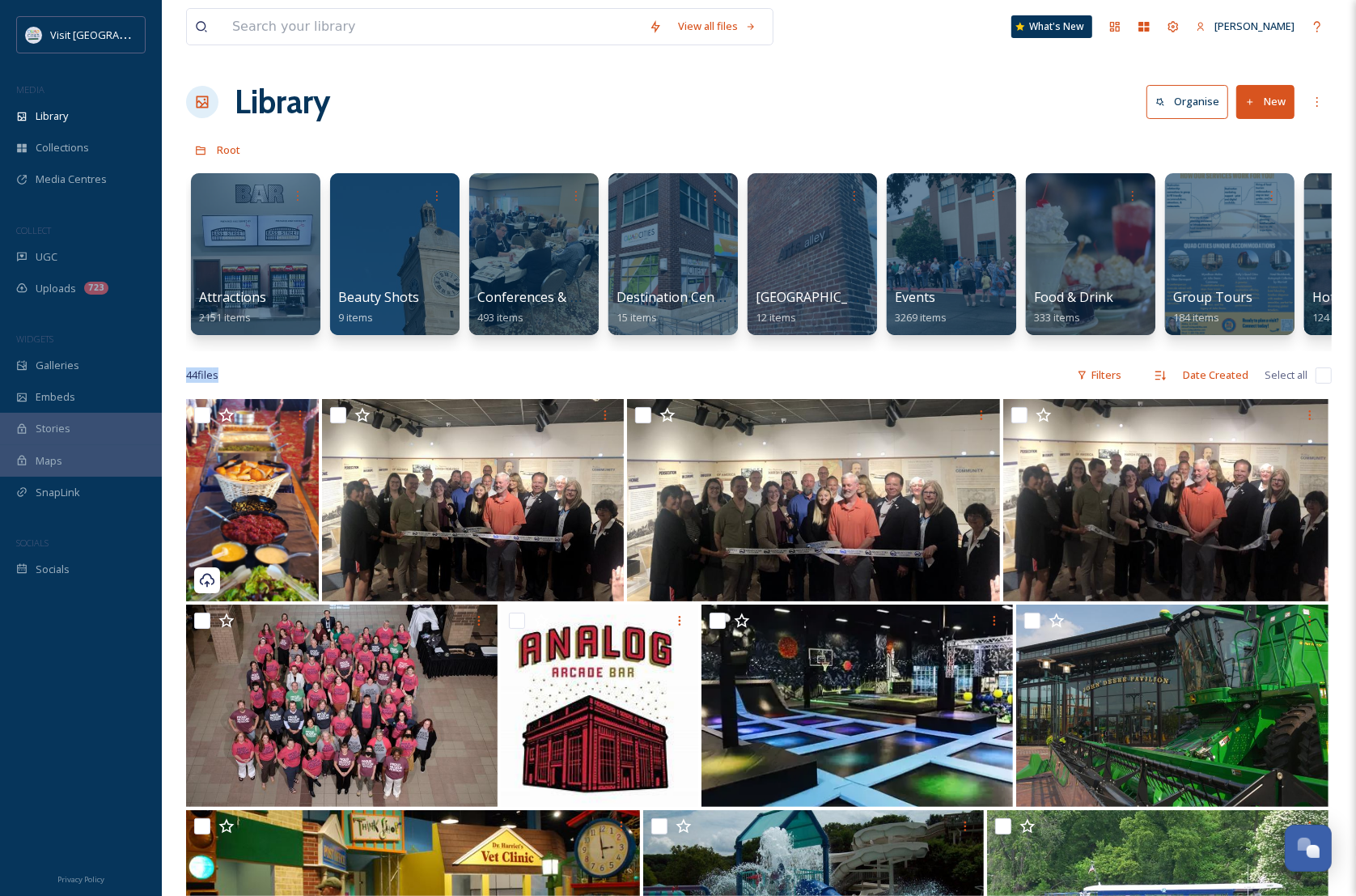
scroll to position [0, 1359]
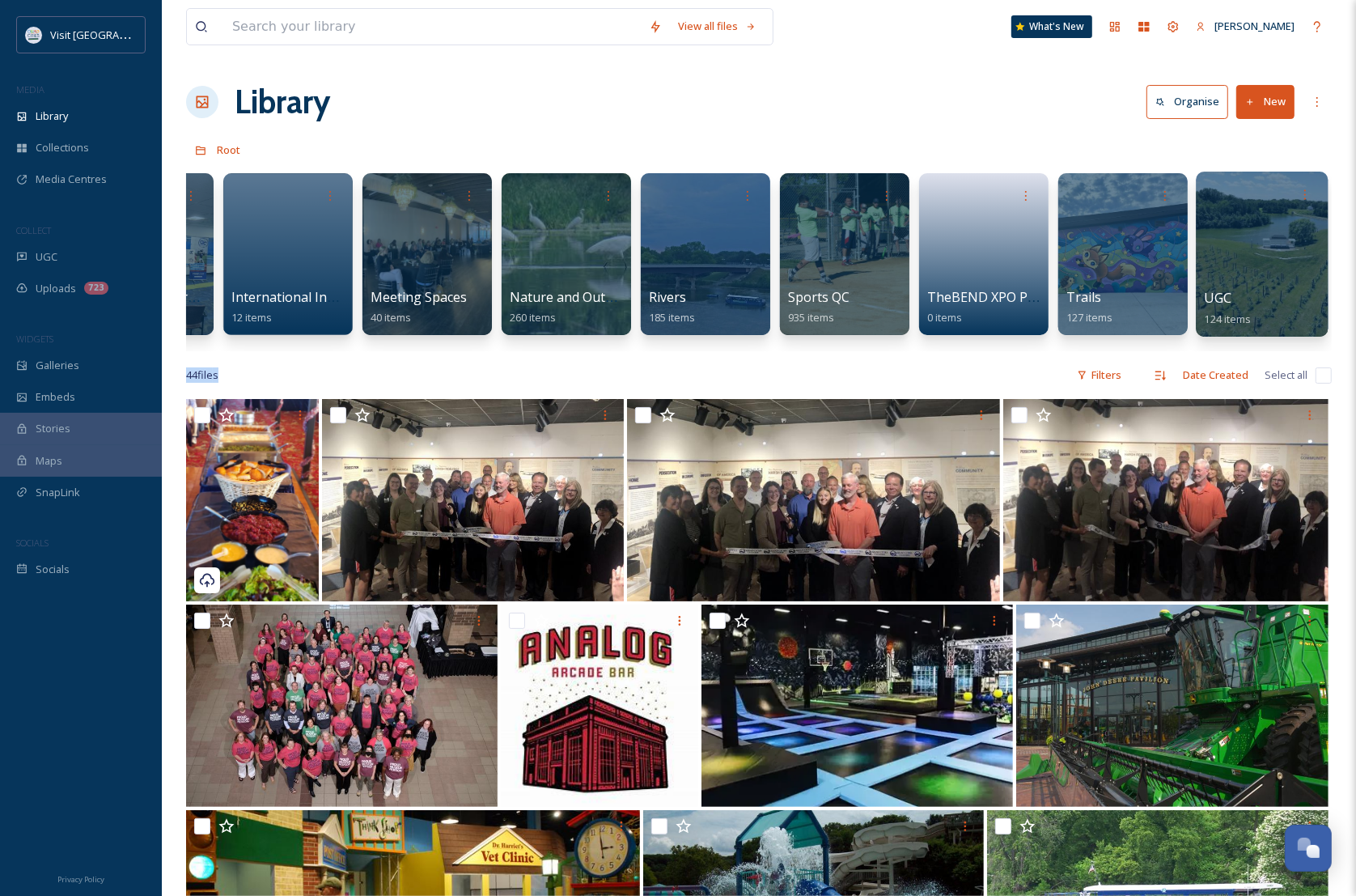
click at [1243, 255] on div at bounding box center [1261, 254] width 132 height 165
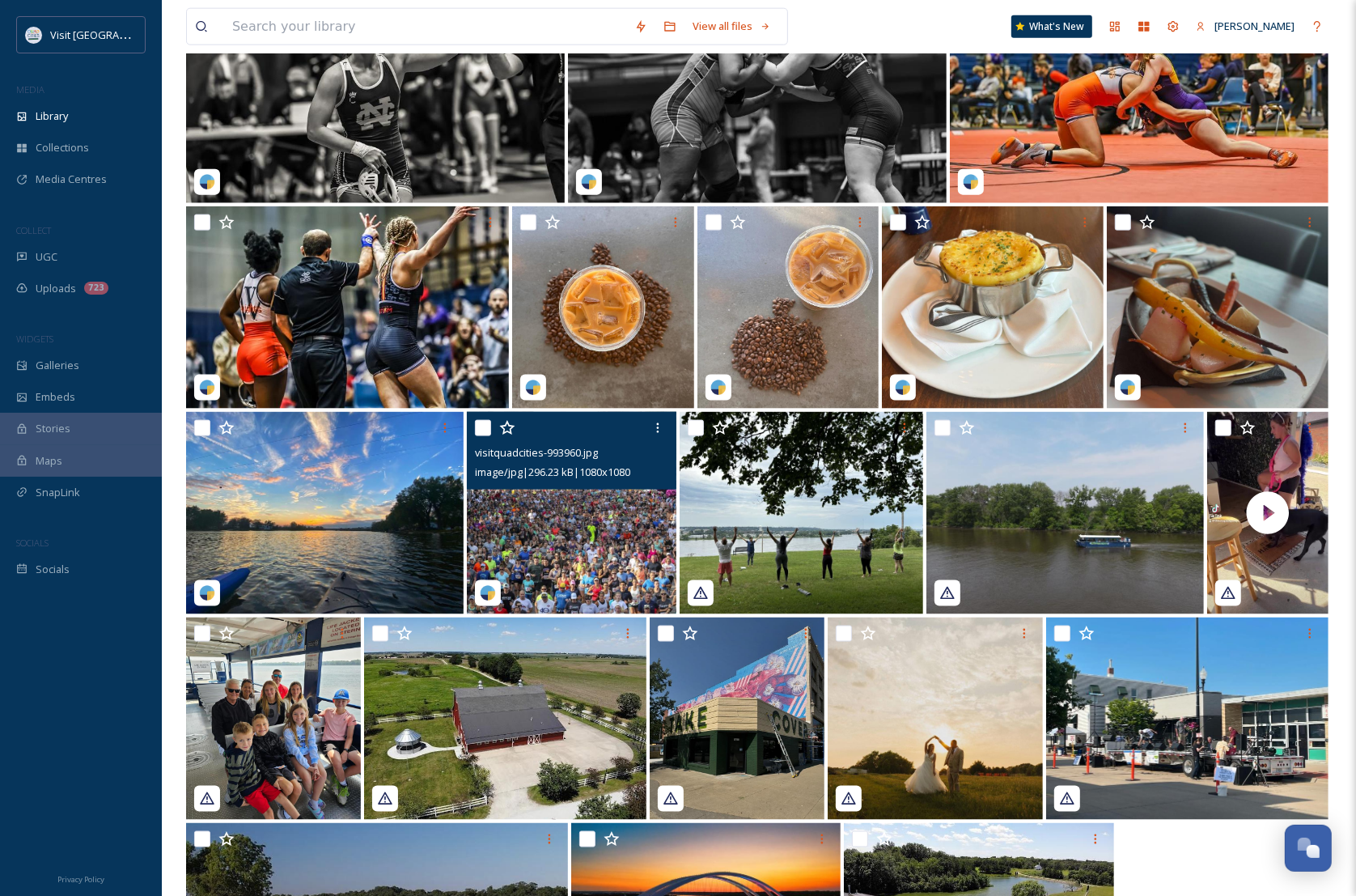
scroll to position [1981, 0]
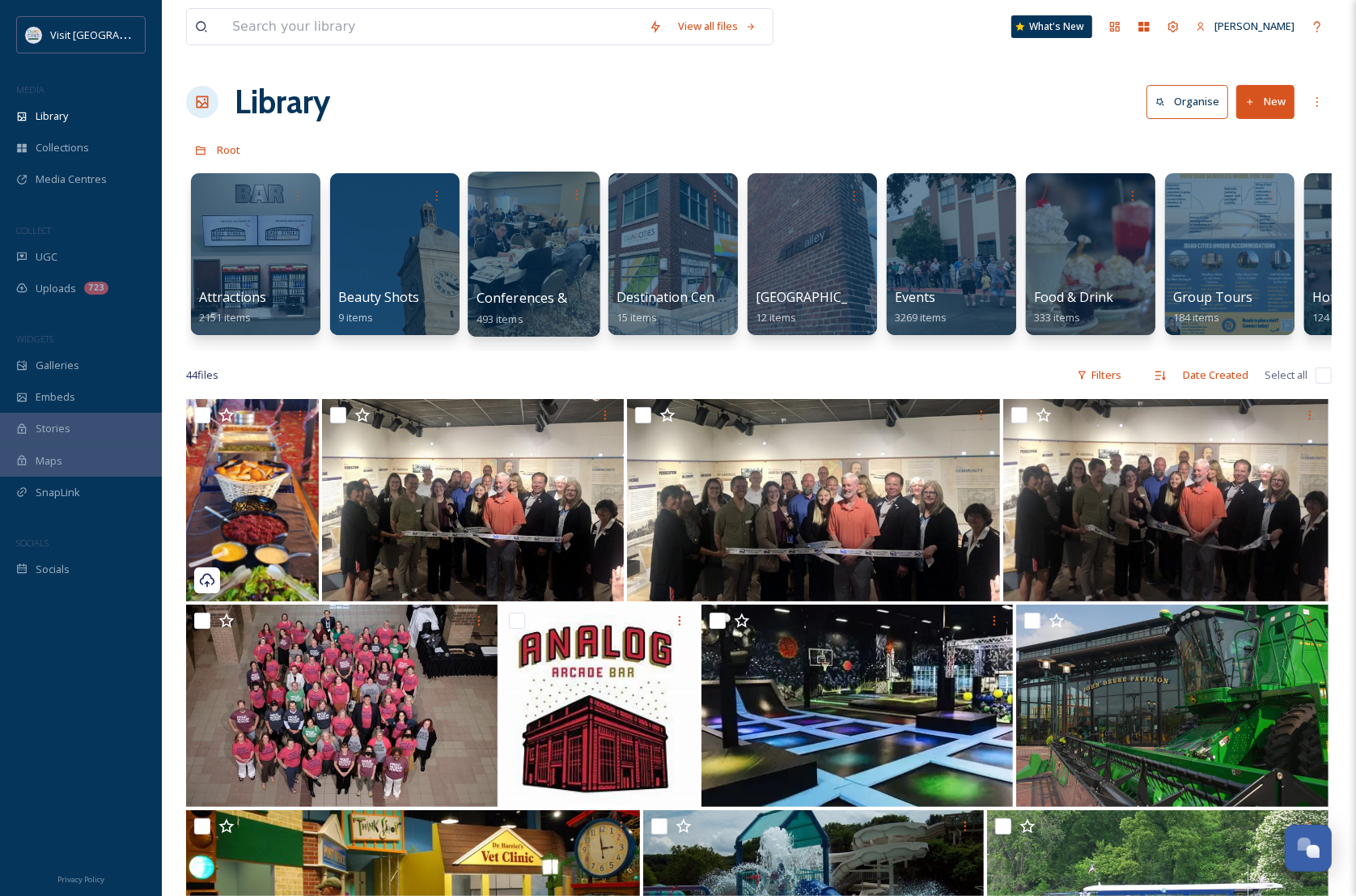
click at [519, 224] on div at bounding box center [533, 254] width 132 height 165
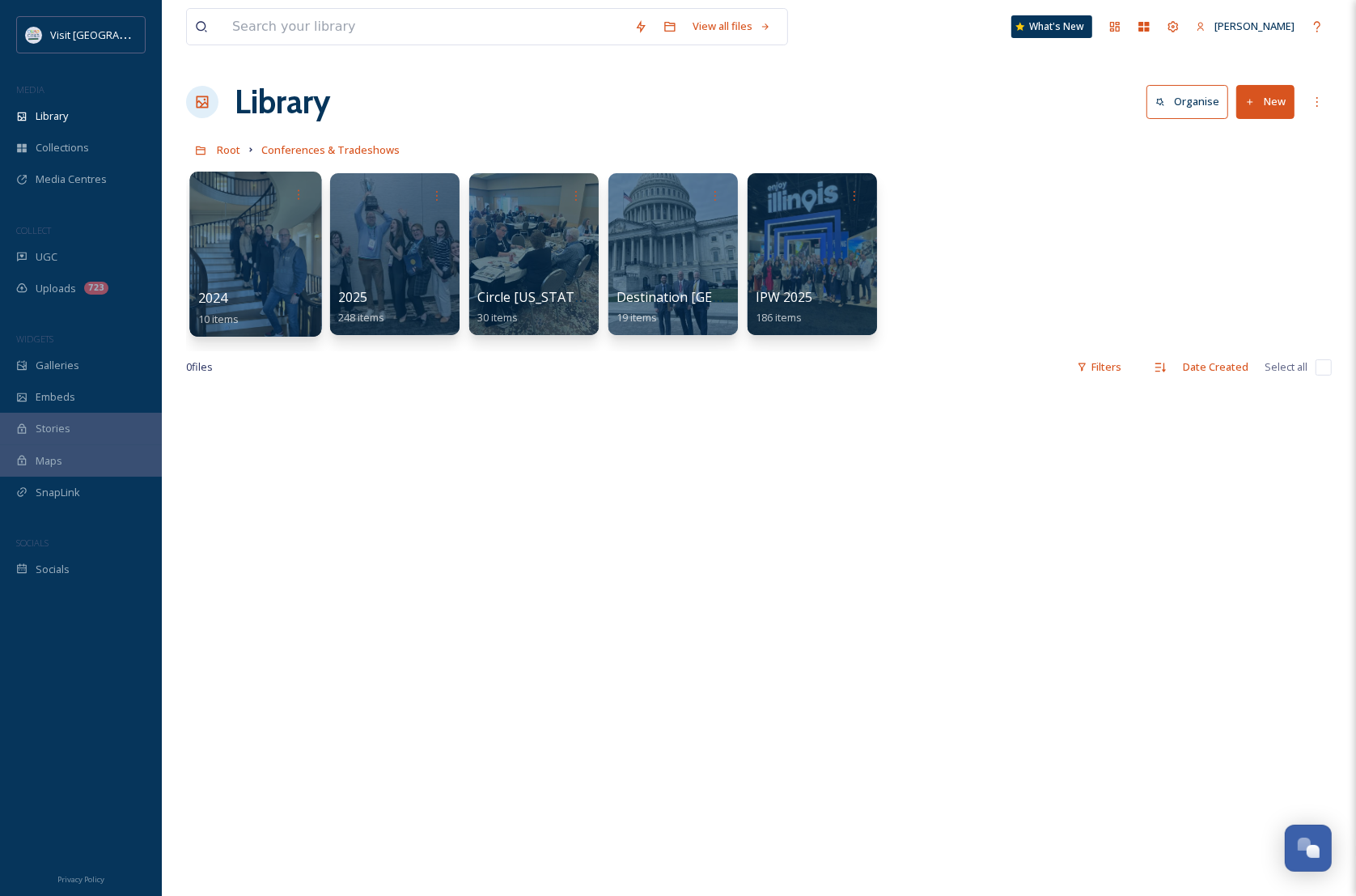
click at [289, 240] on div at bounding box center [255, 254] width 132 height 165
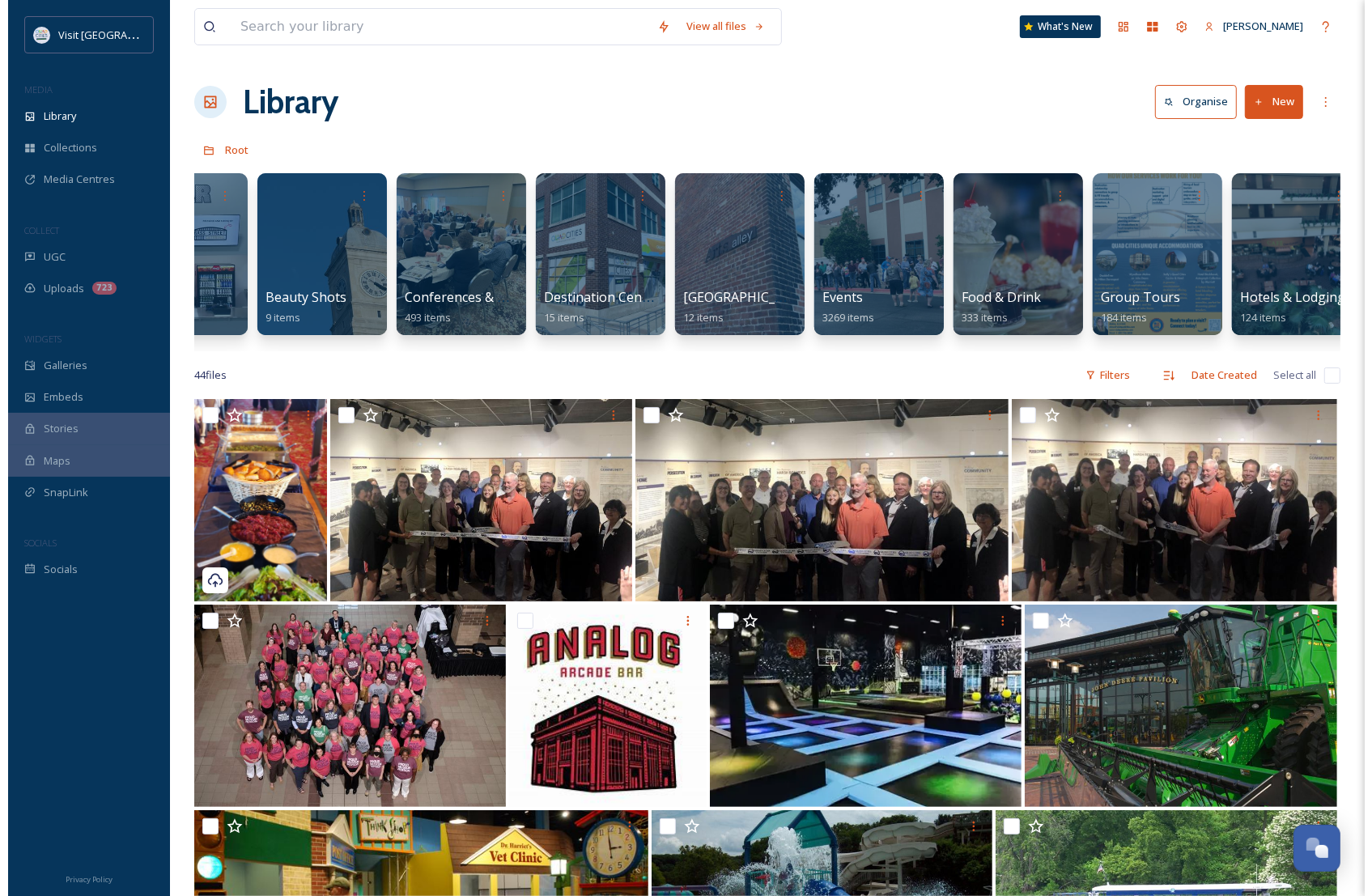
scroll to position [0, 131]
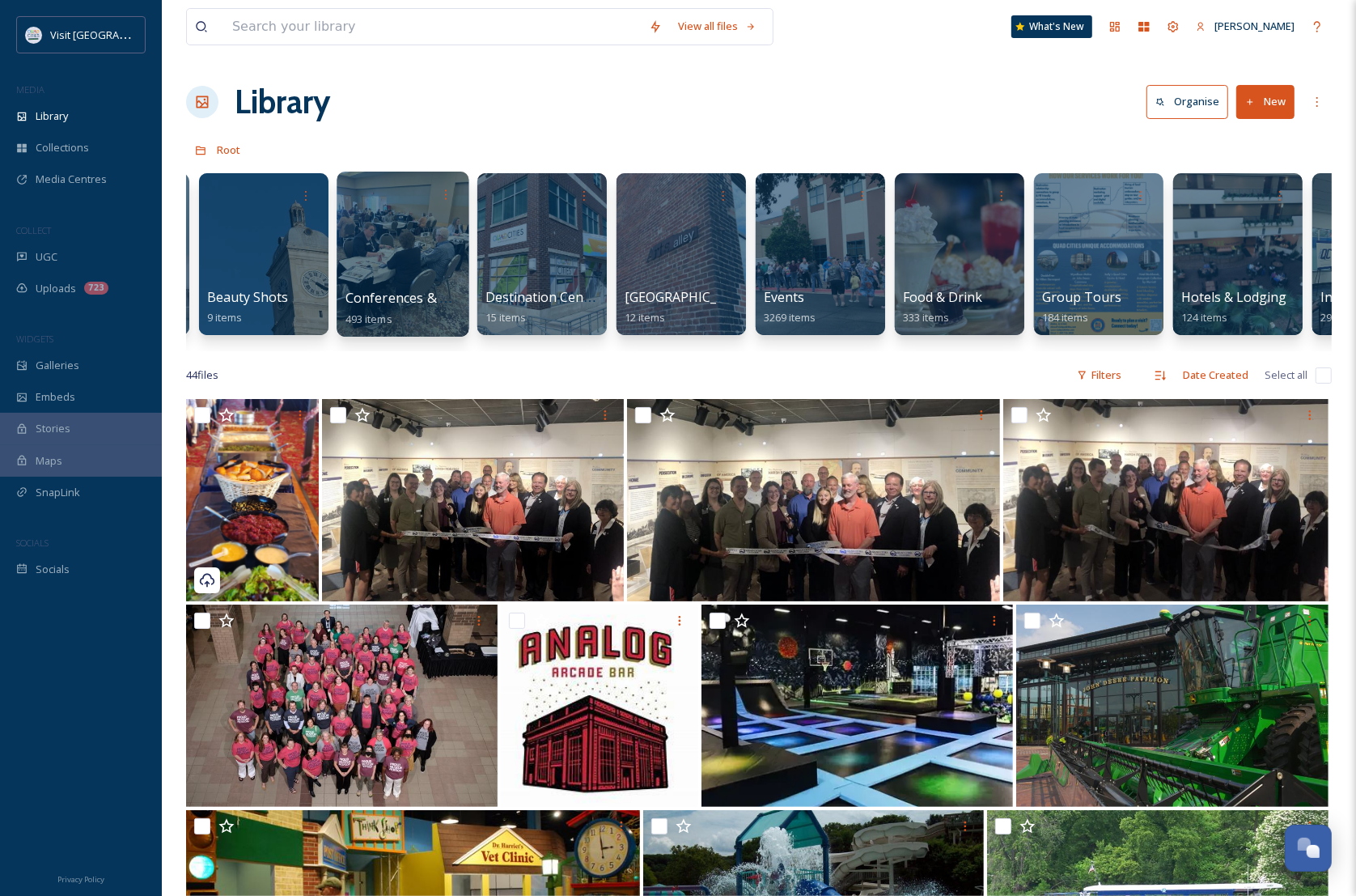
click at [426, 259] on div at bounding box center [402, 254] width 132 height 165
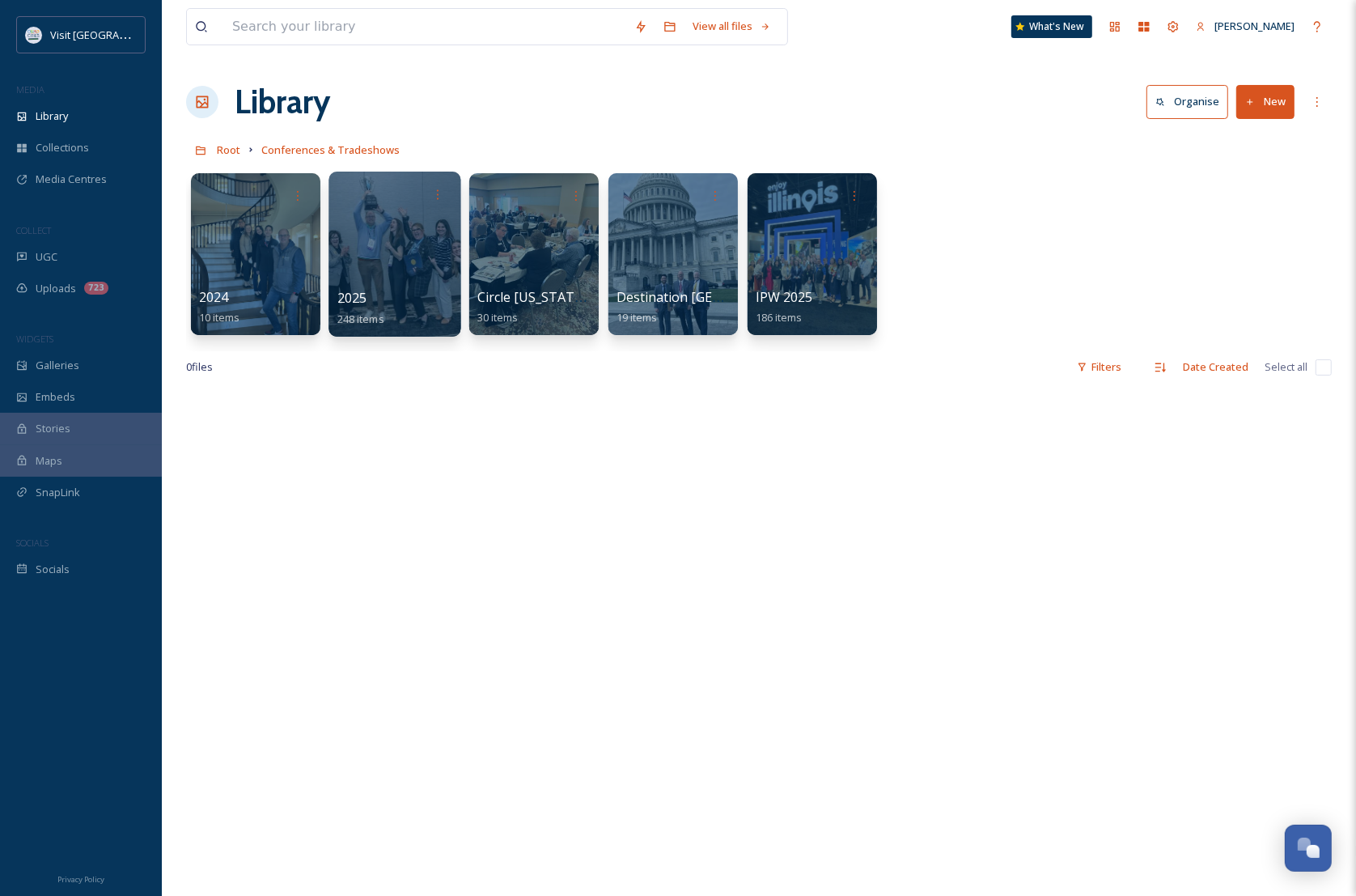
click at [427, 249] on div at bounding box center [394, 254] width 132 height 165
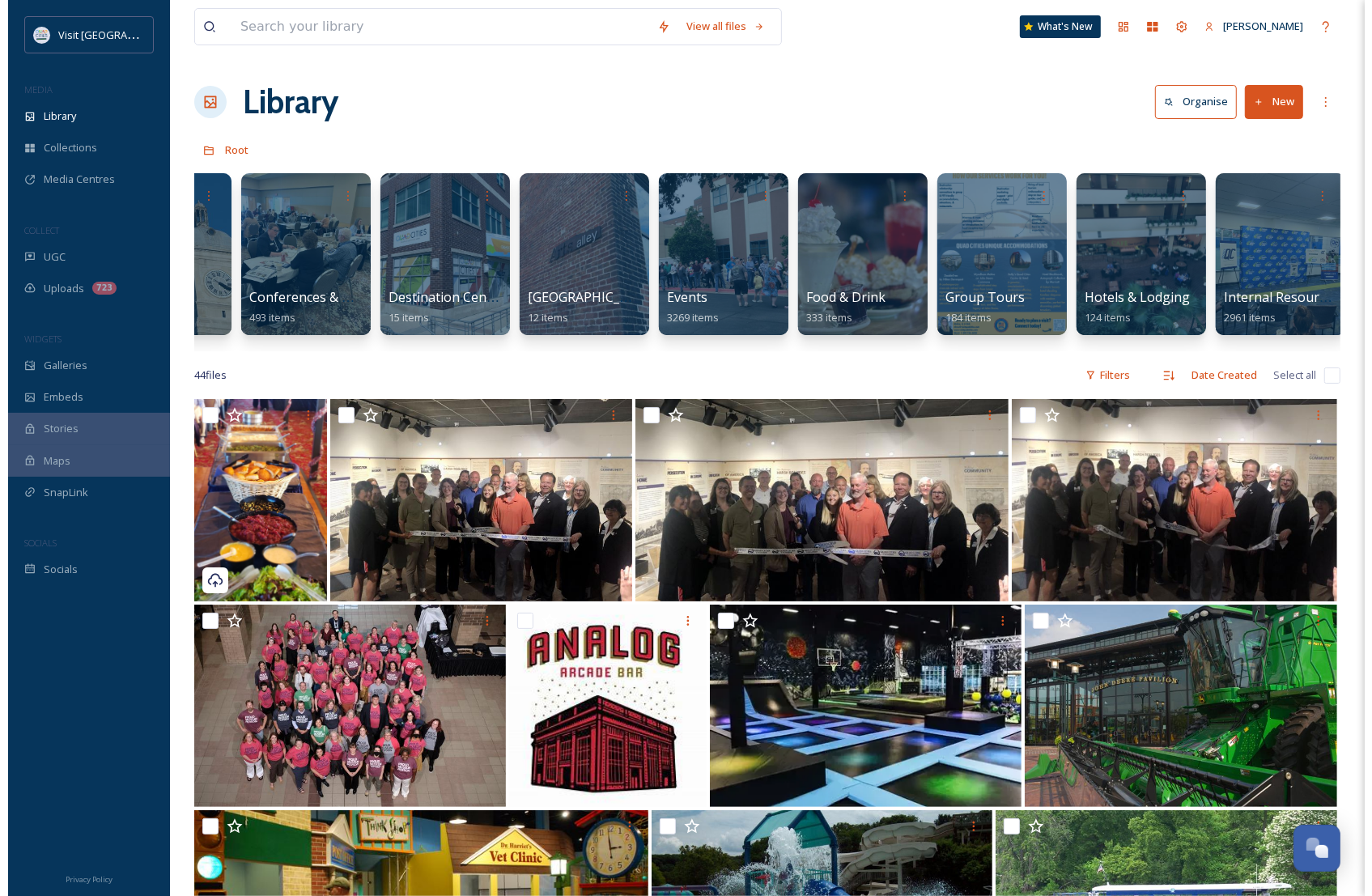
scroll to position [0, 299]
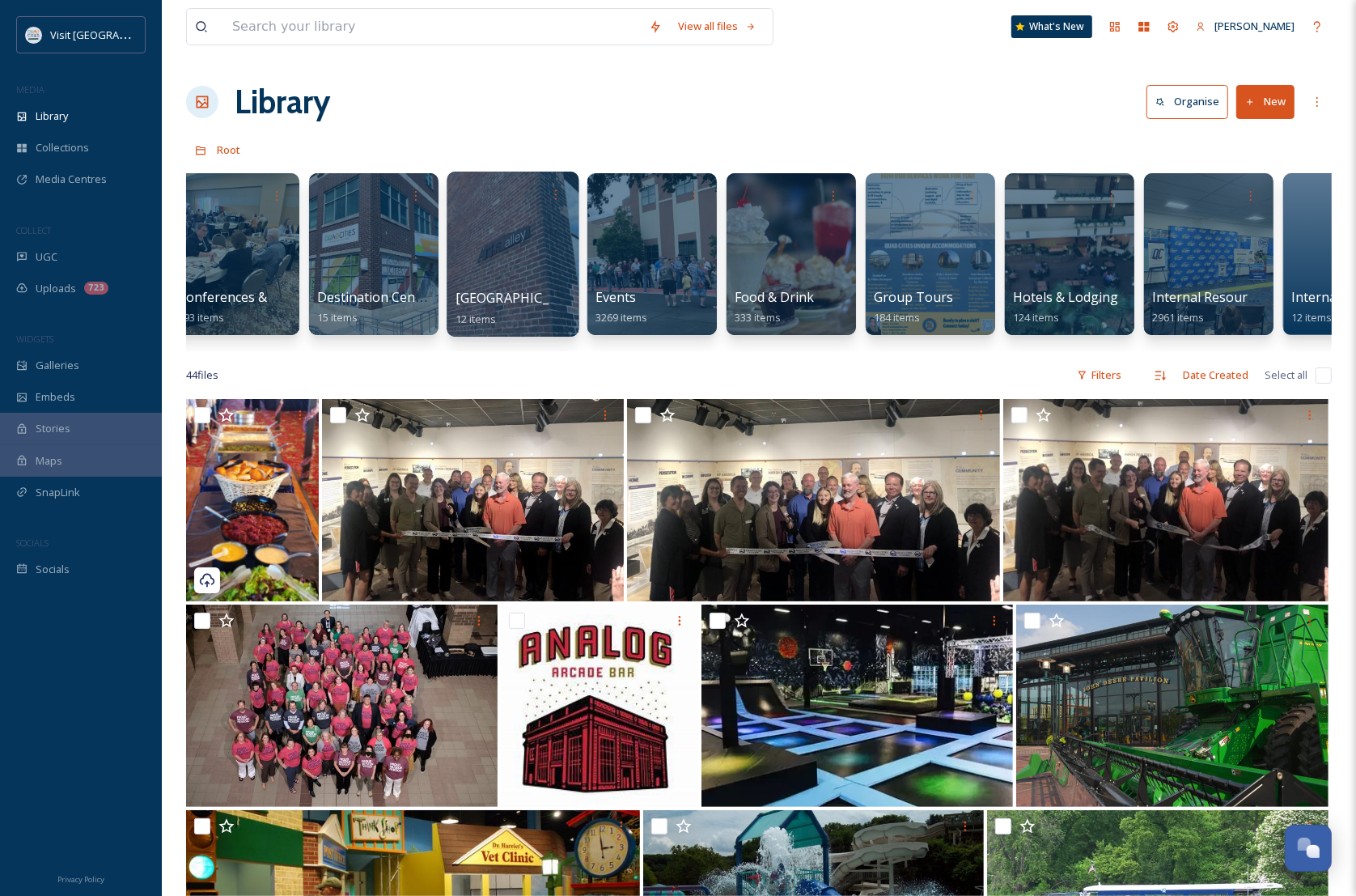
click at [495, 233] on div at bounding box center [512, 254] width 132 height 165
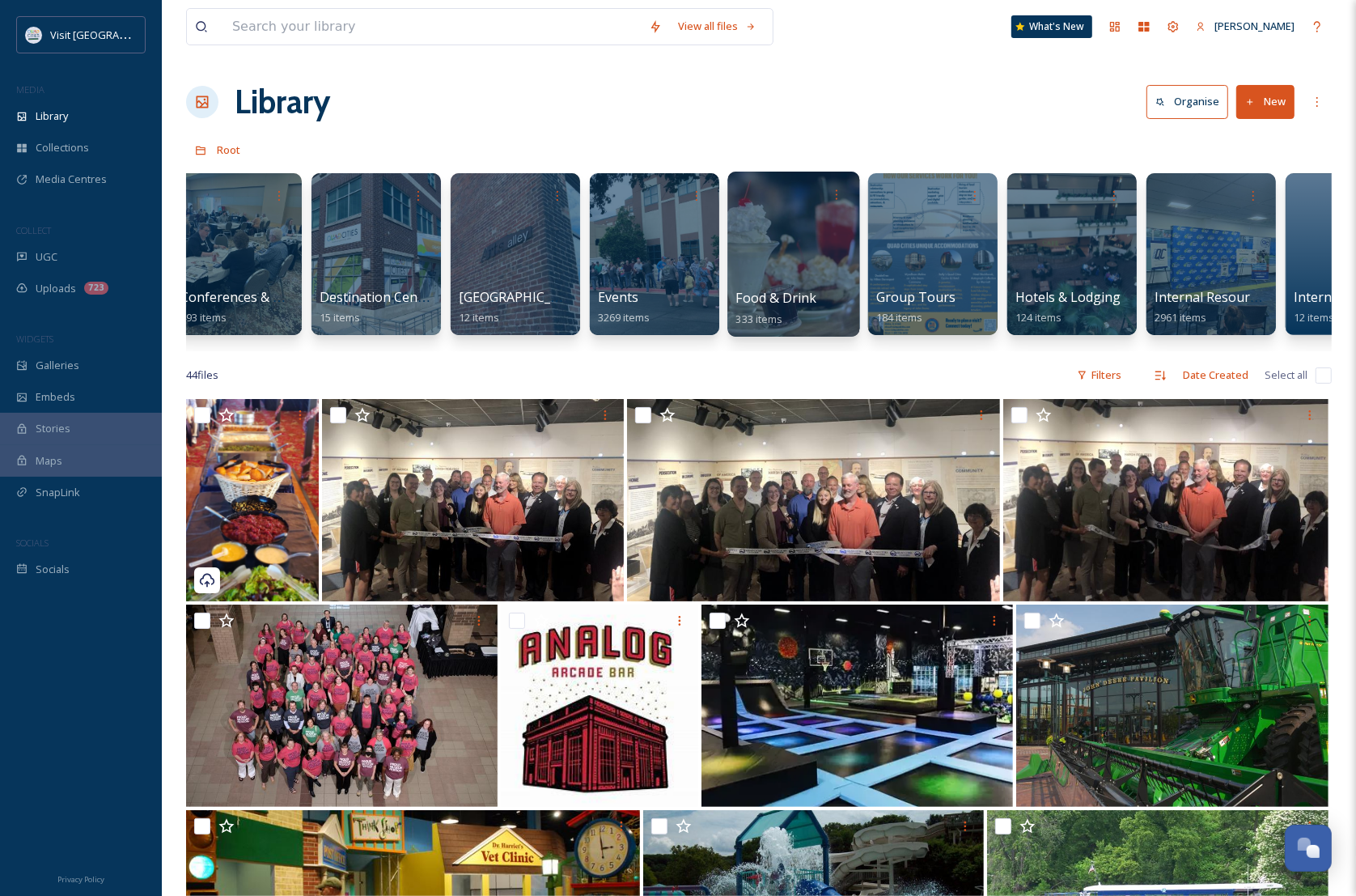
scroll to position [0, 299]
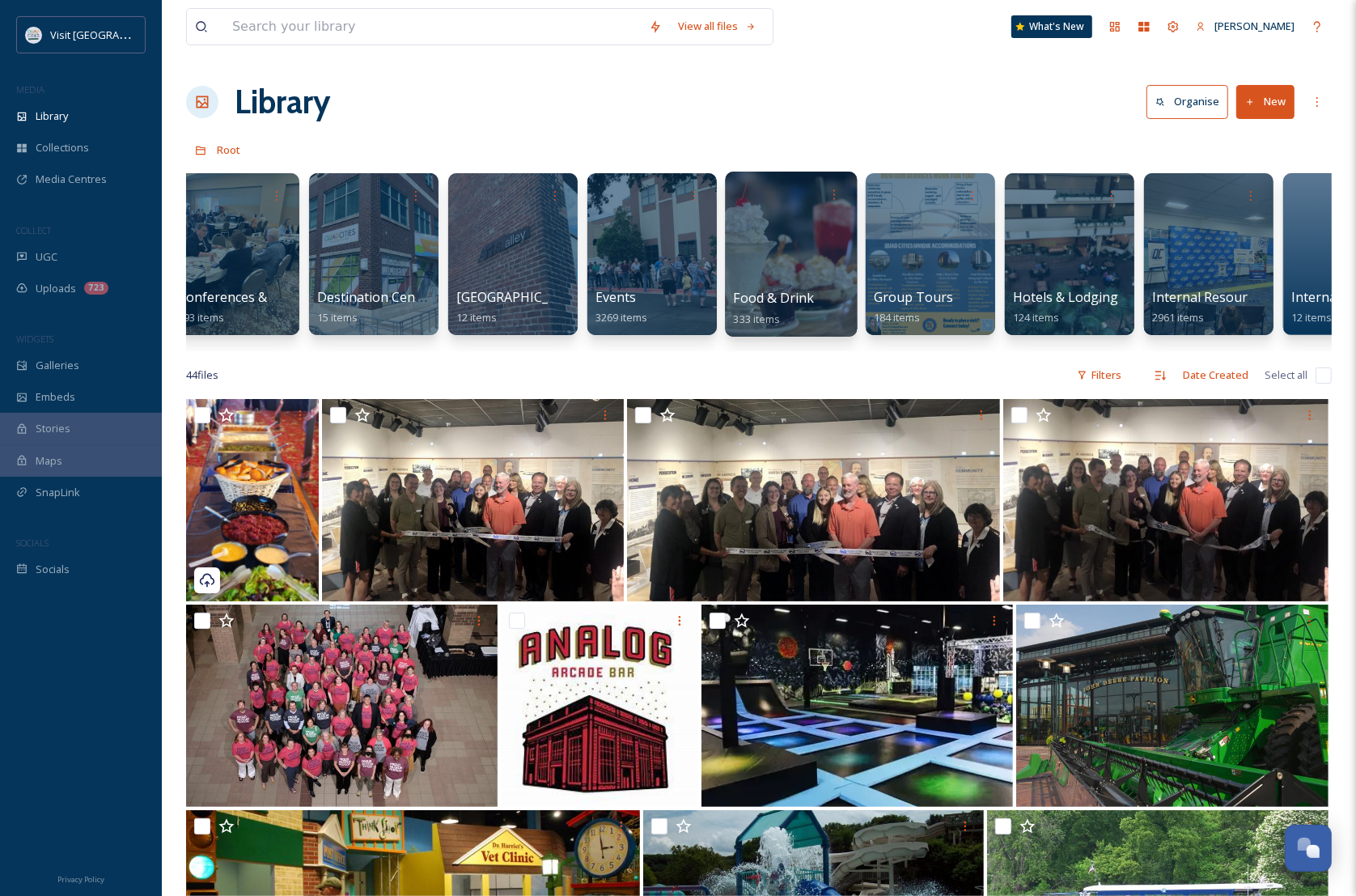
click at [783, 243] on div at bounding box center [791, 254] width 132 height 165
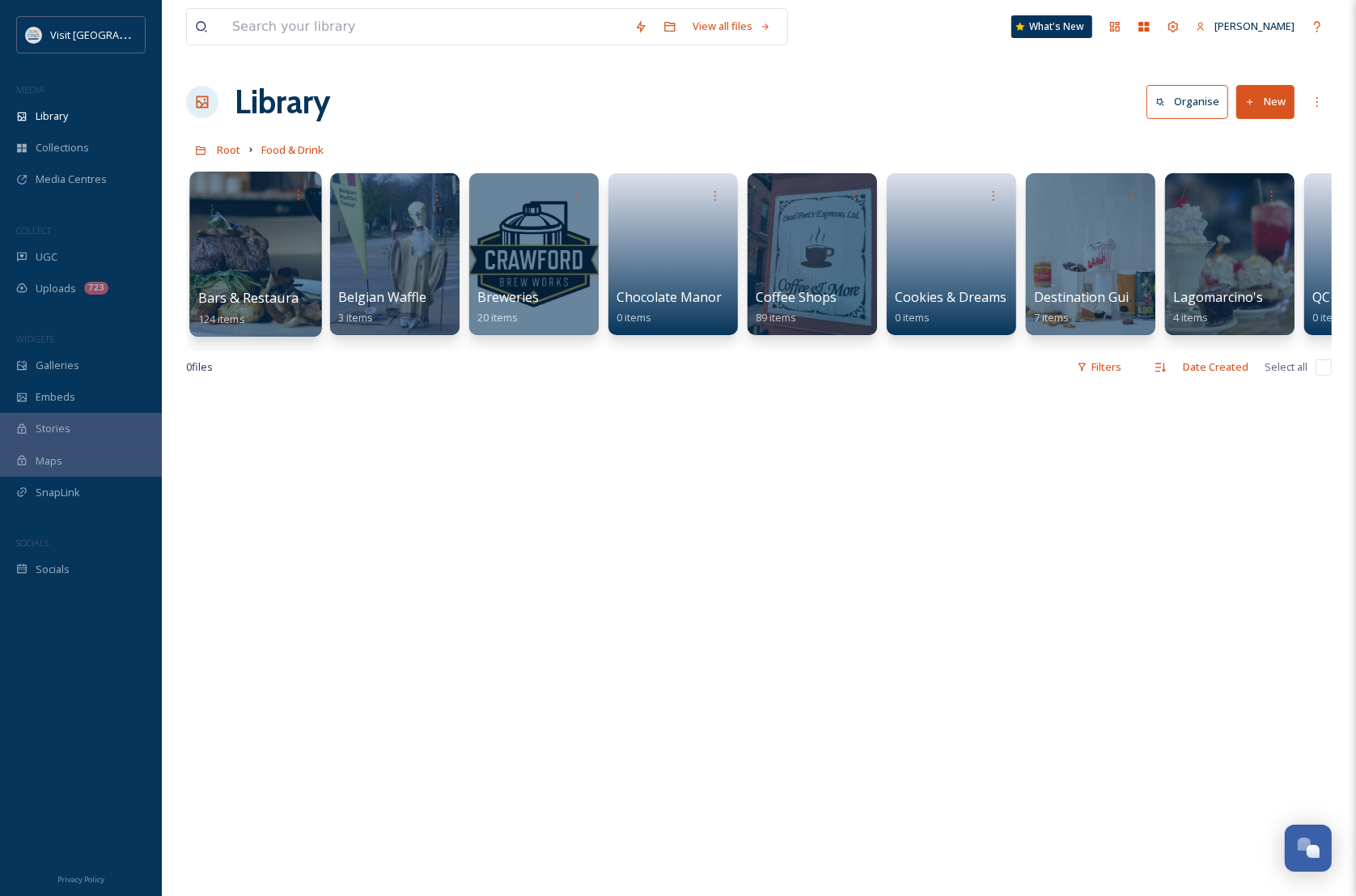
click at [253, 238] on div at bounding box center [255, 254] width 132 height 165
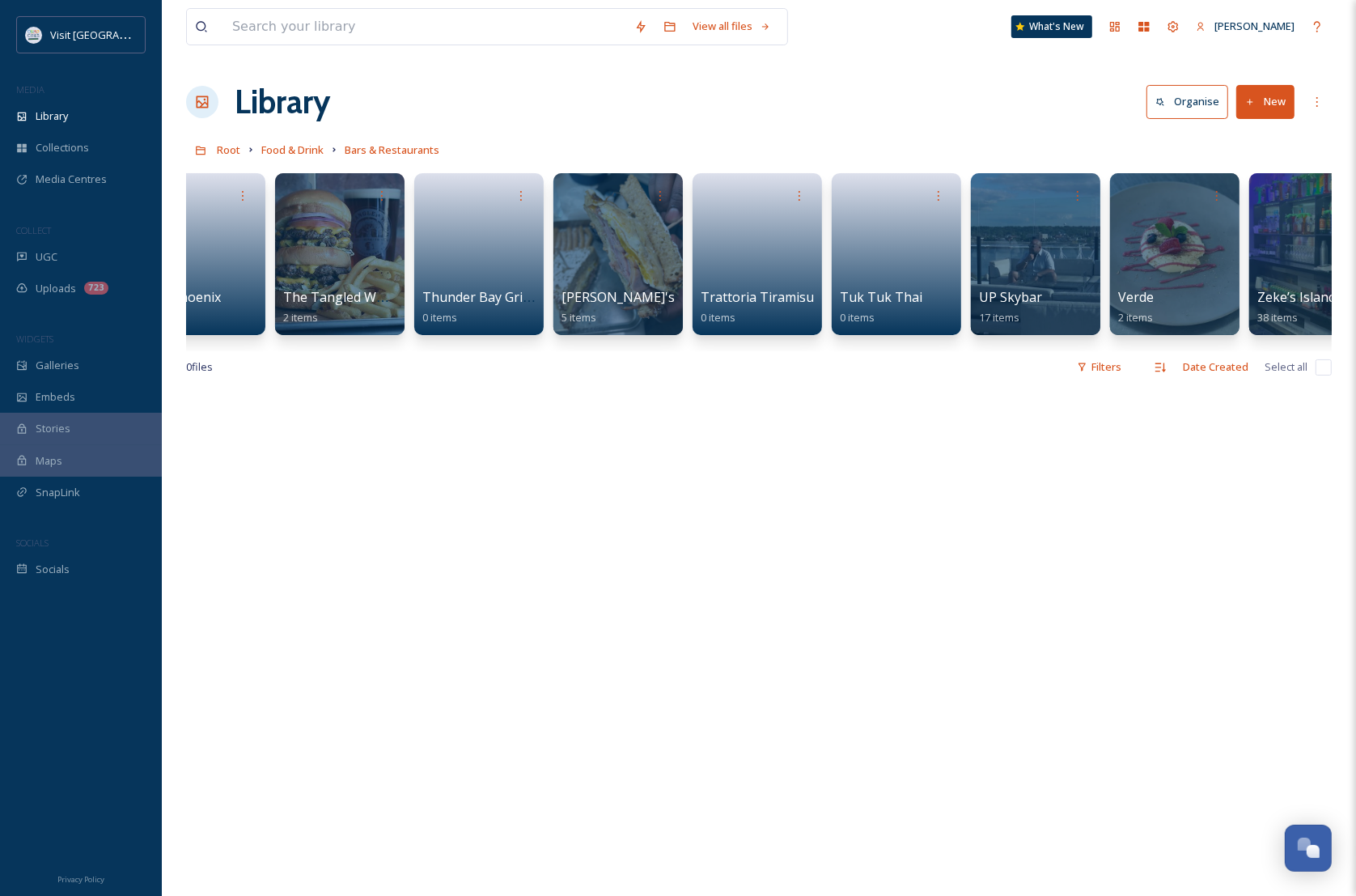
scroll to position [0, 6604]
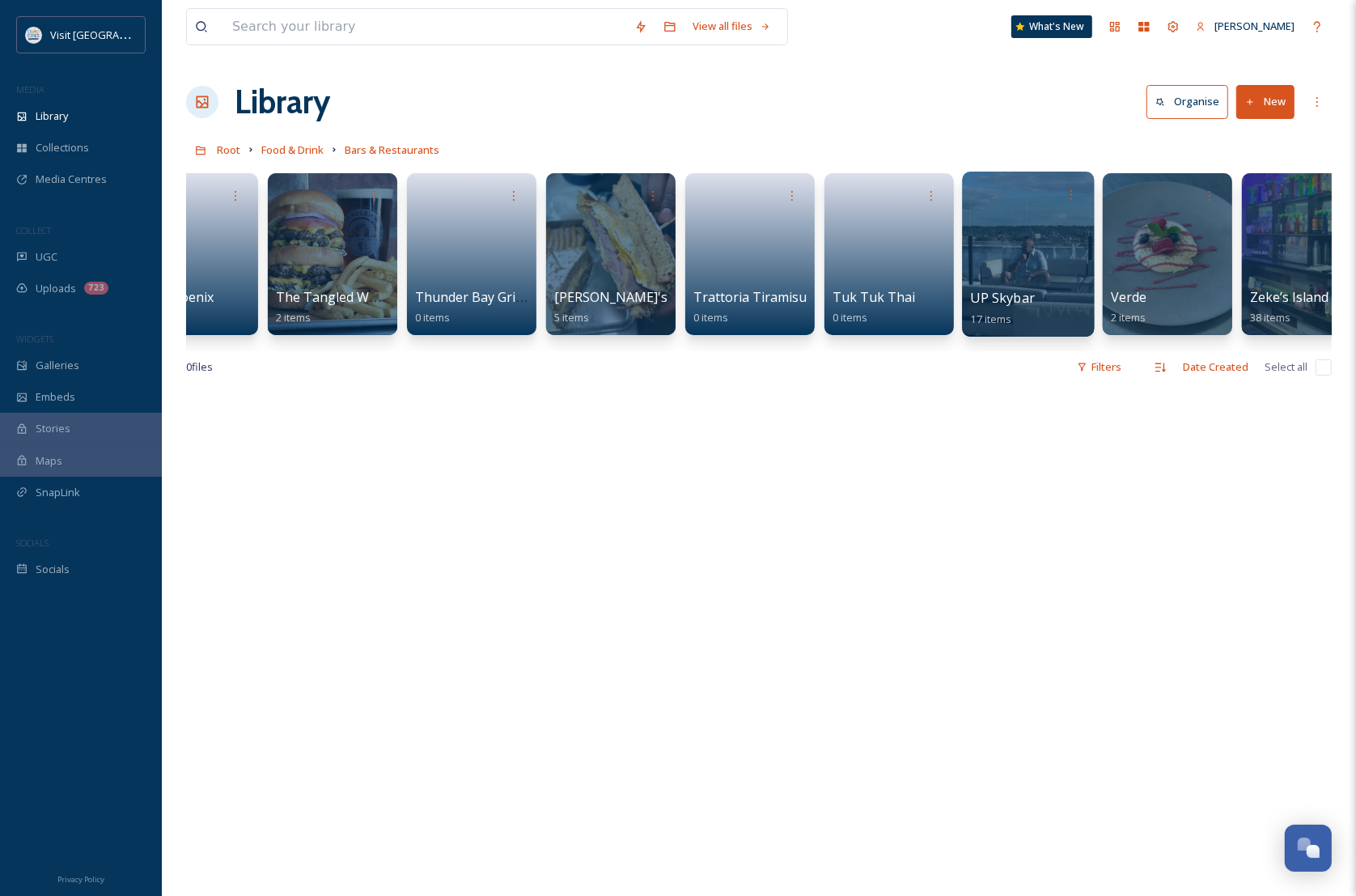
click at [989, 249] on div at bounding box center [1028, 254] width 132 height 165
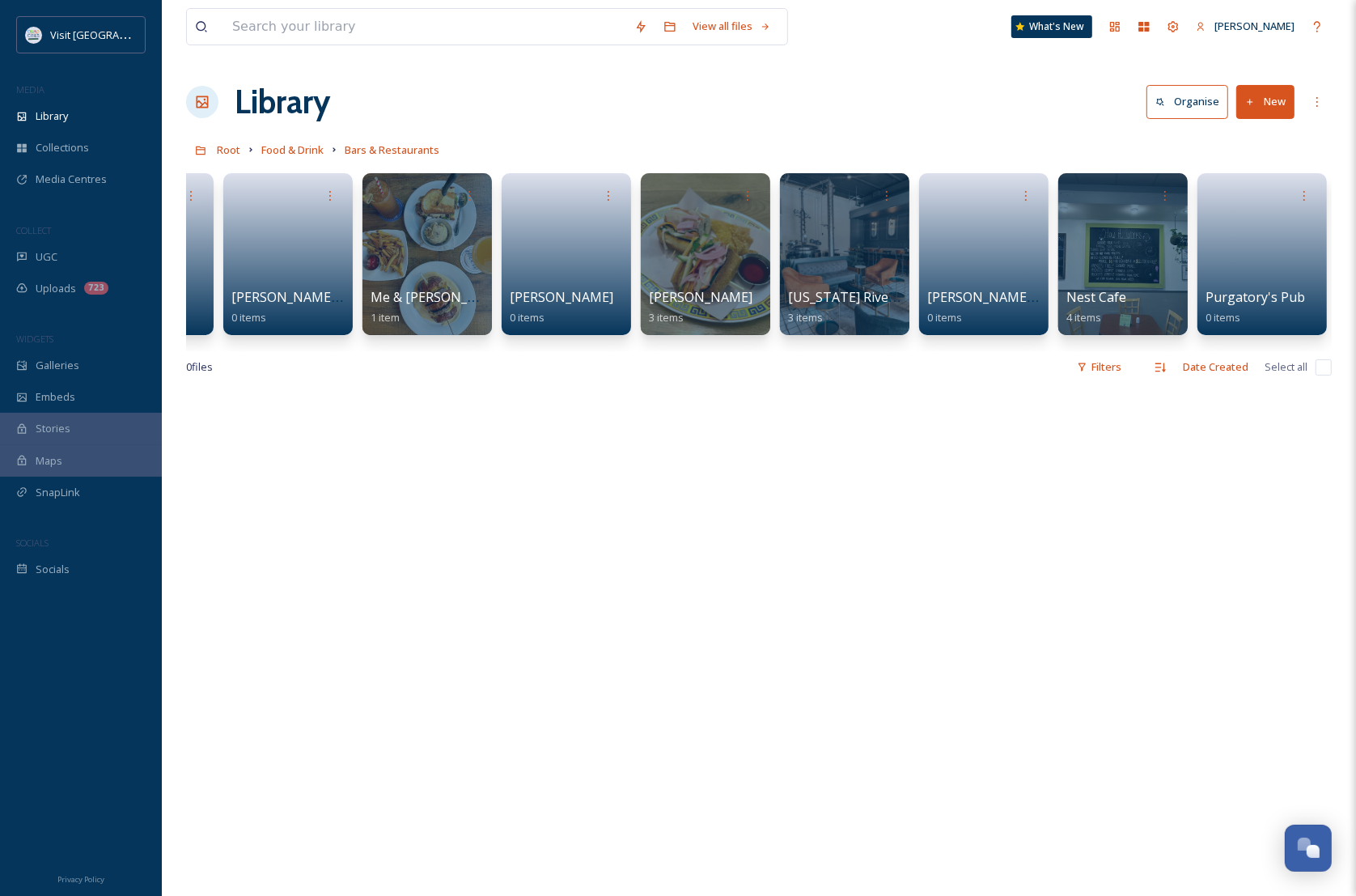
scroll to position [0, 3887]
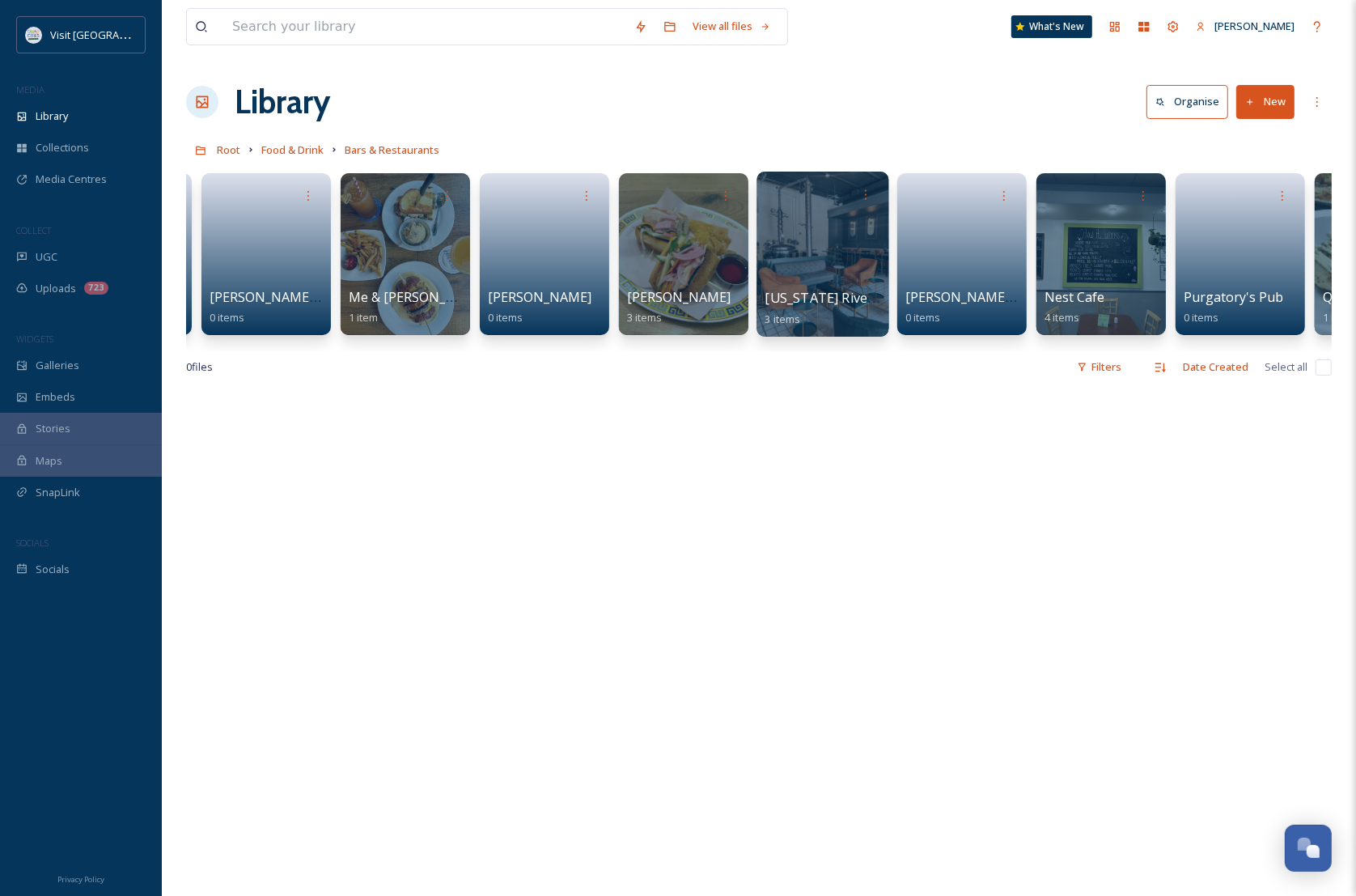
click at [769, 221] on div at bounding box center [822, 254] width 132 height 165
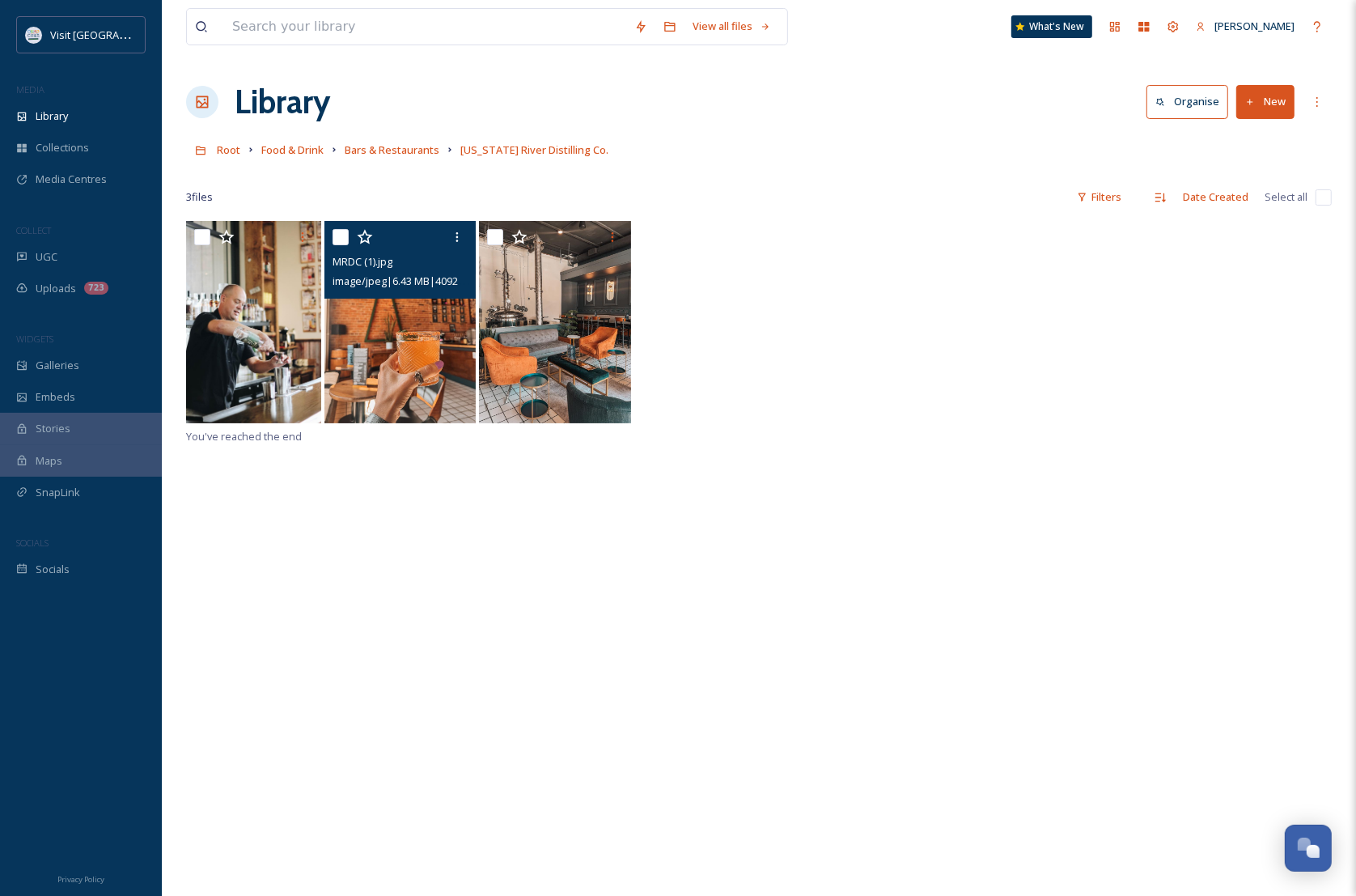
click at [366, 363] on img at bounding box center [400, 322] width 152 height 203
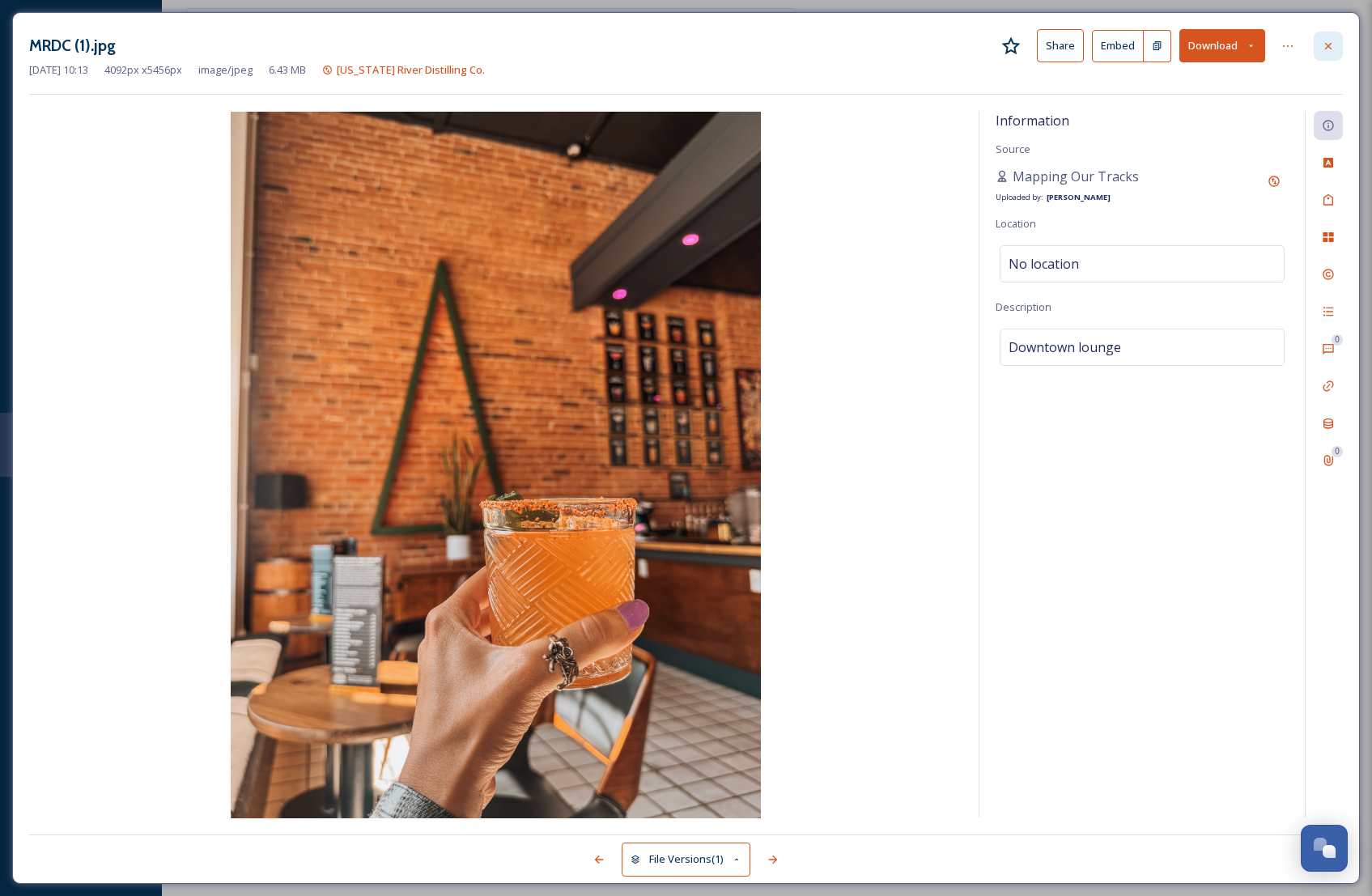
click at [1326, 49] on icon at bounding box center [1328, 45] width 13 height 13
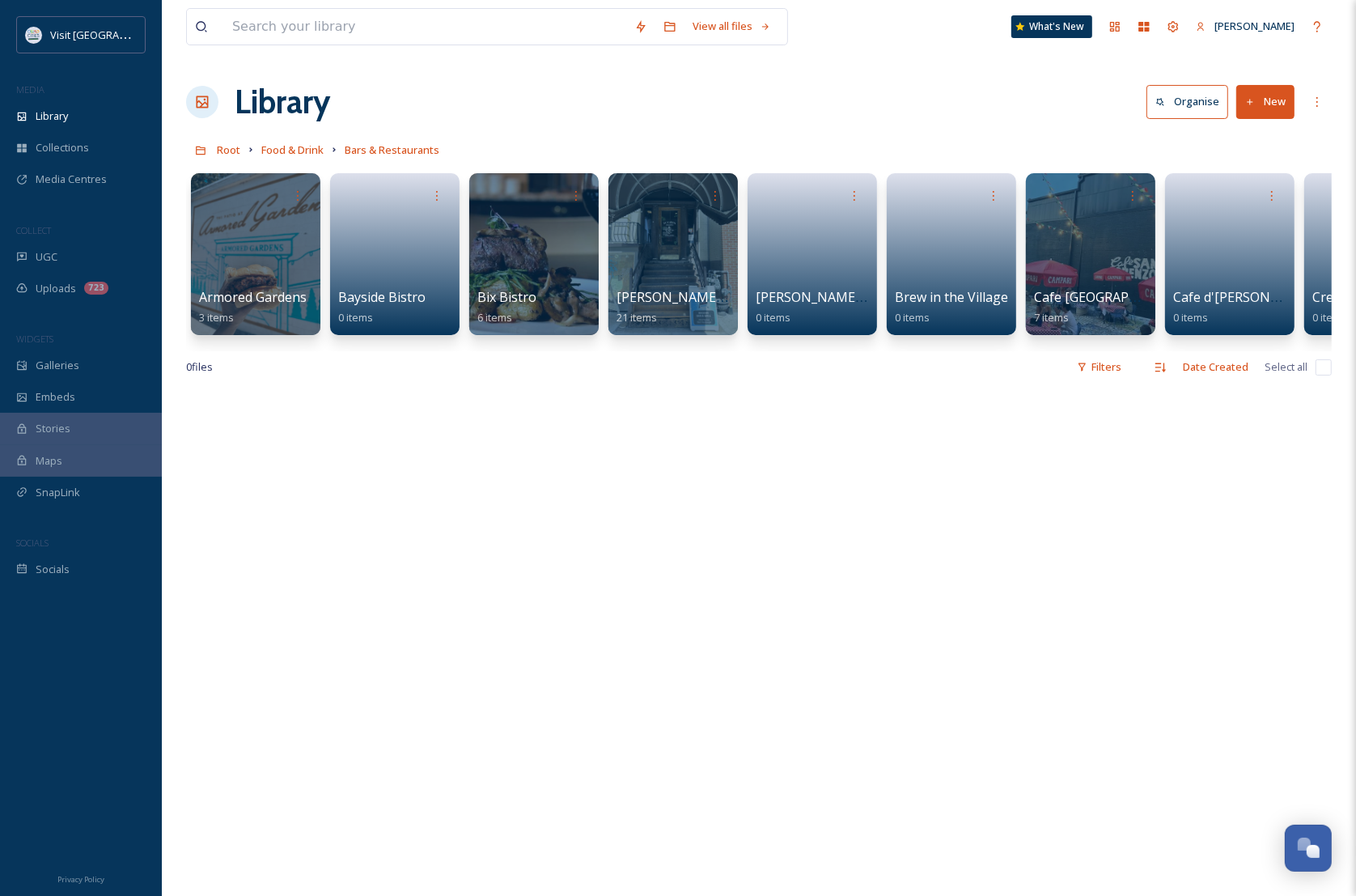
drag, startPoint x: 349, startPoint y: 344, endPoint x: 555, endPoint y: 346, distance: 206.0
click at [555, 346] on div "Armored Gardens 3 items Bayside Bistro 0 items Bix Bistro 6 items Boozie's Bar …" at bounding box center [759, 258] width 1146 height 186
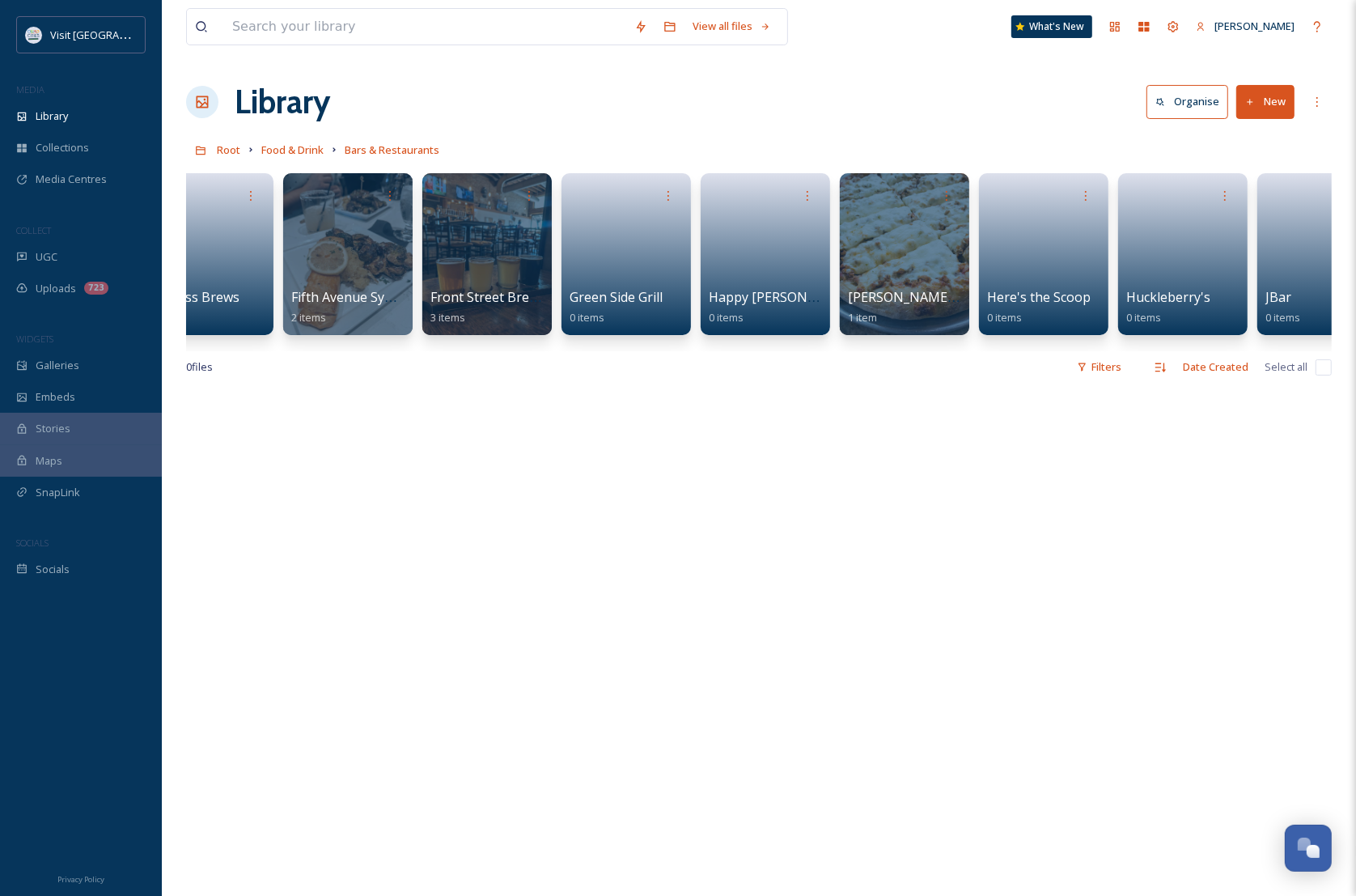
scroll to position [0, 2123]
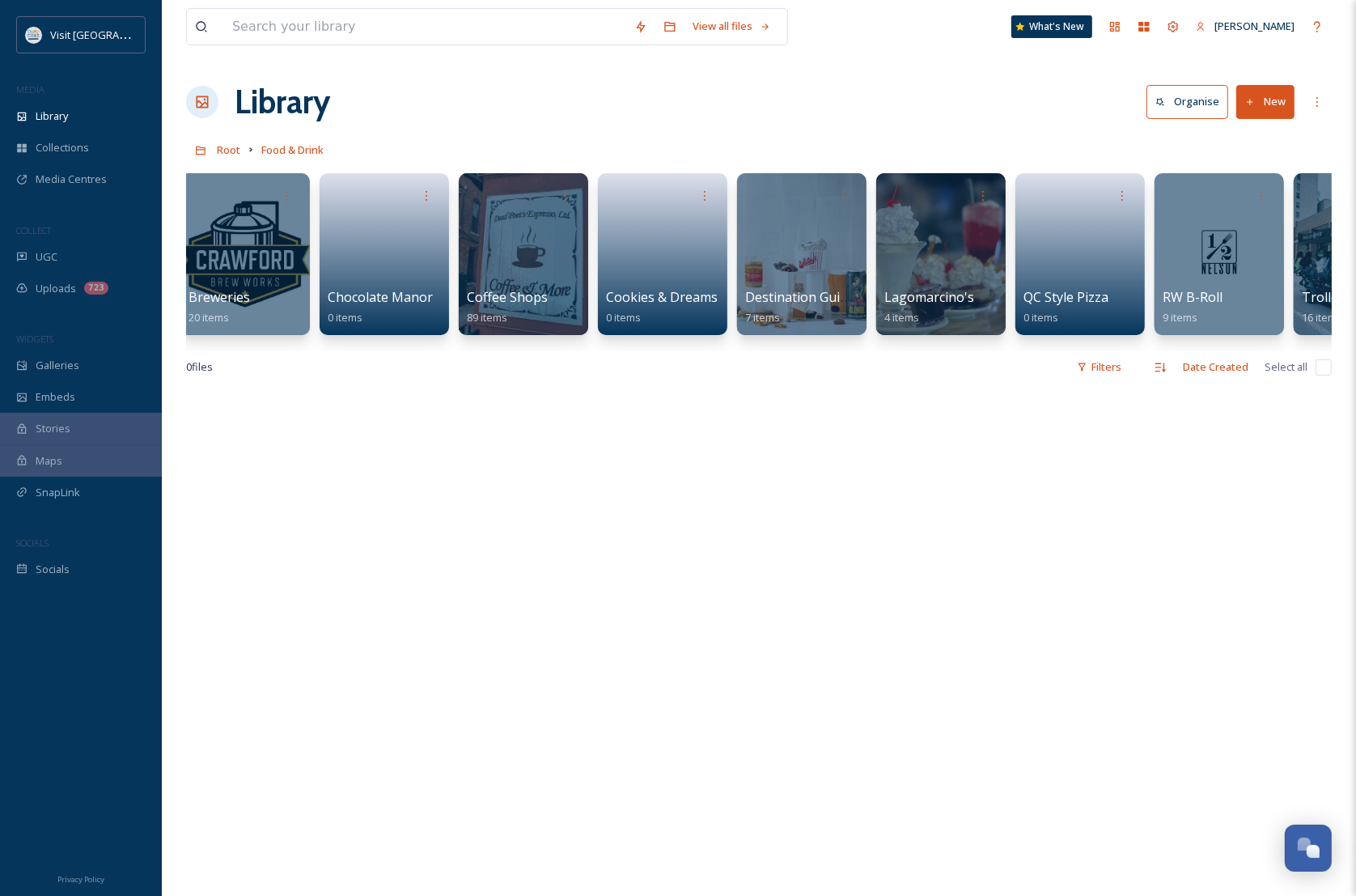
scroll to position [0, 312]
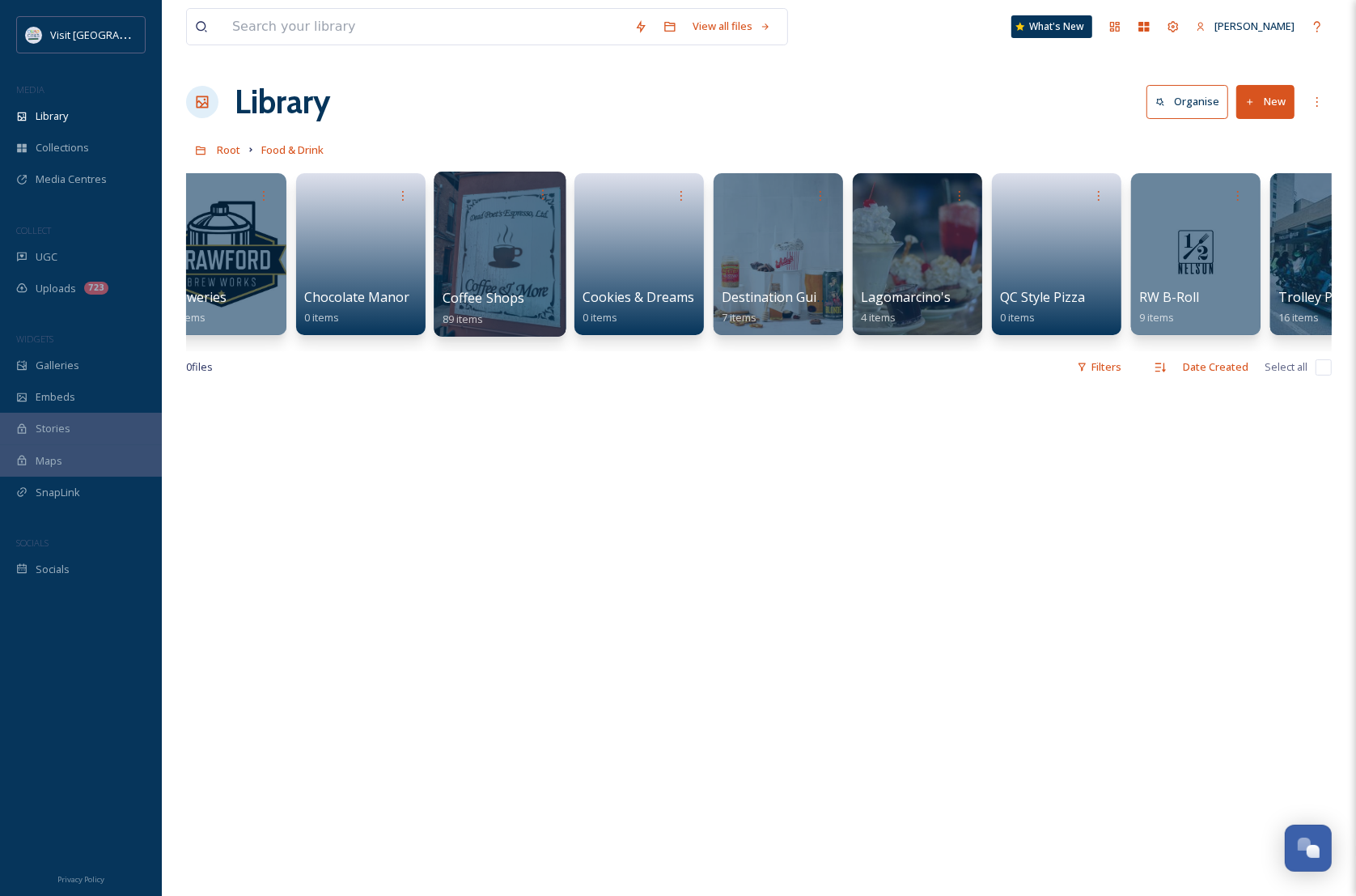
click at [487, 186] on div at bounding box center [501, 194] width 116 height 30
click at [488, 219] on div at bounding box center [500, 254] width 132 height 165
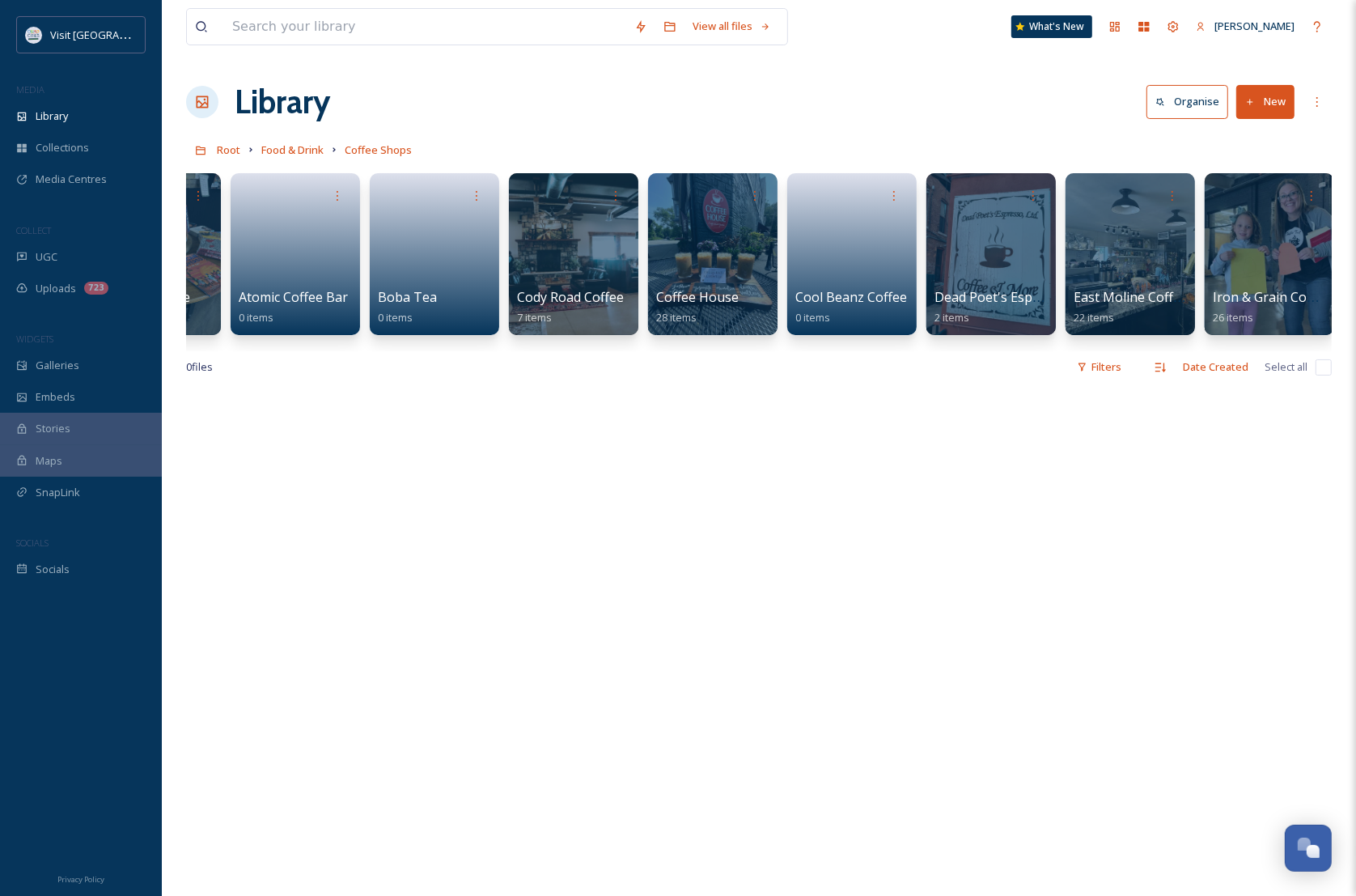
scroll to position [0, 201]
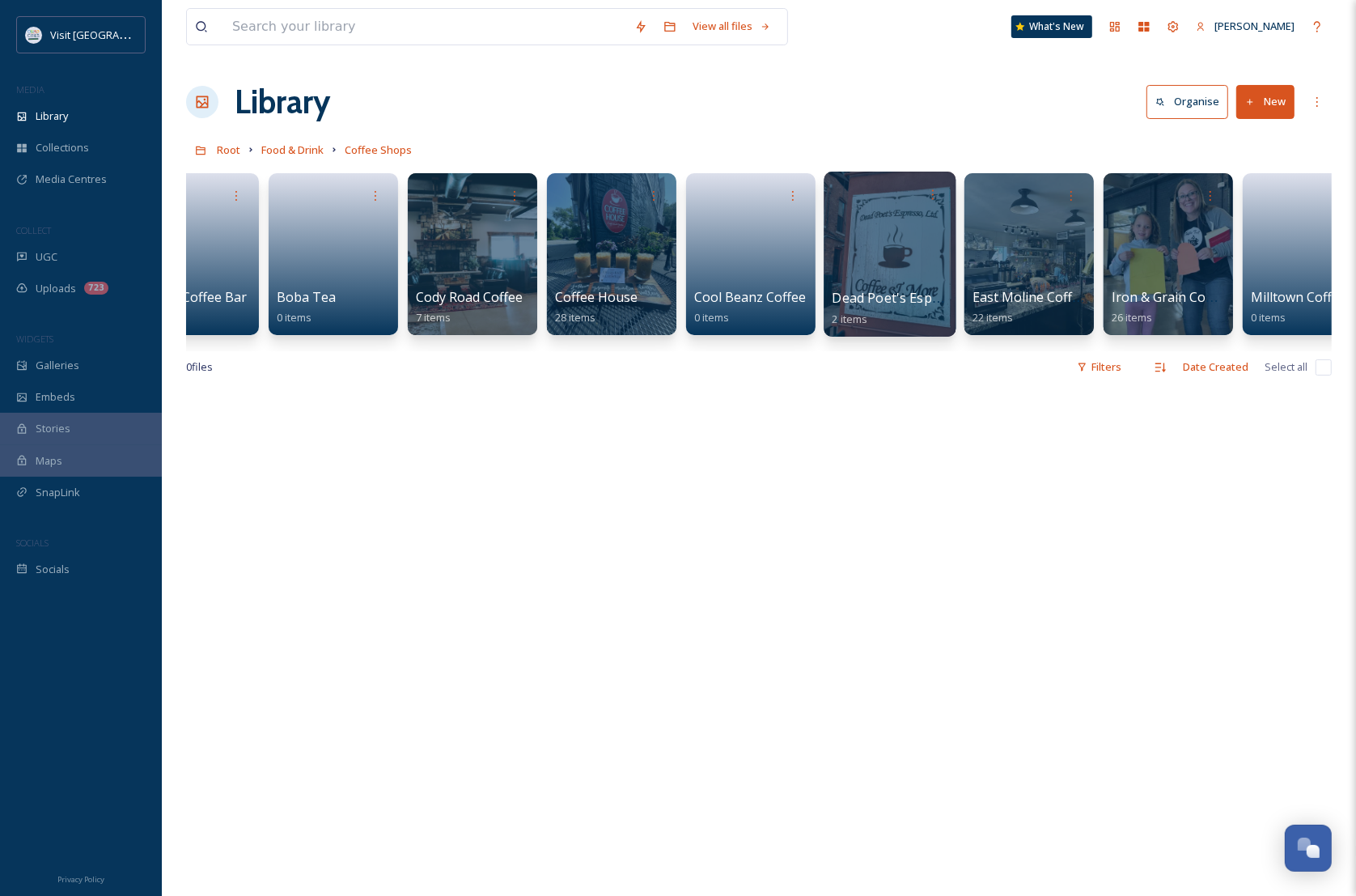
click at [919, 245] on div at bounding box center [889, 254] width 132 height 165
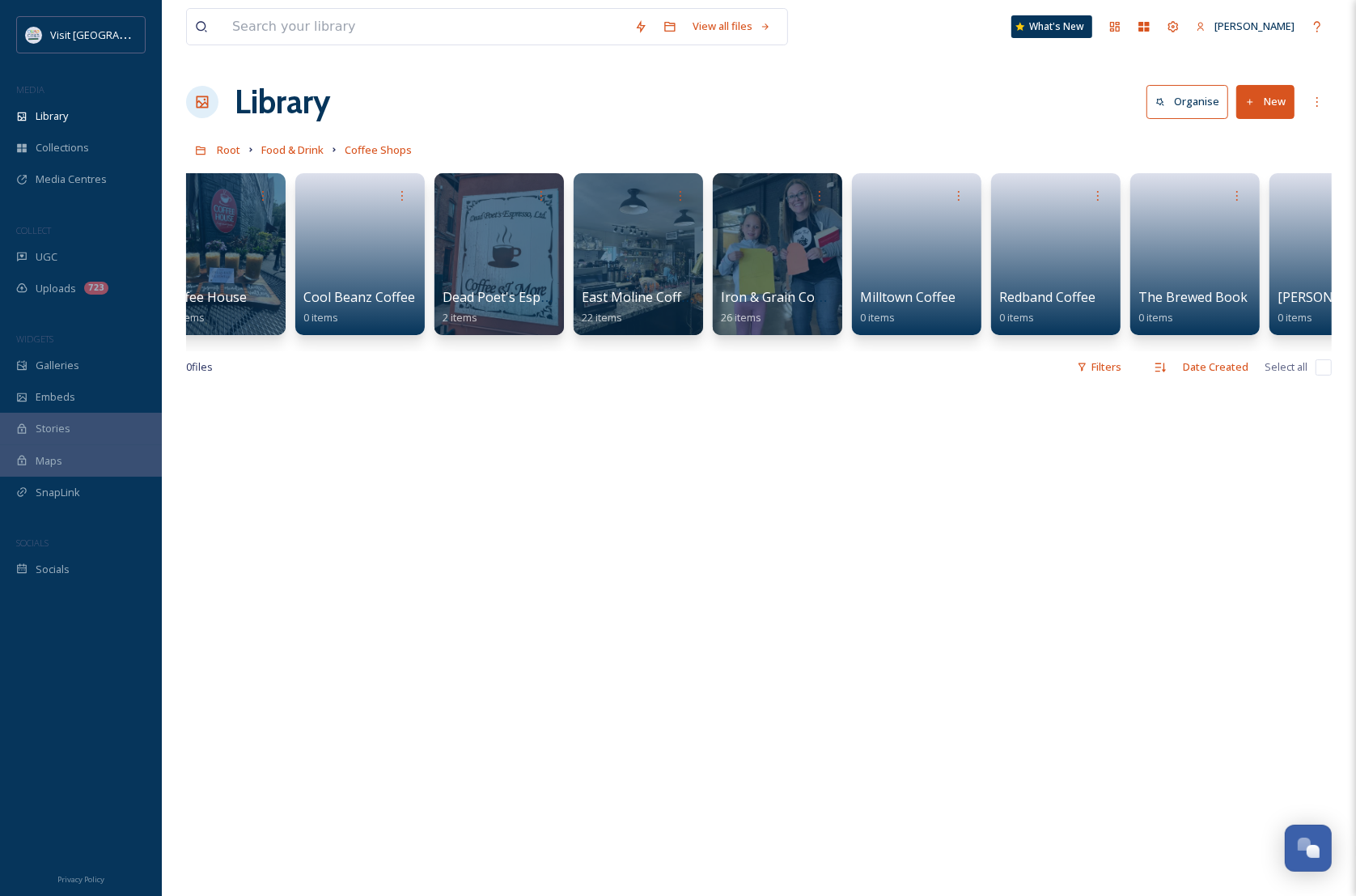
scroll to position [0, 637]
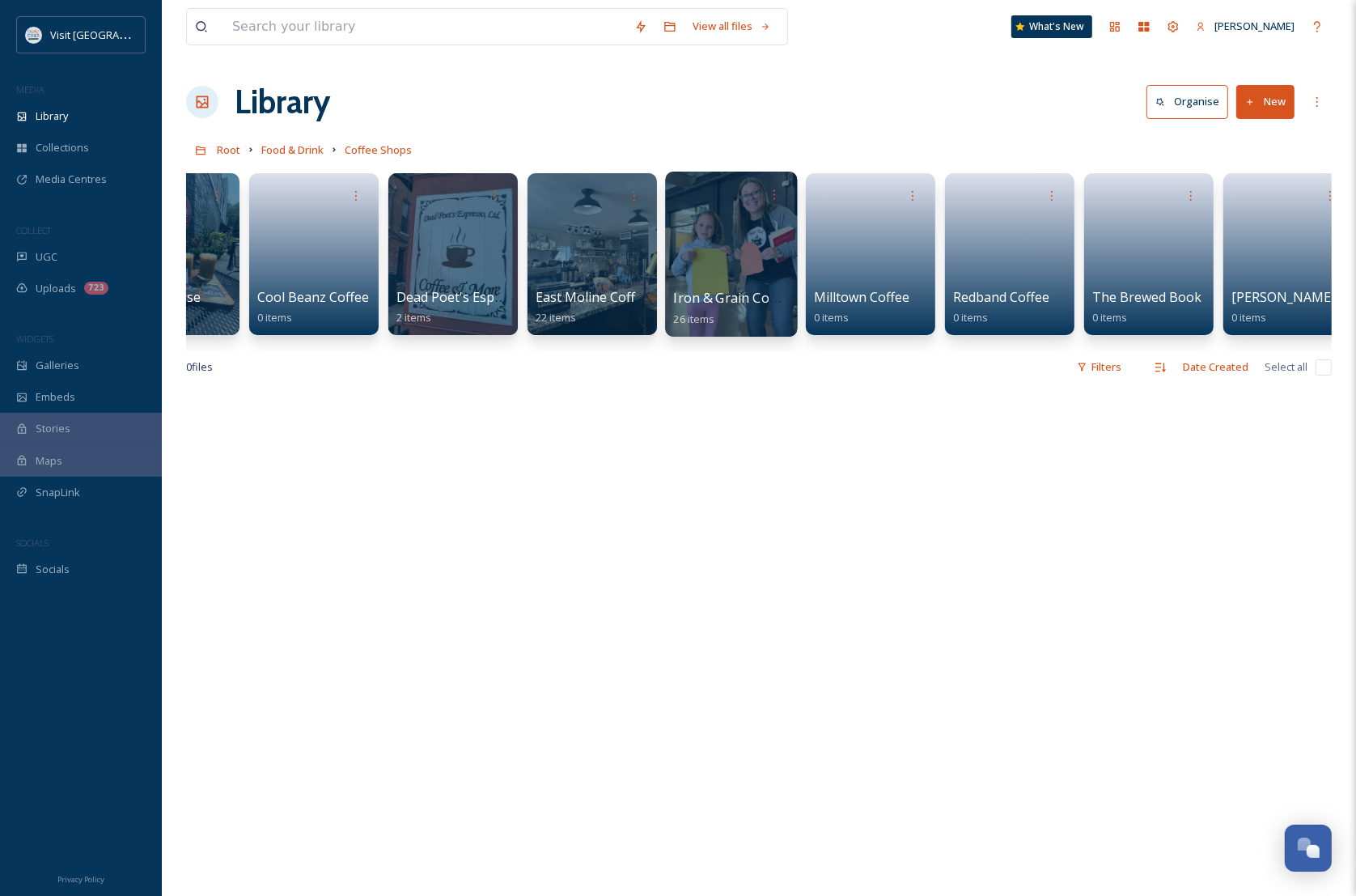
click at [729, 243] on div at bounding box center [731, 254] width 132 height 165
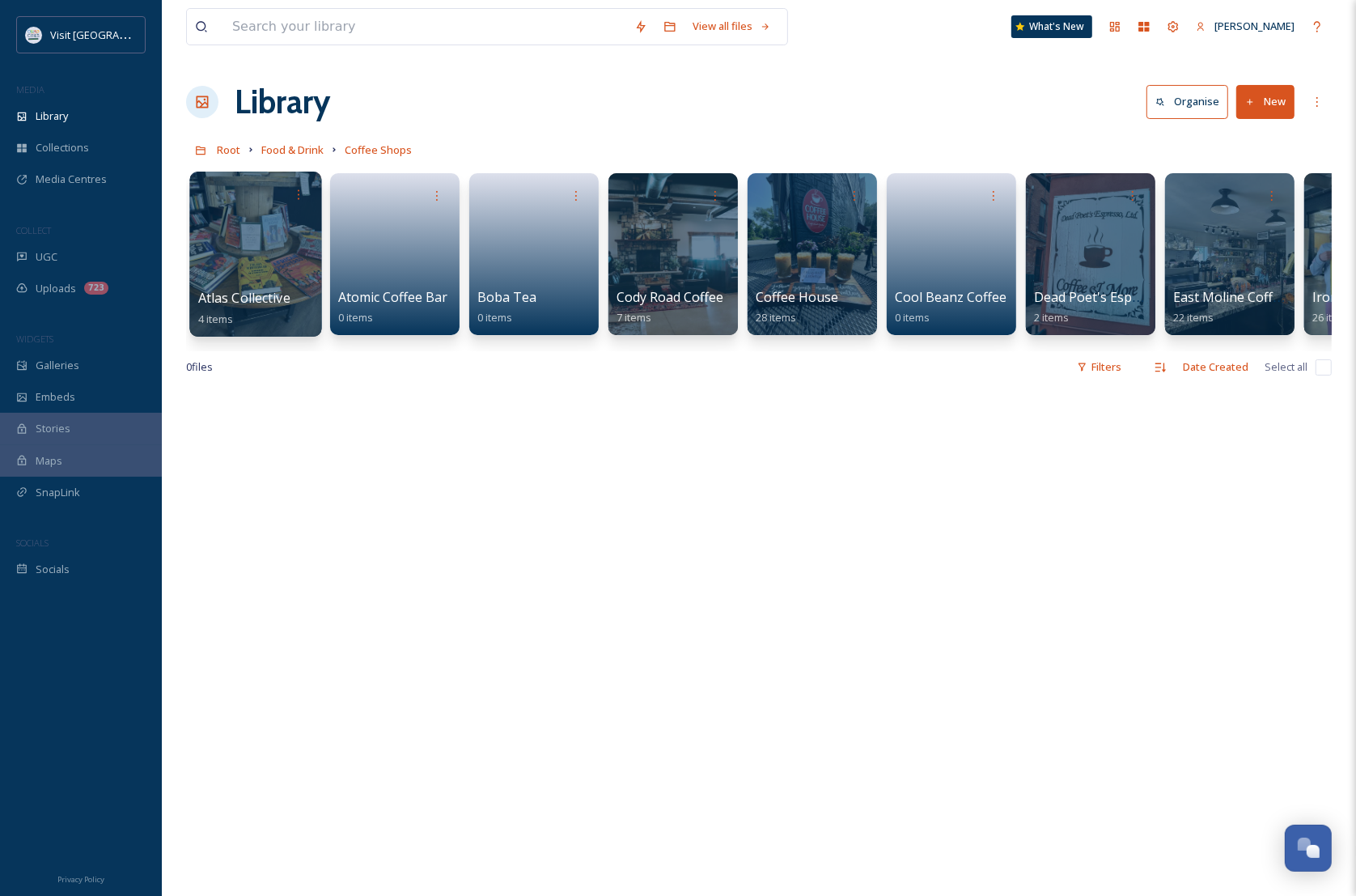
click at [245, 227] on div at bounding box center [255, 254] width 132 height 165
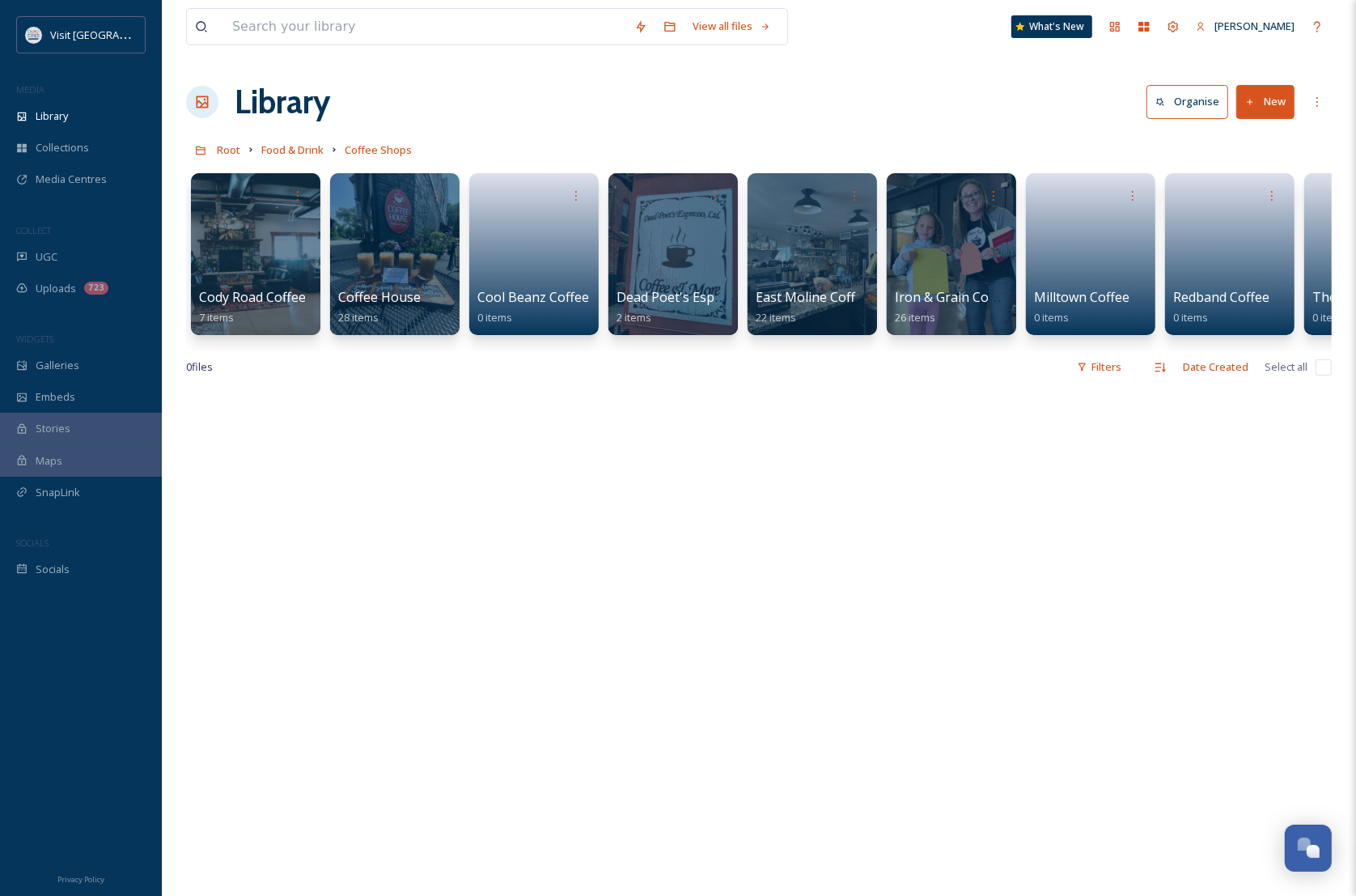
scroll to position [0, 420]
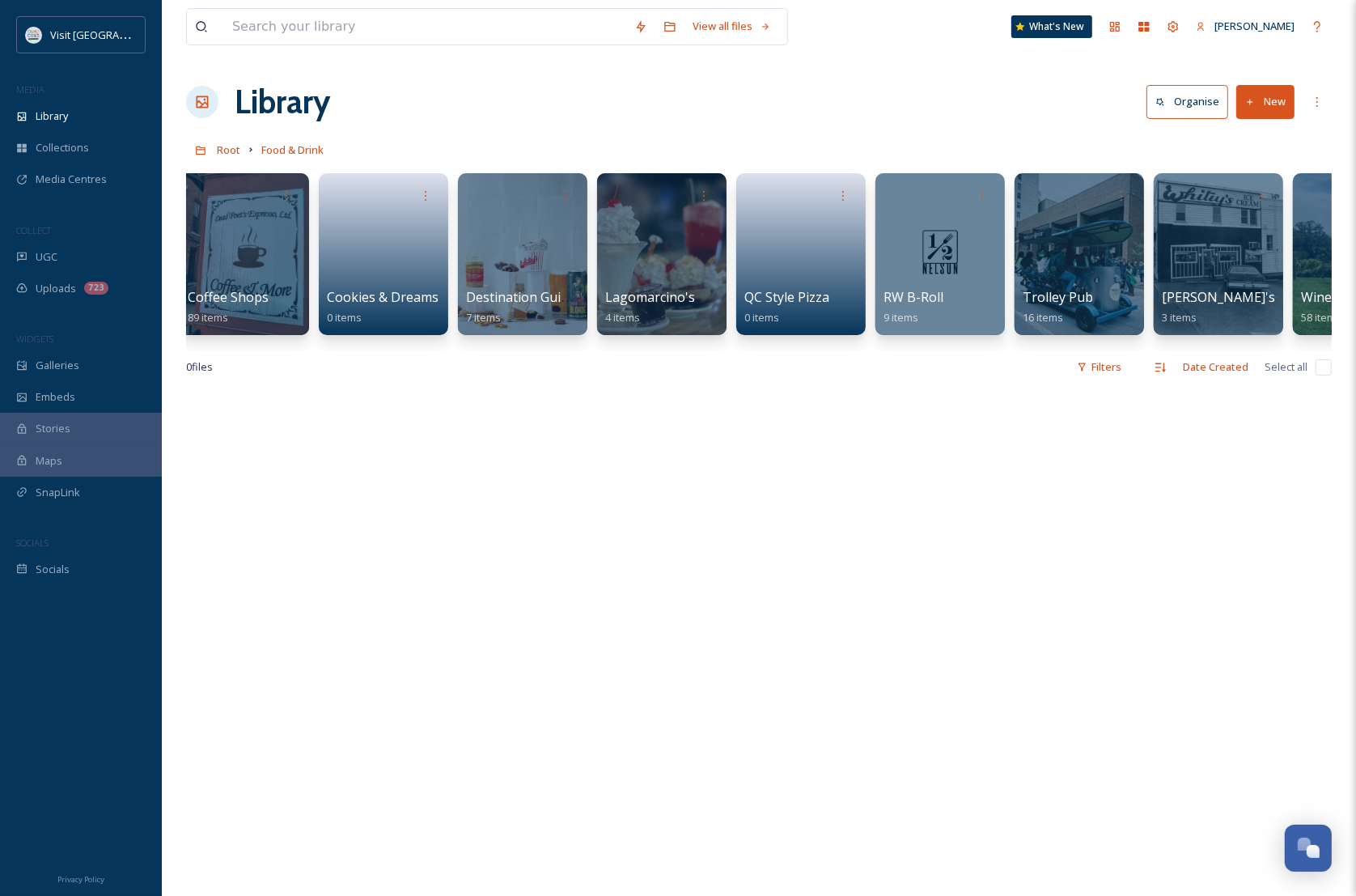
scroll to position [0, 664]
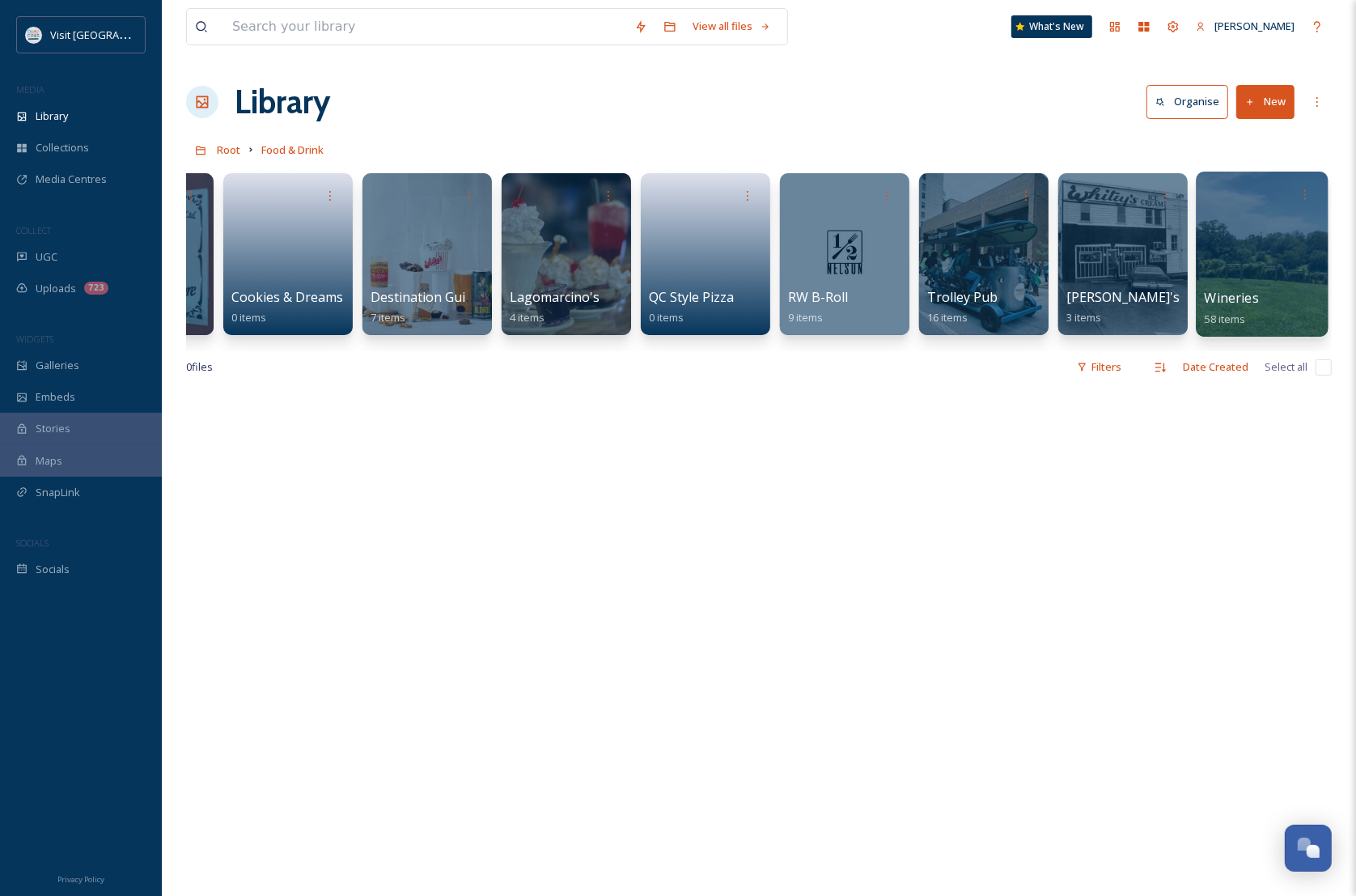
click at [1266, 231] on div at bounding box center [1261, 254] width 132 height 165
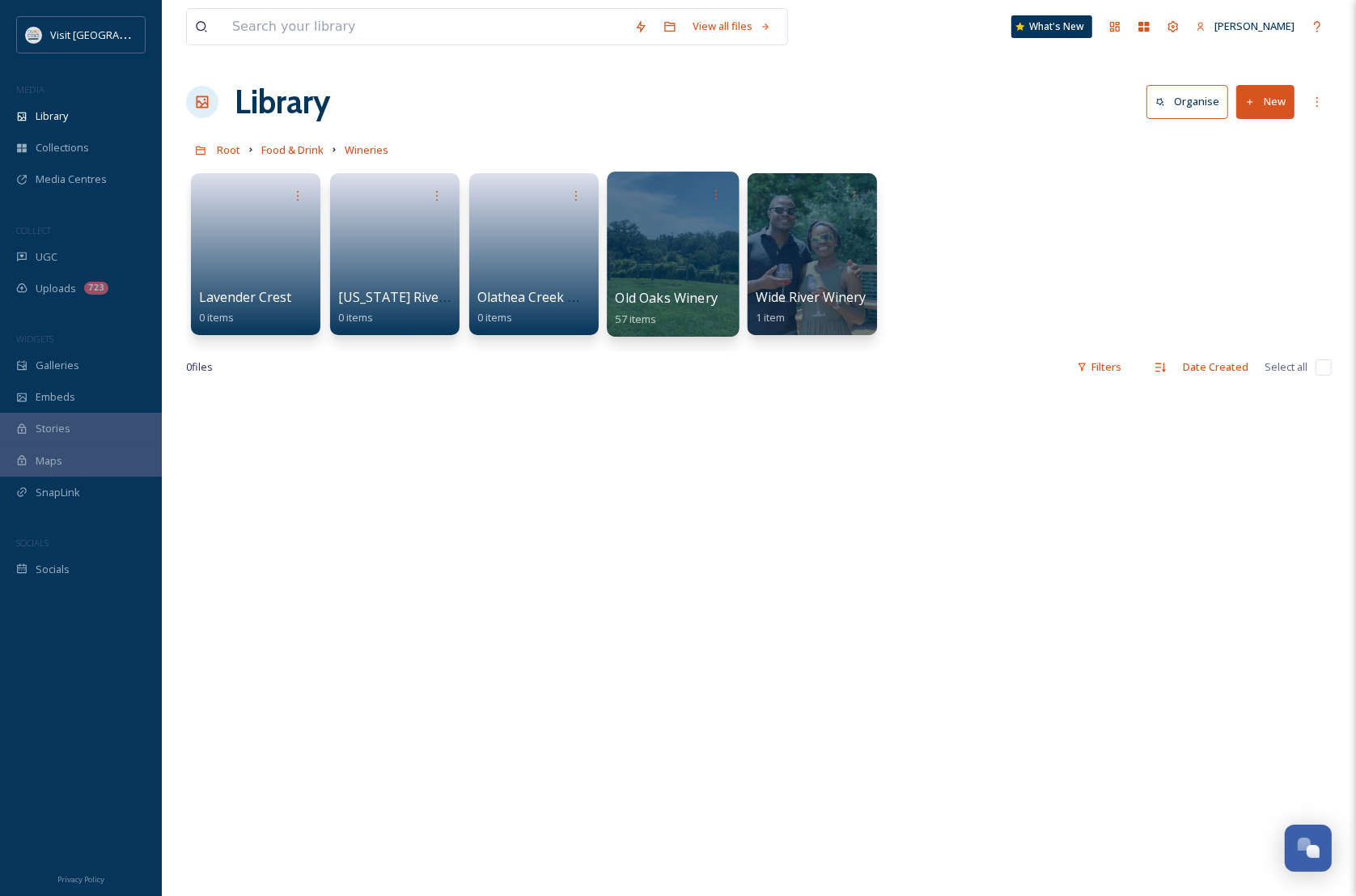
click at [664, 219] on div at bounding box center [672, 254] width 132 height 165
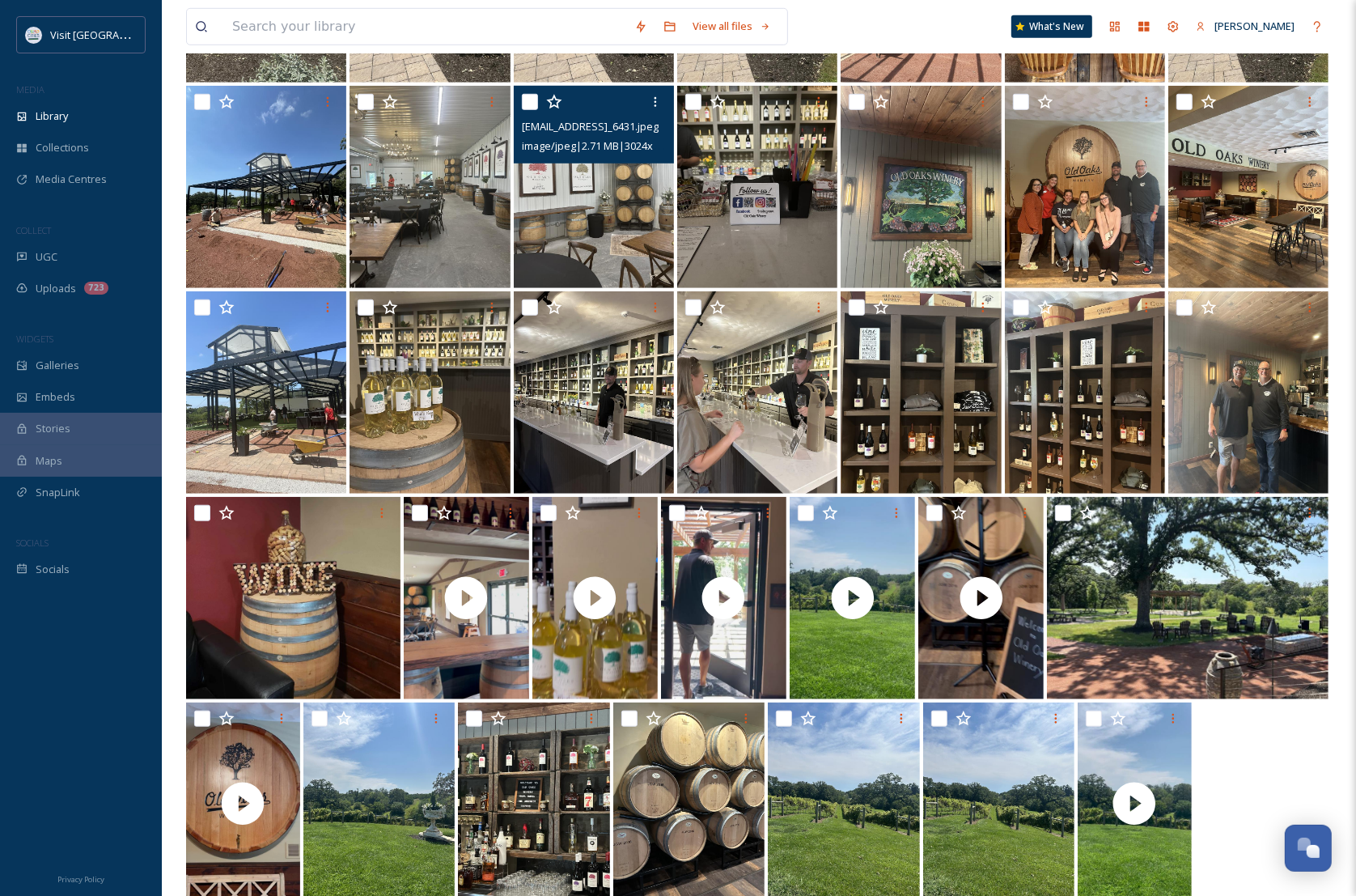
scroll to position [989, 0]
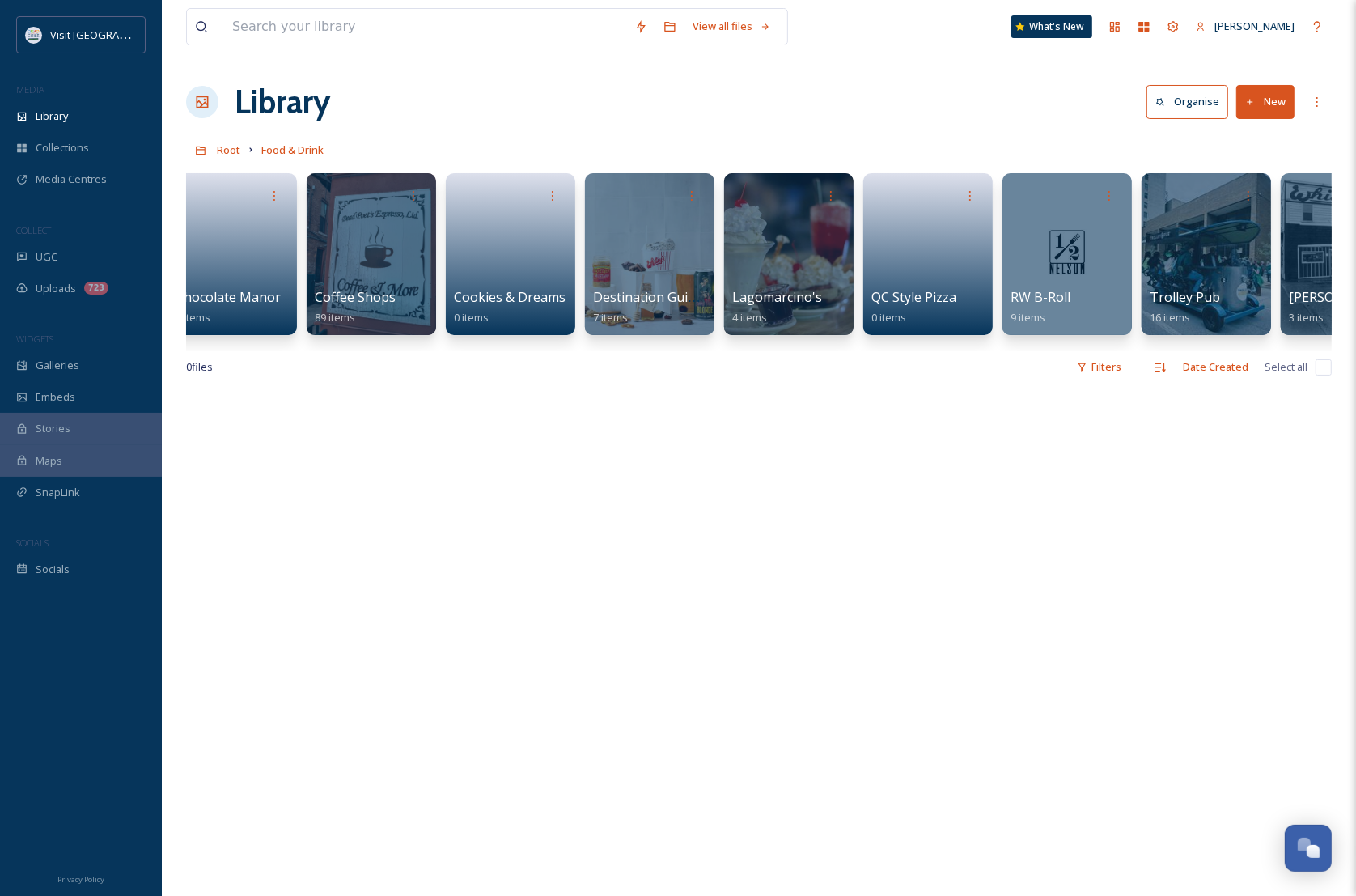
scroll to position [0, 529]
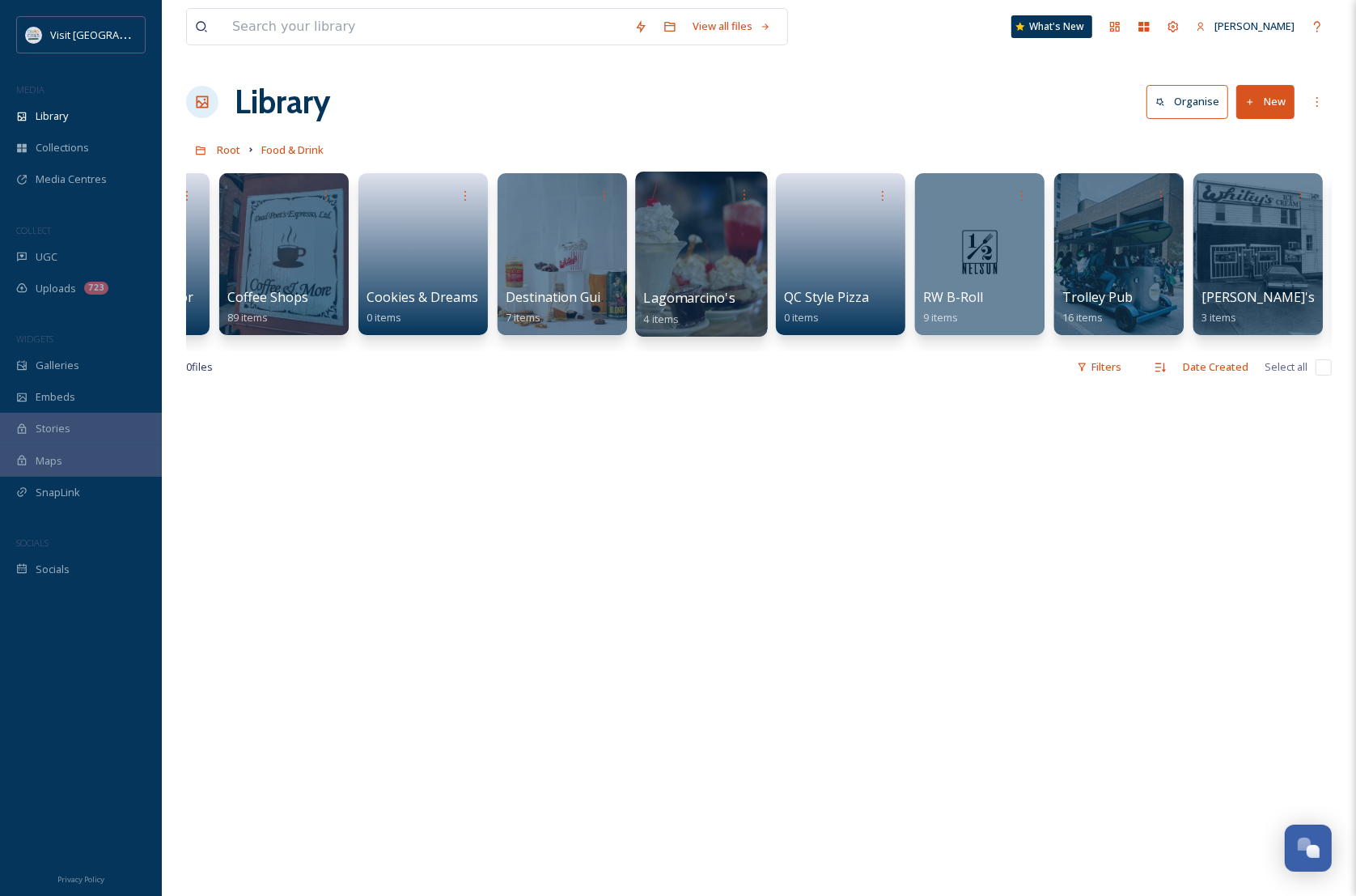
click at [741, 312] on div "Lagomarcino's 4 items" at bounding box center [702, 309] width 116 height 41
click at [694, 261] on div at bounding box center [701, 254] width 132 height 165
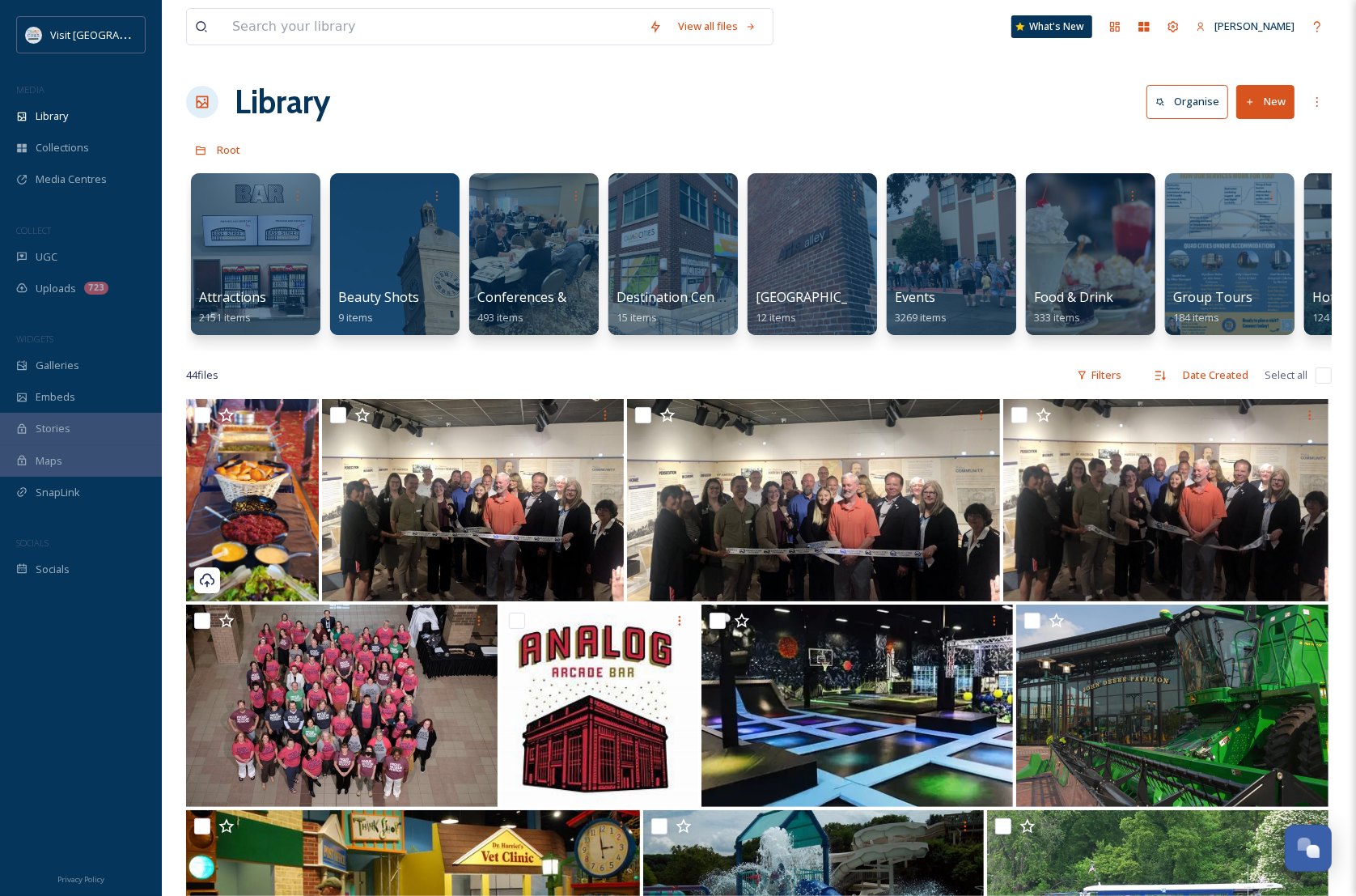
drag, startPoint x: 520, startPoint y: 350, endPoint x: 600, endPoint y: 354, distance: 80.1
click at [600, 351] on div "Attractions 2151 items Beauty Shots 9 items Conferences & Tradeshows 493 items …" at bounding box center [759, 258] width 1146 height 186
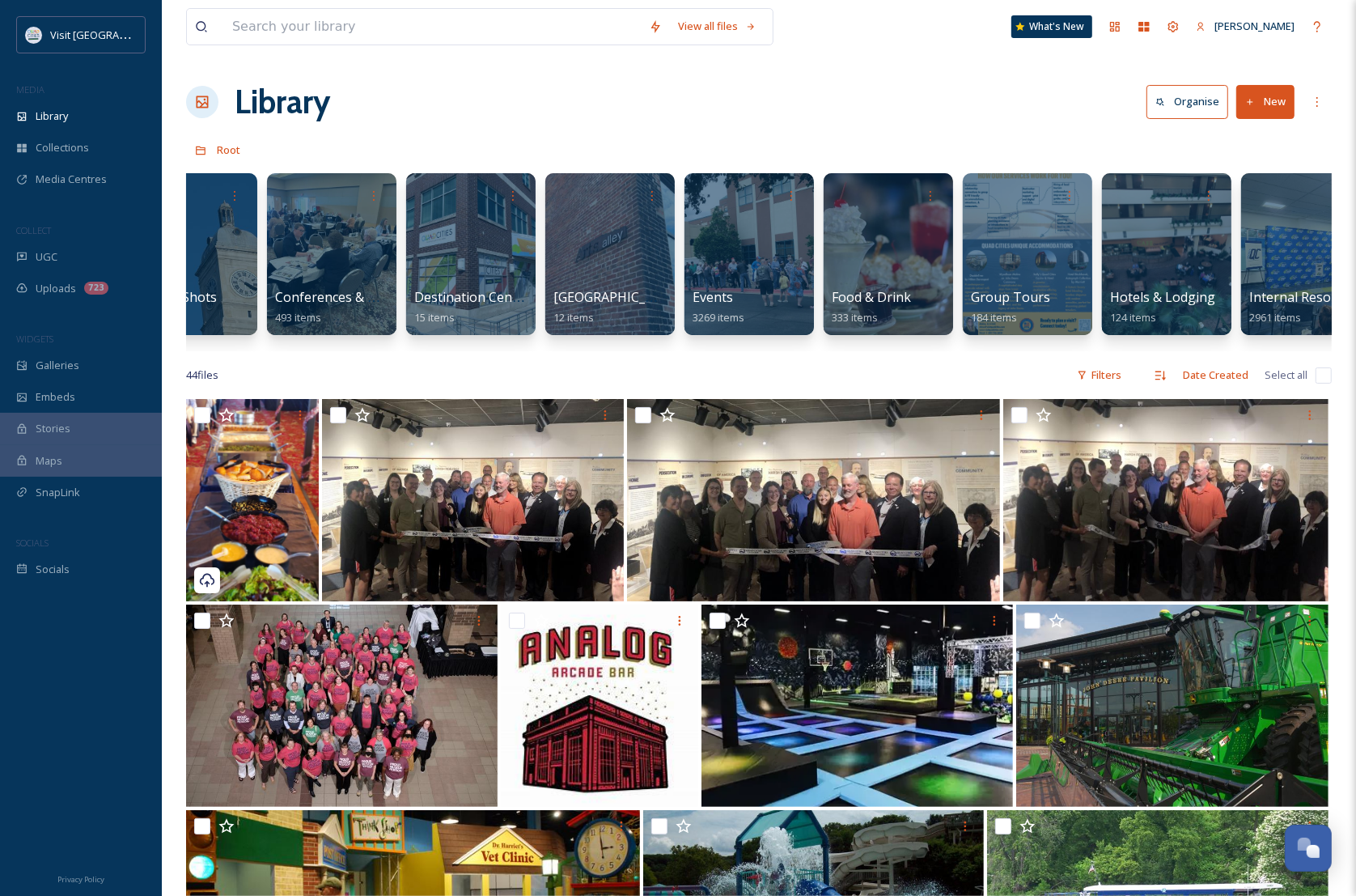
scroll to position [0, 297]
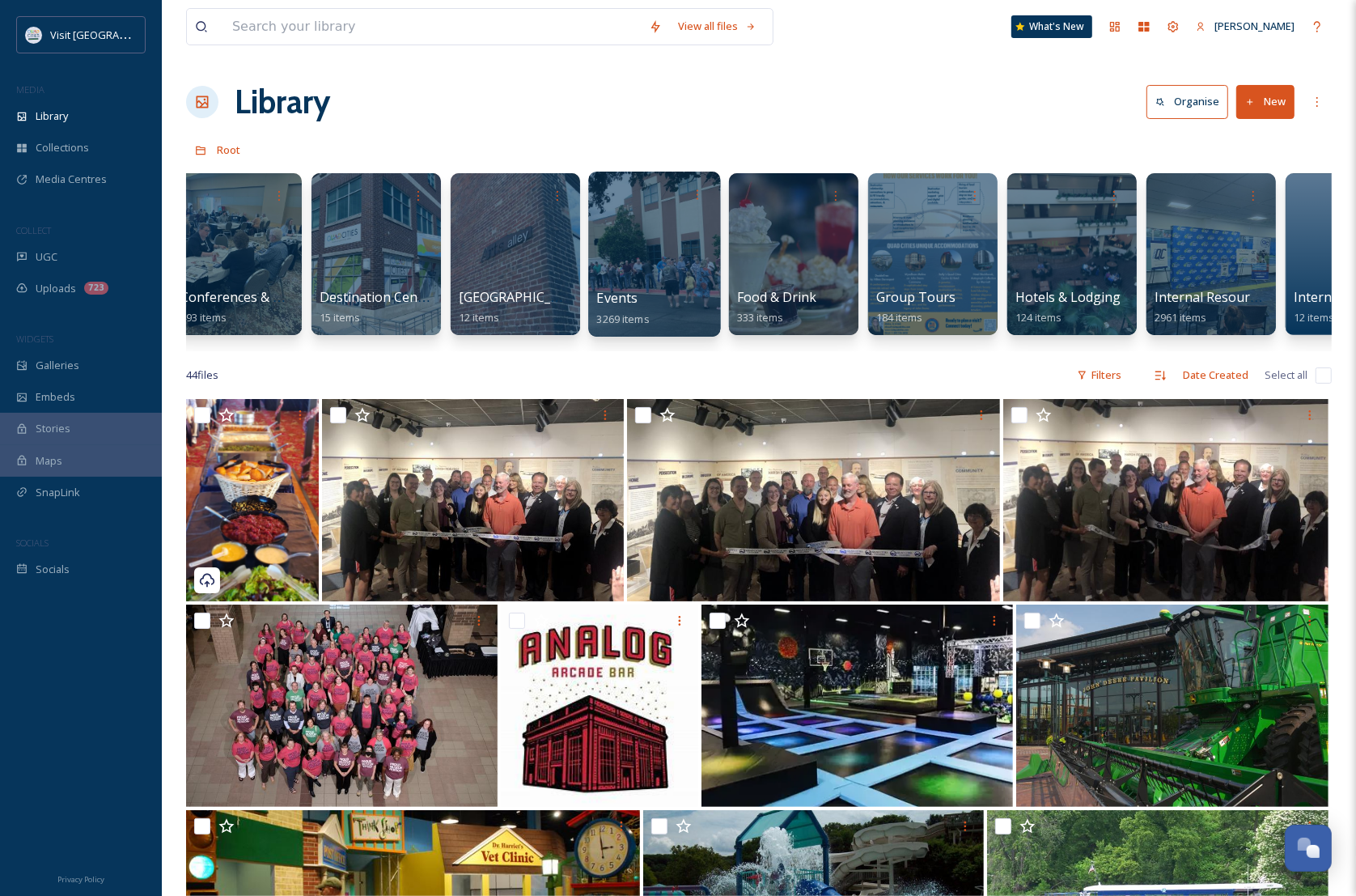
click at [692, 268] on div at bounding box center [654, 254] width 132 height 165
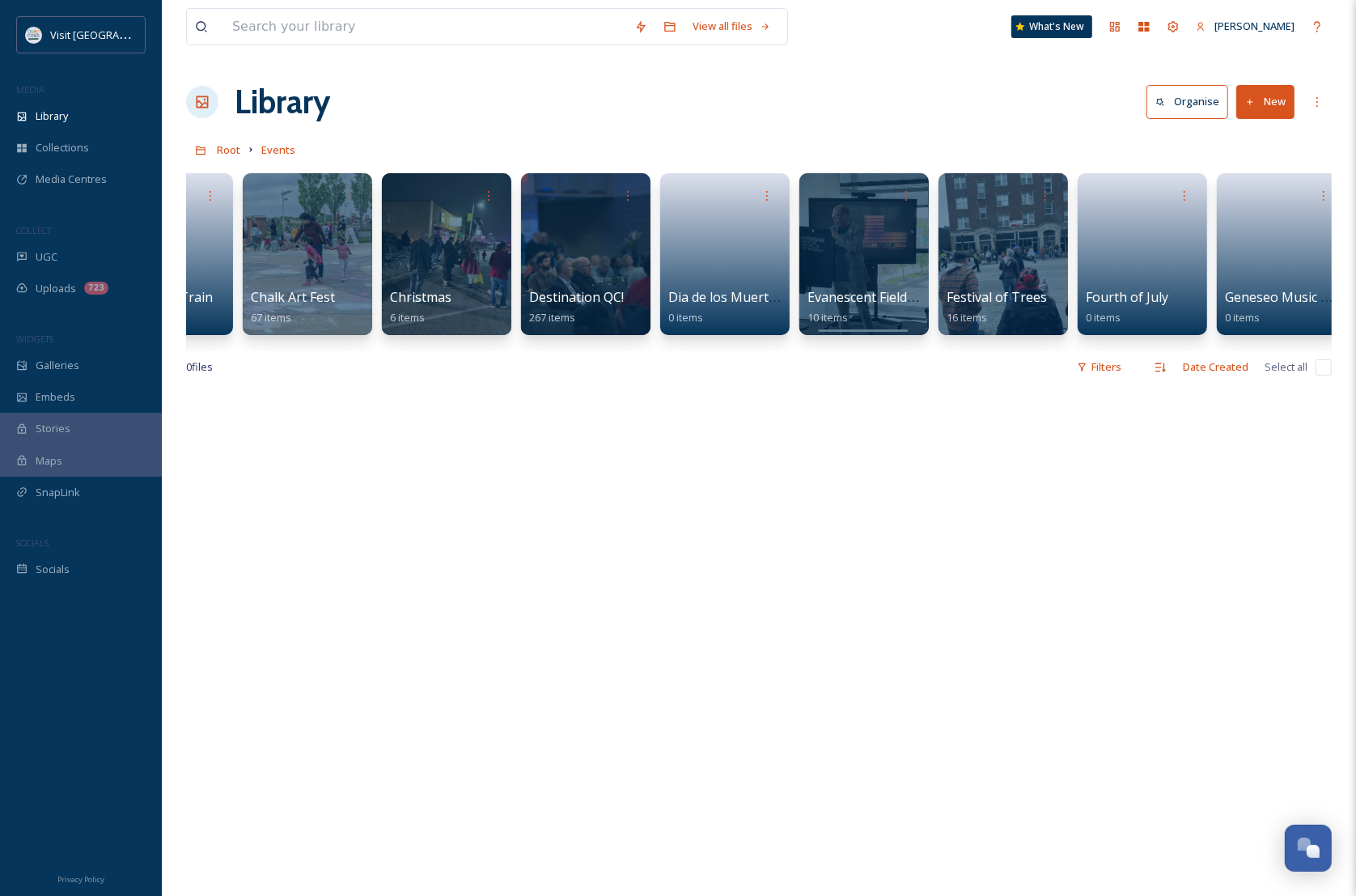
scroll to position [0, 1818]
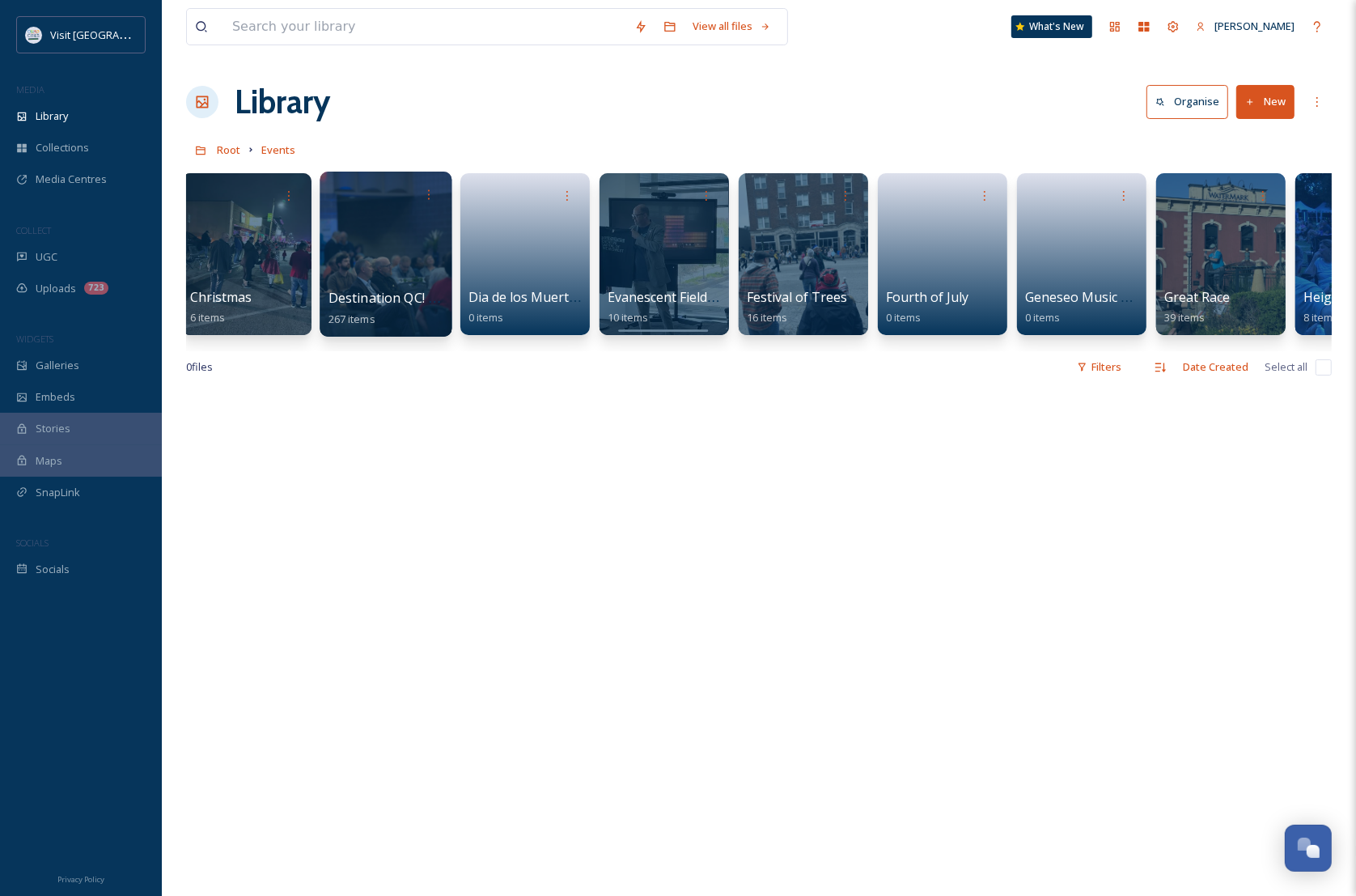
click at [399, 224] on div at bounding box center [385, 254] width 132 height 165
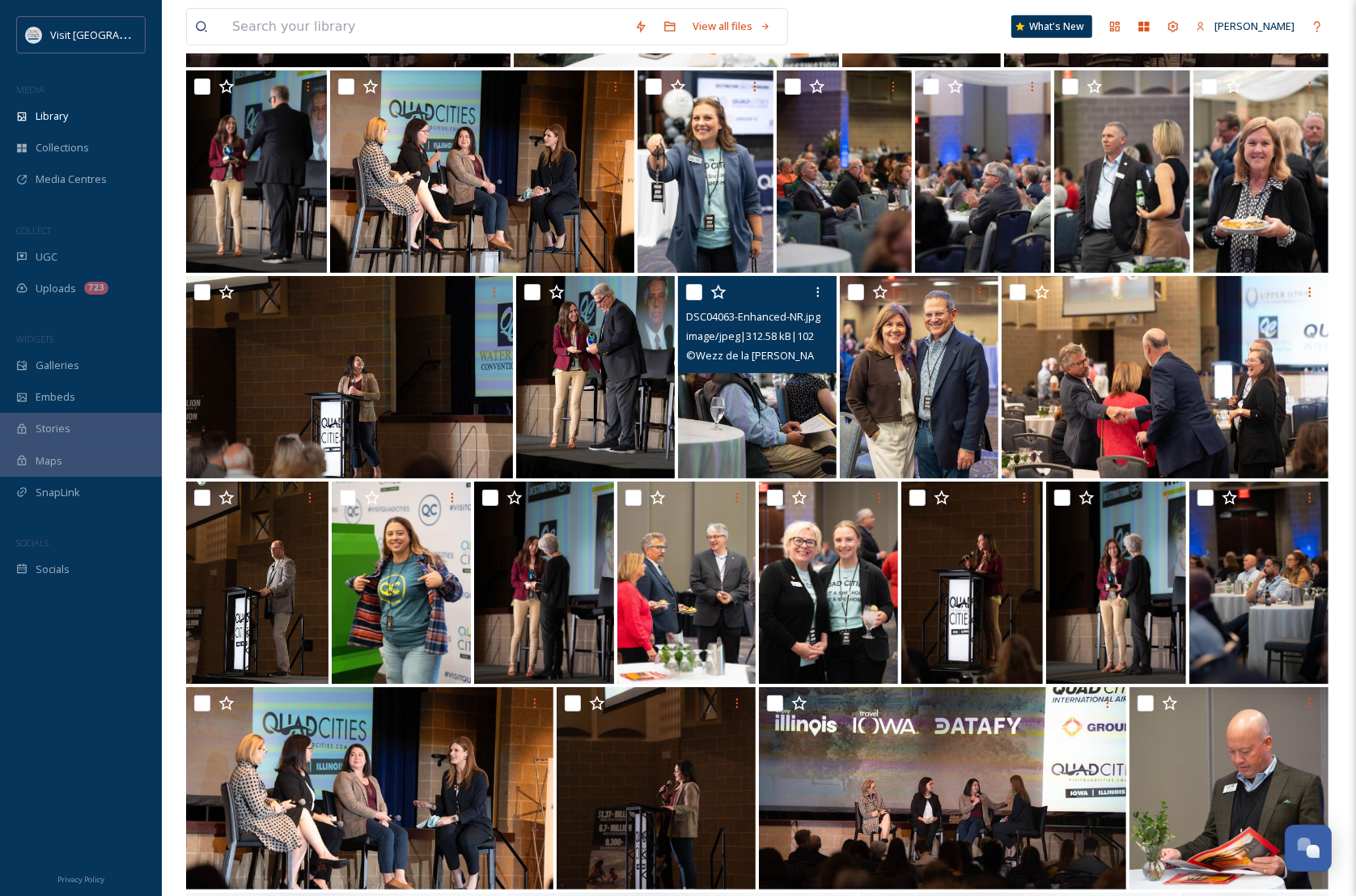
scroll to position [6127, 0]
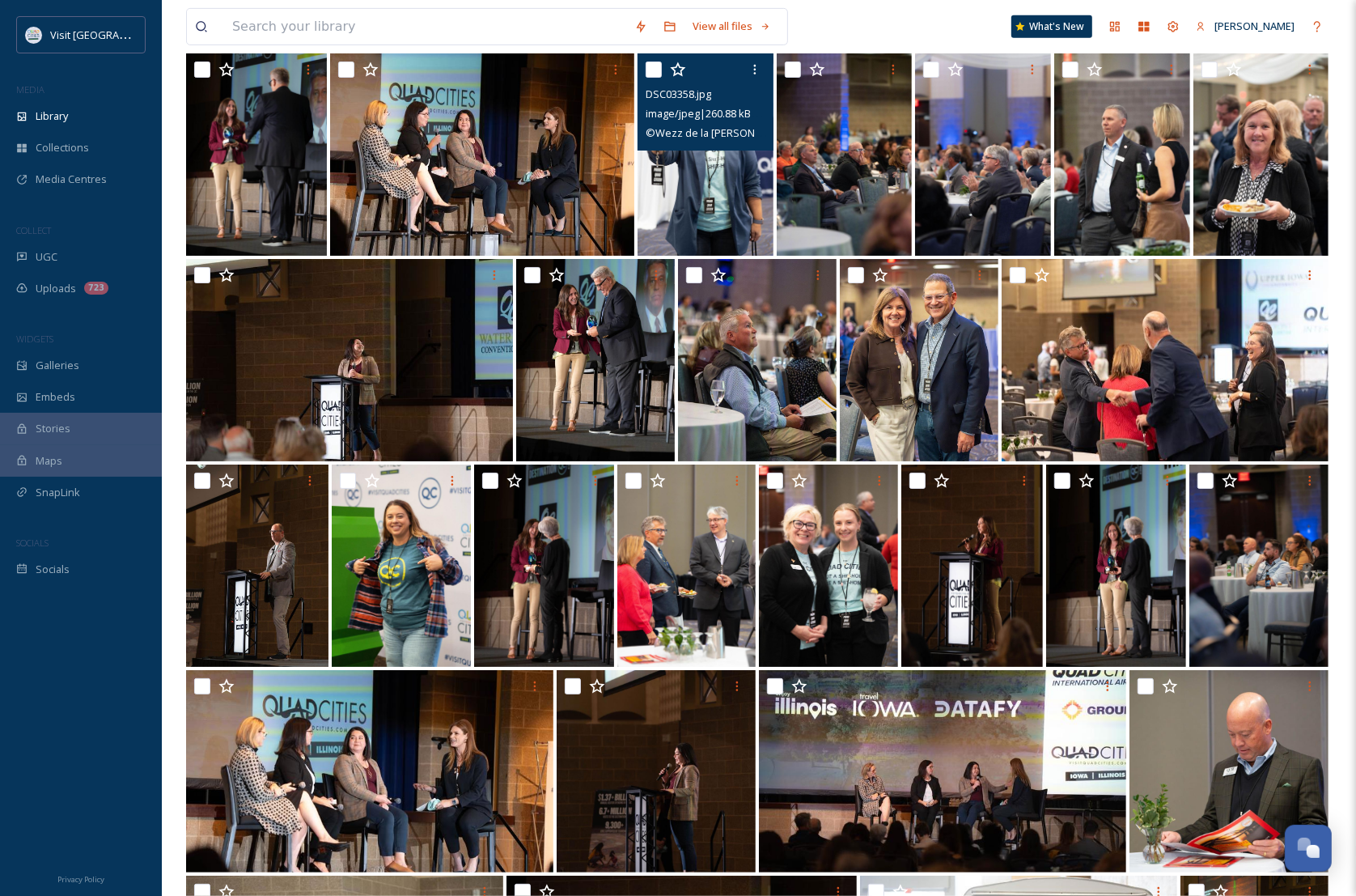
click at [704, 241] on img at bounding box center [705, 154] width 136 height 203
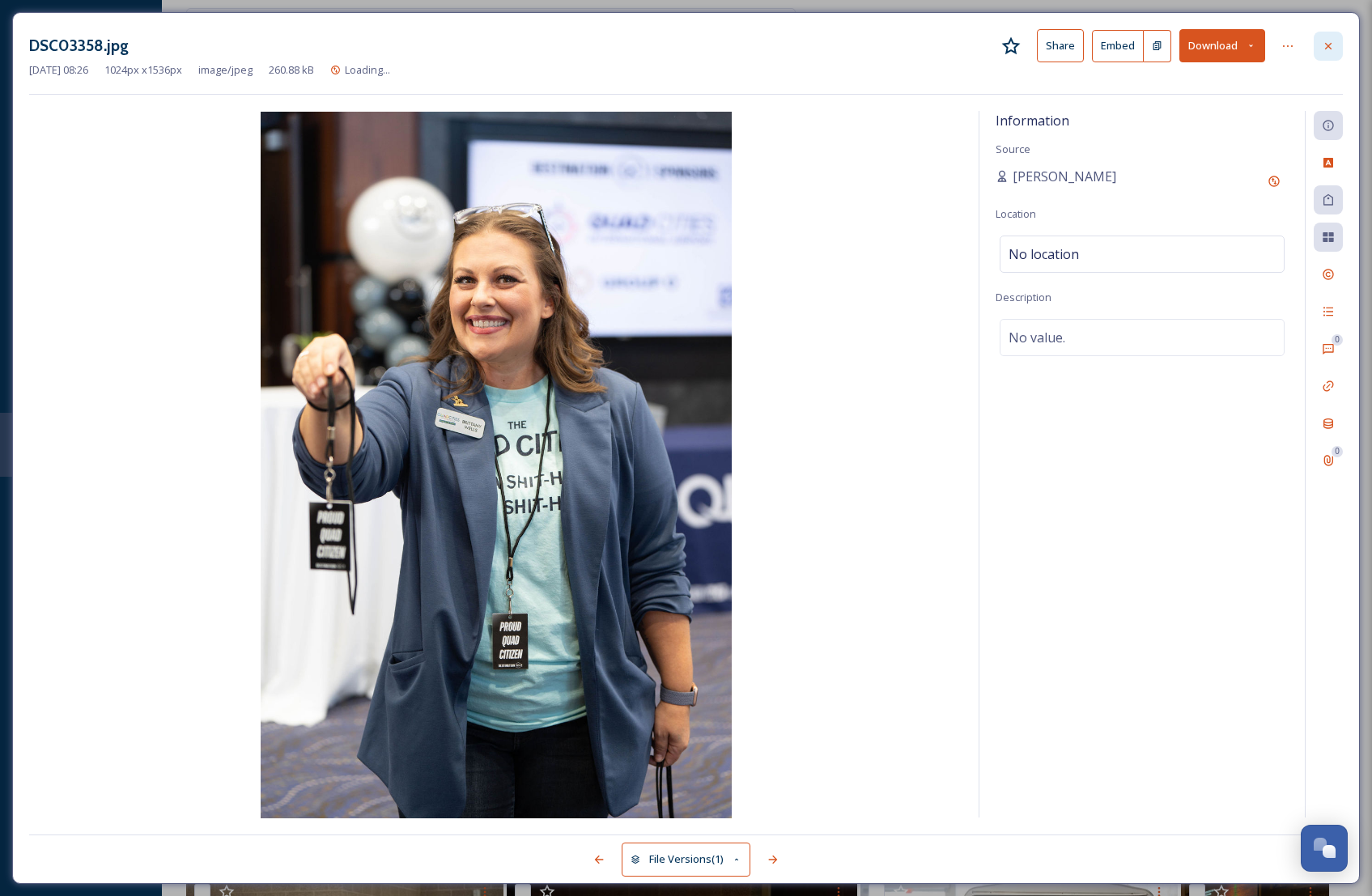
click at [1319, 41] on div at bounding box center [1329, 46] width 29 height 29
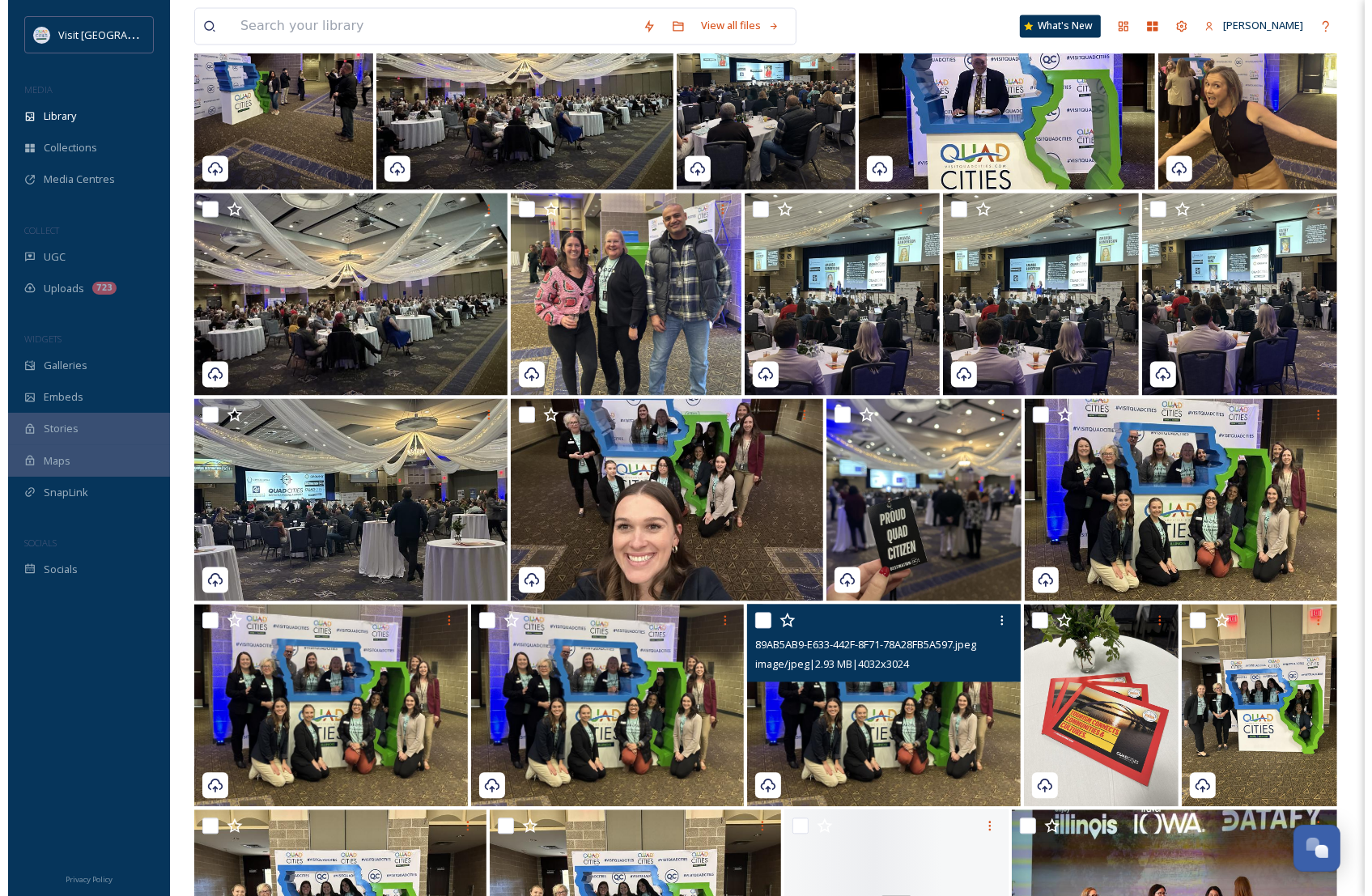
scroll to position [2691, 0]
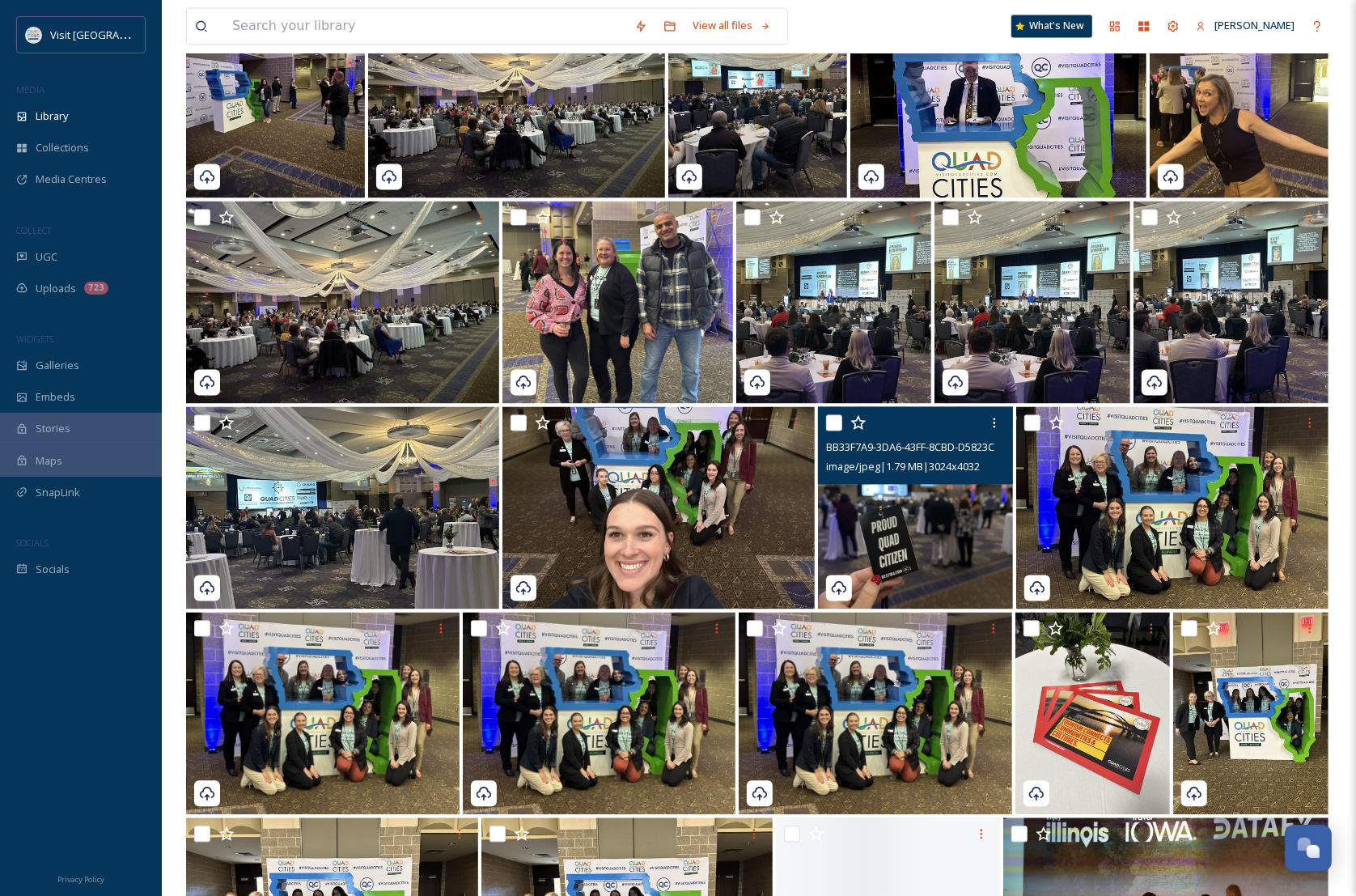
click at [977, 524] on img at bounding box center [915, 508] width 195 height 203
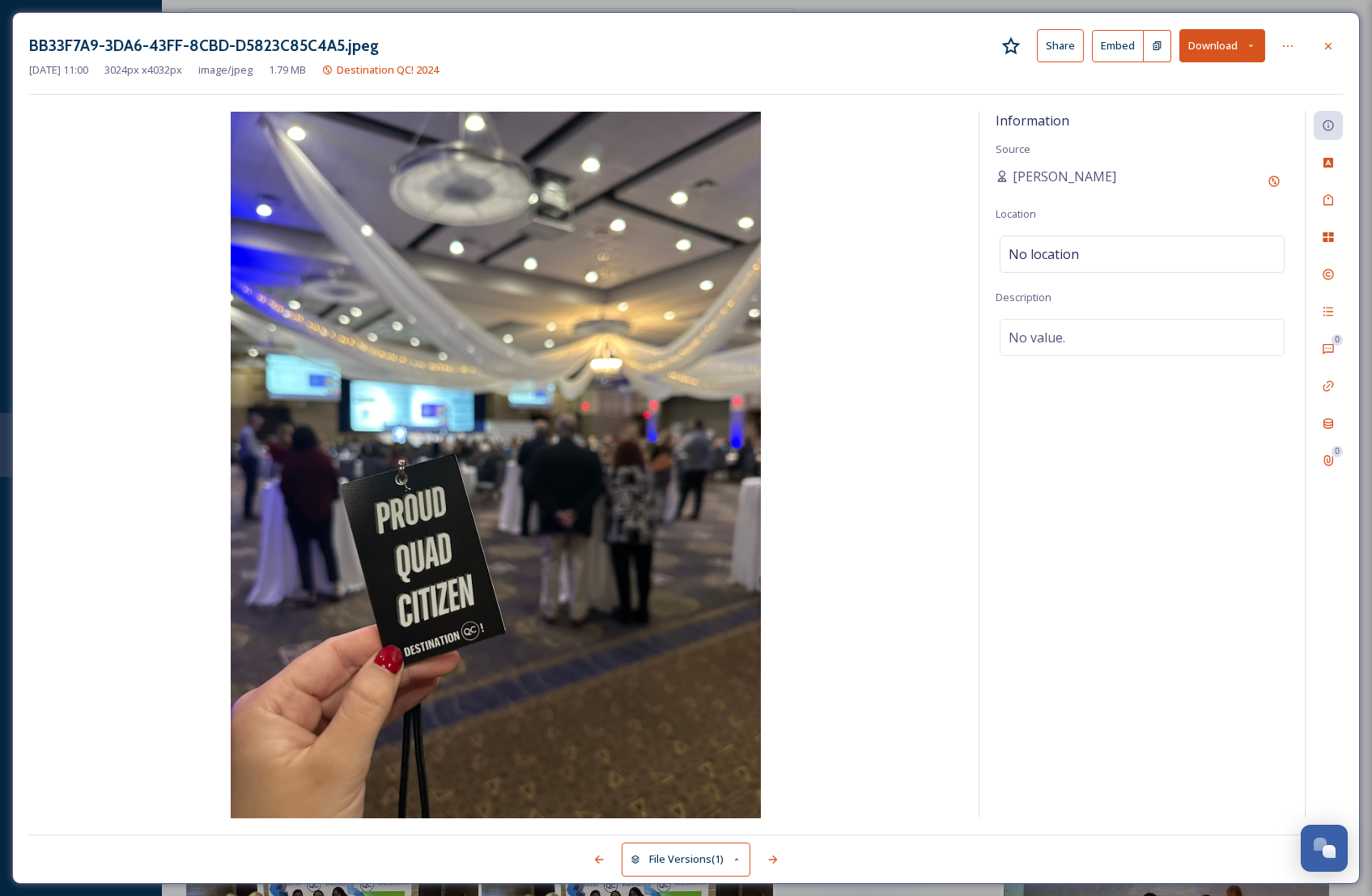
click at [1226, 38] on button "Download" at bounding box center [1221, 45] width 86 height 33
click at [1151, 88] on span "Download Original (3024 x 4032)" at bounding box center [1179, 83] width 153 height 15
